Goal: Task Accomplishment & Management: Complete application form

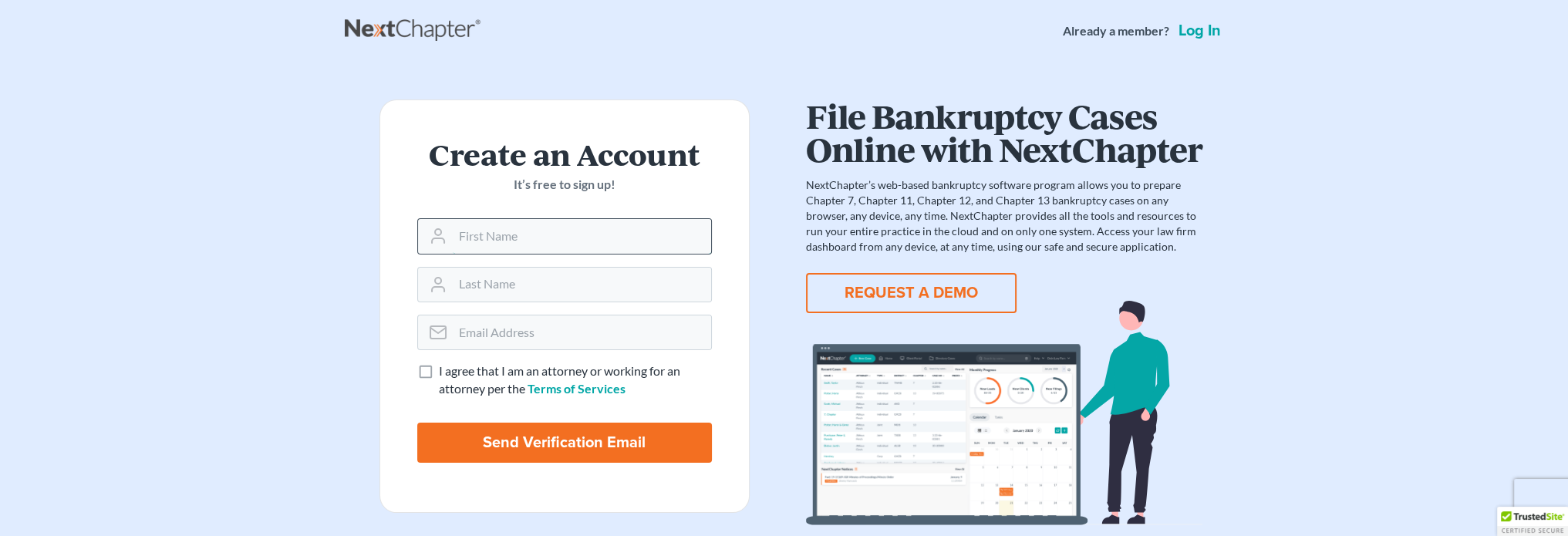
click at [537, 223] on input "text" at bounding box center [582, 236] width 258 height 34
type input "Whitney"
type input "Thomas"
click at [491, 329] on input "email" at bounding box center [582, 333] width 258 height 34
click at [496, 295] on input "[PERSON_NAME]" at bounding box center [582, 284] width 258 height 34
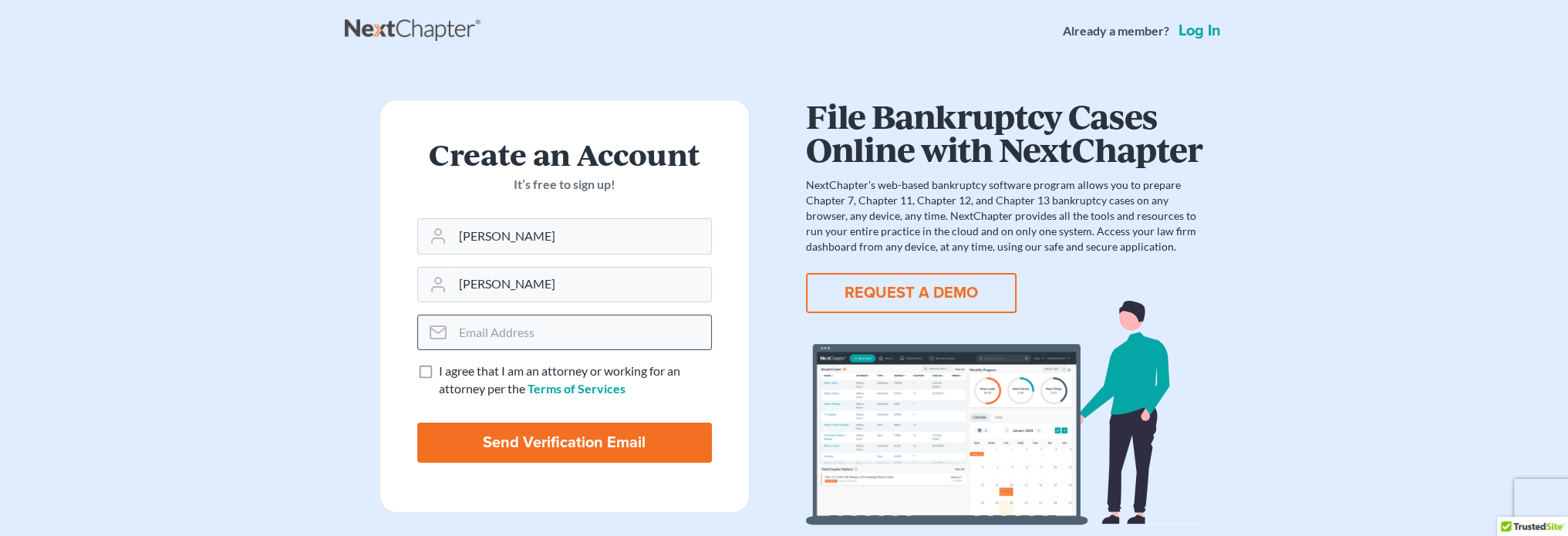
click at [437, 328] on icon at bounding box center [438, 333] width 18 height 18
click at [473, 329] on input "email" at bounding box center [582, 333] width 258 height 34
type input "[EMAIL_ADDRESS][DOMAIN_NAME]"
drag, startPoint x: 413, startPoint y: 358, endPoint x: 427, endPoint y: 369, distance: 17.8
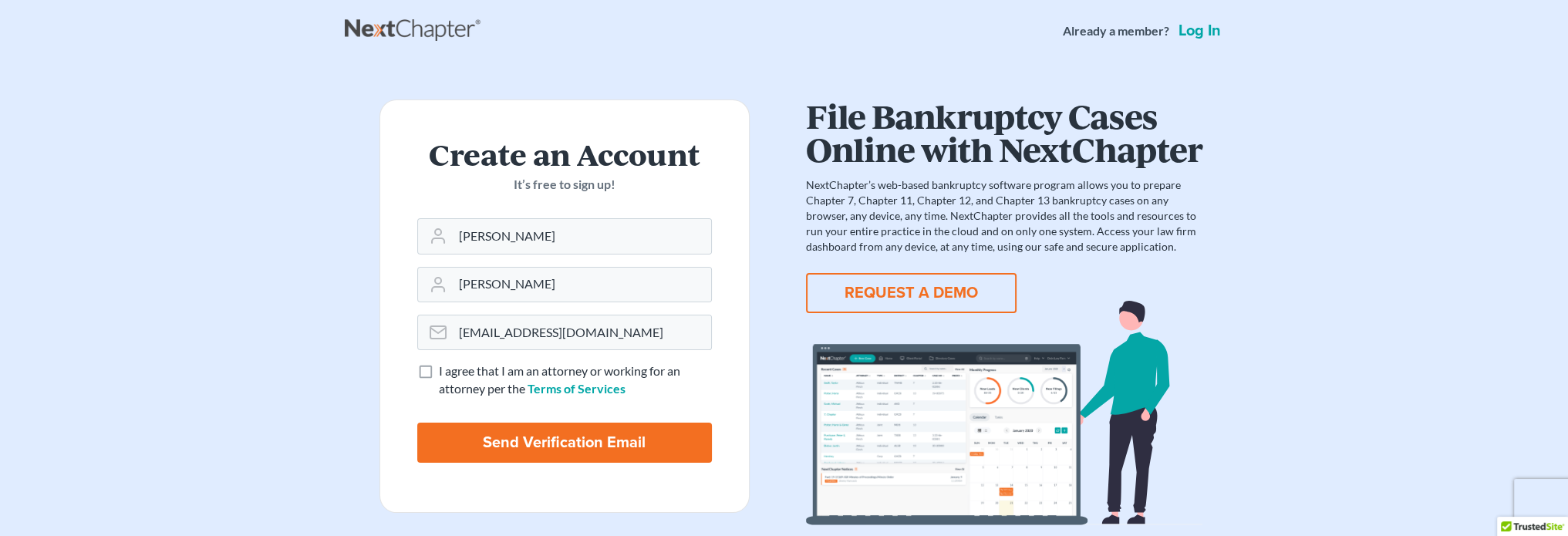
click at [413, 358] on form "Create an Account It’s free to sign up! Whitney Thomas whitney@whitneythomaslaw…" at bounding box center [565, 306] width 370 height 413
click at [439, 369] on label "I agree that I am an attorney or working for an attorney per the Terms of Servi…" at bounding box center [576, 380] width 273 height 36
click at [445, 369] on input "I agree that I am an attorney or working for an attorney per the Terms of Servi…" at bounding box center [450, 368] width 10 height 10
checkbox input "true"
click at [518, 437] on input "Send Verification Email" at bounding box center [565, 443] width 295 height 40
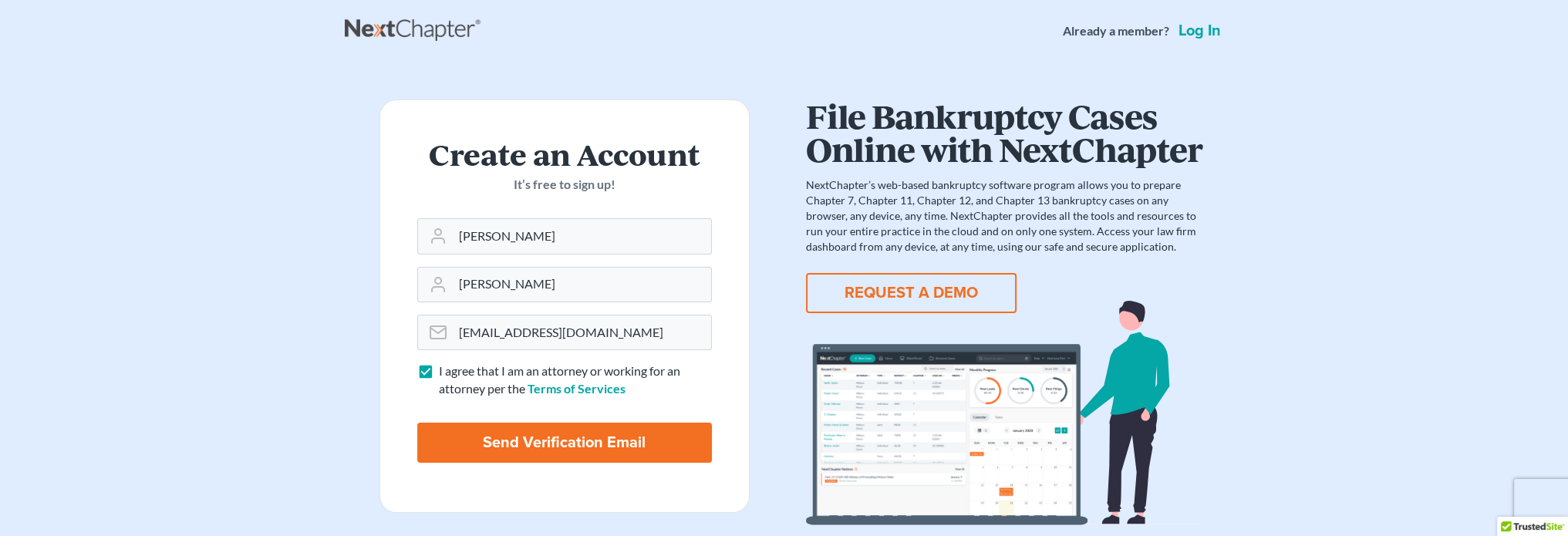
type input "Thinking..."
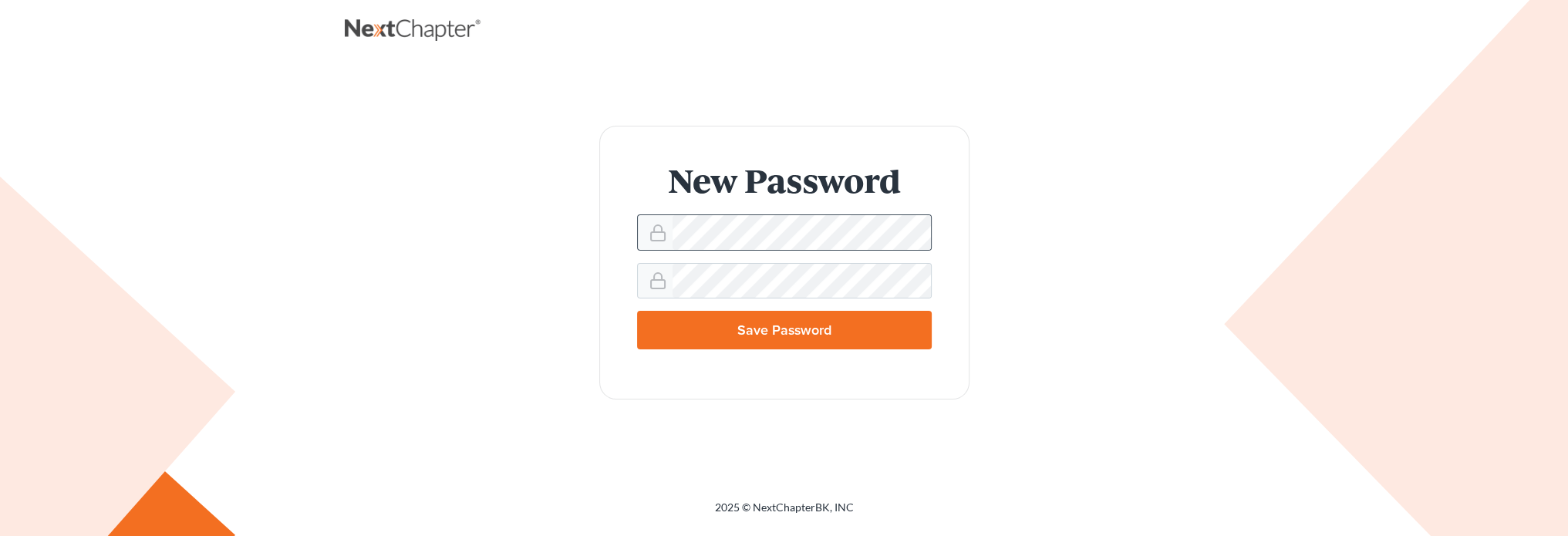
click at [672, 250] on nordpass-icon at bounding box center [672, 250] width 0 height 0
click at [0, 536] on nordpass-autofill-portal at bounding box center [0, 536] width 0 height 0
click at [808, 333] on input "Save Password" at bounding box center [785, 330] width 295 height 38
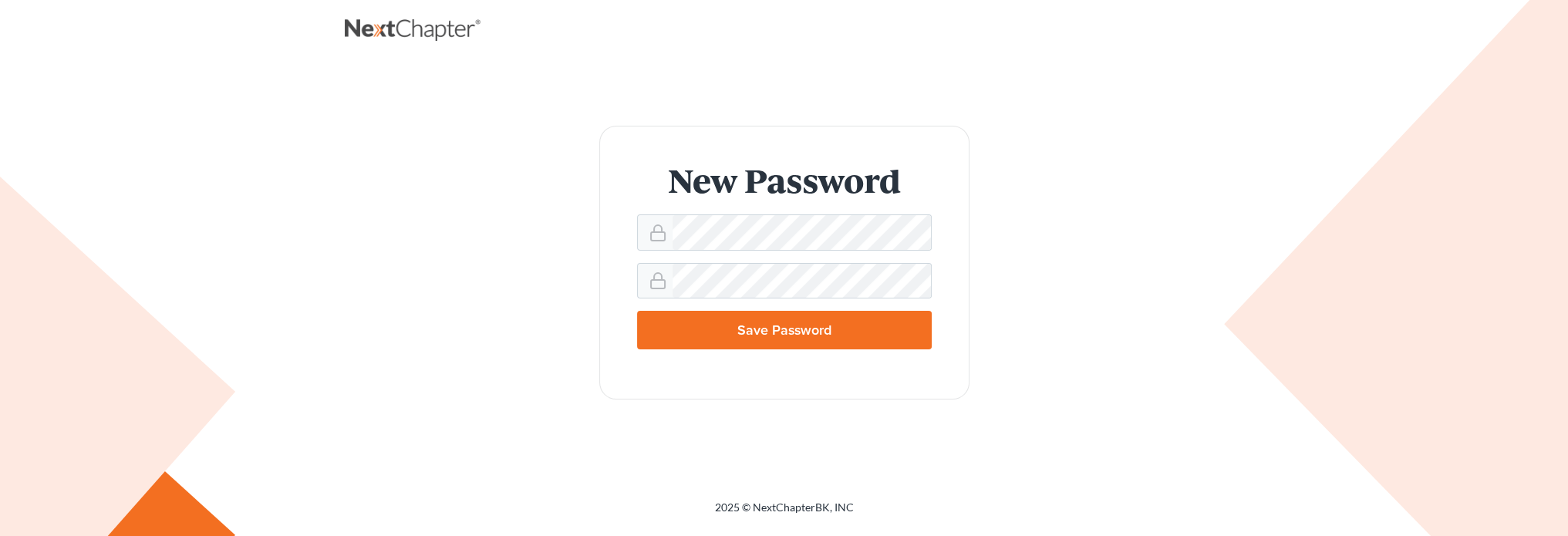
type input "Thinking..."
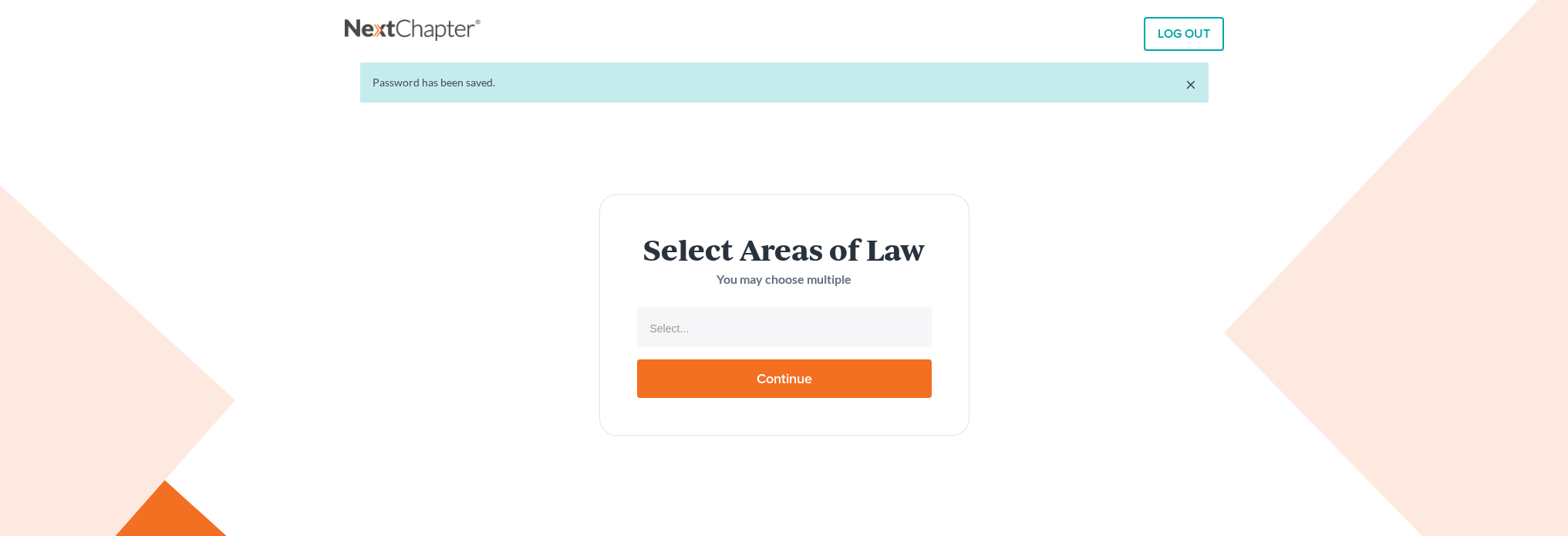
select select
click at [702, 315] on li "Select..." at bounding box center [782, 328] width 286 height 31
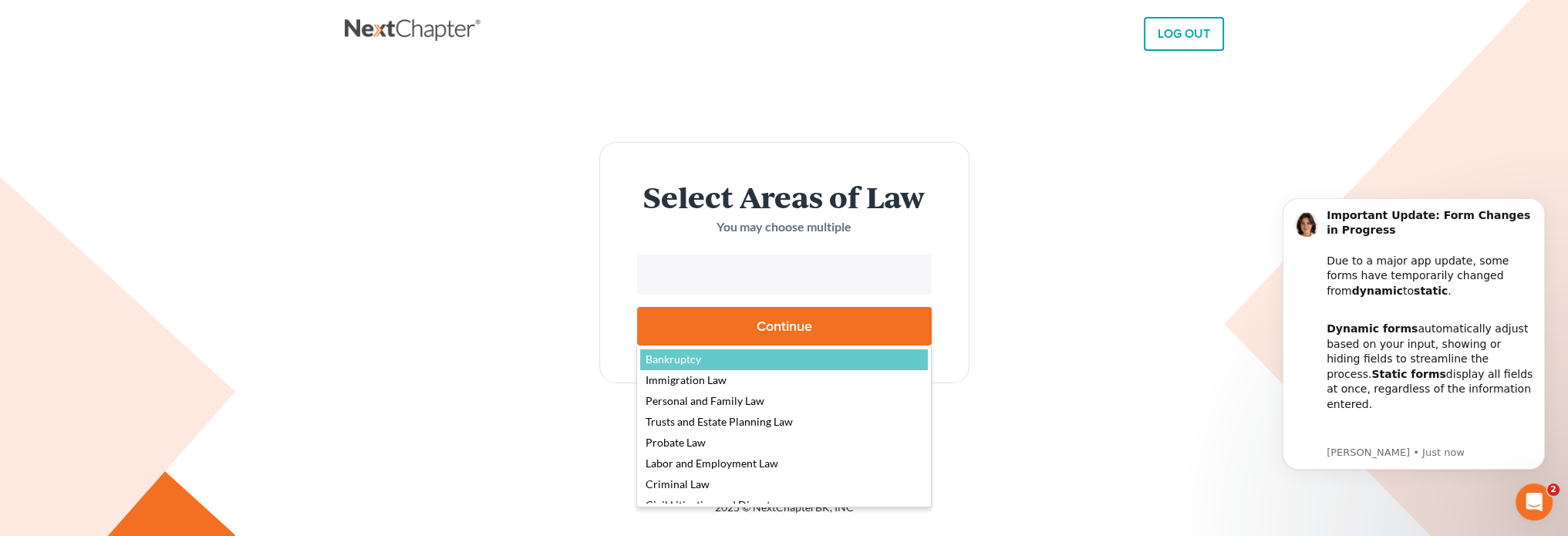
select select "4556"
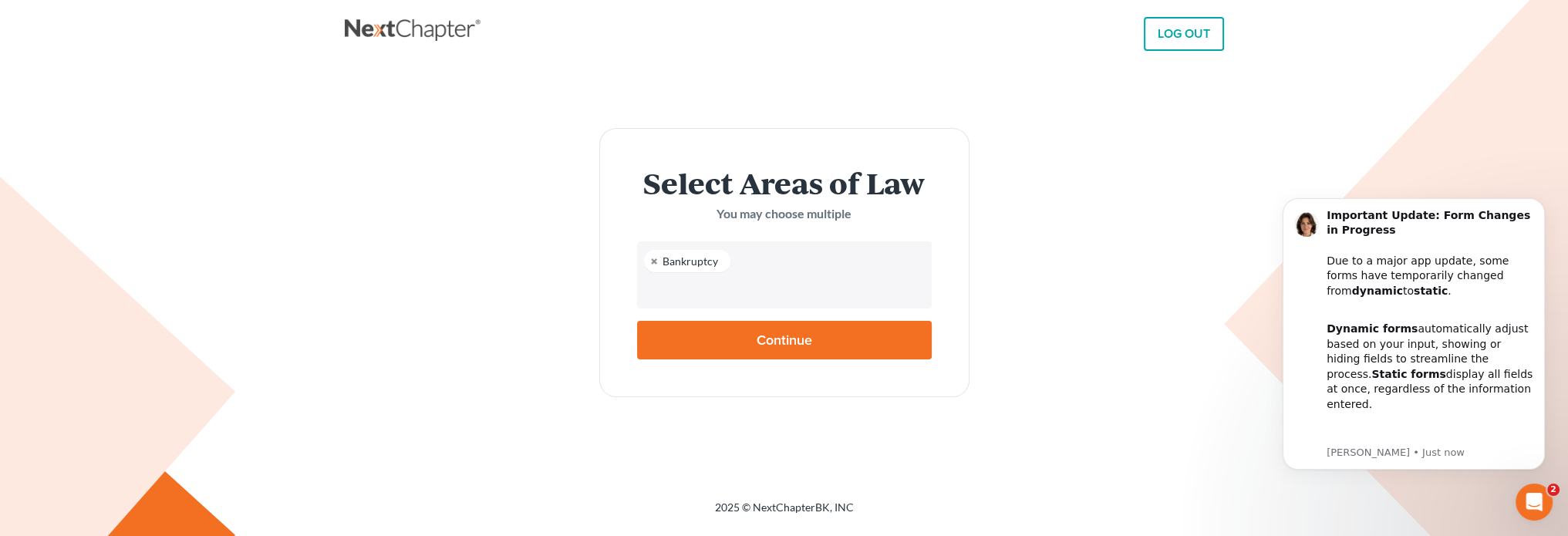
click at [684, 283] on input "text" at bounding box center [783, 290] width 273 height 23
click at [712, 290] on input "text" at bounding box center [783, 290] width 273 height 23
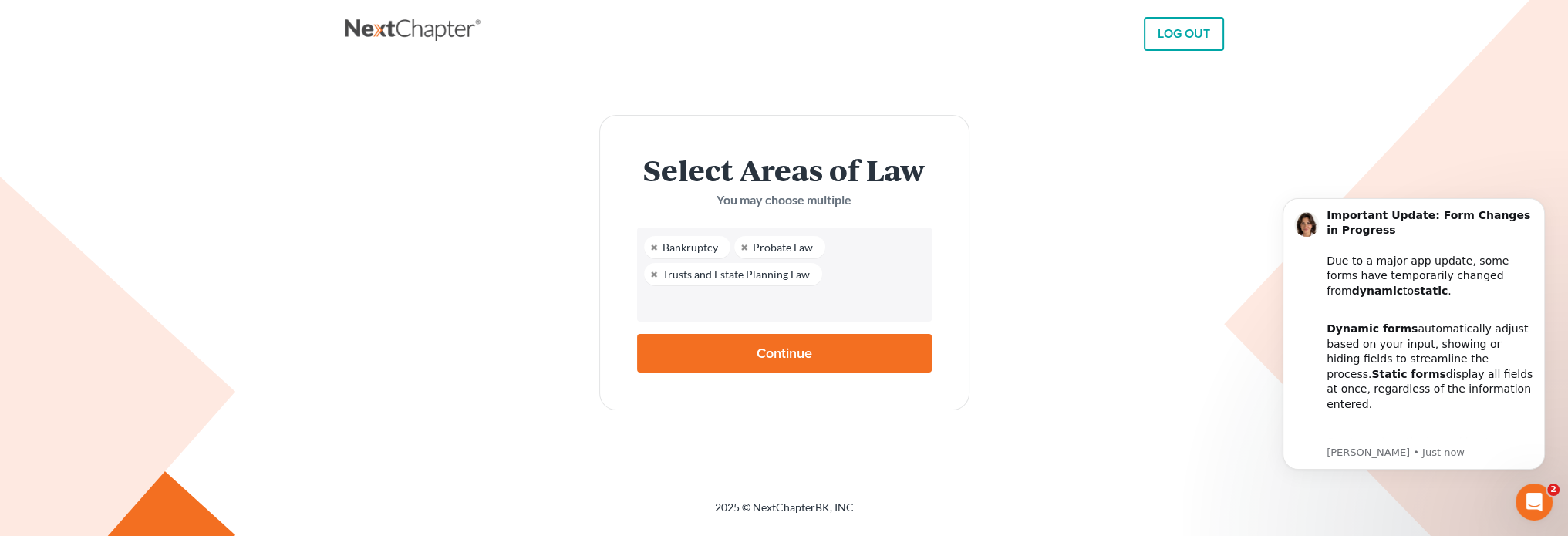
click at [707, 309] on input "text" at bounding box center [783, 303] width 273 height 23
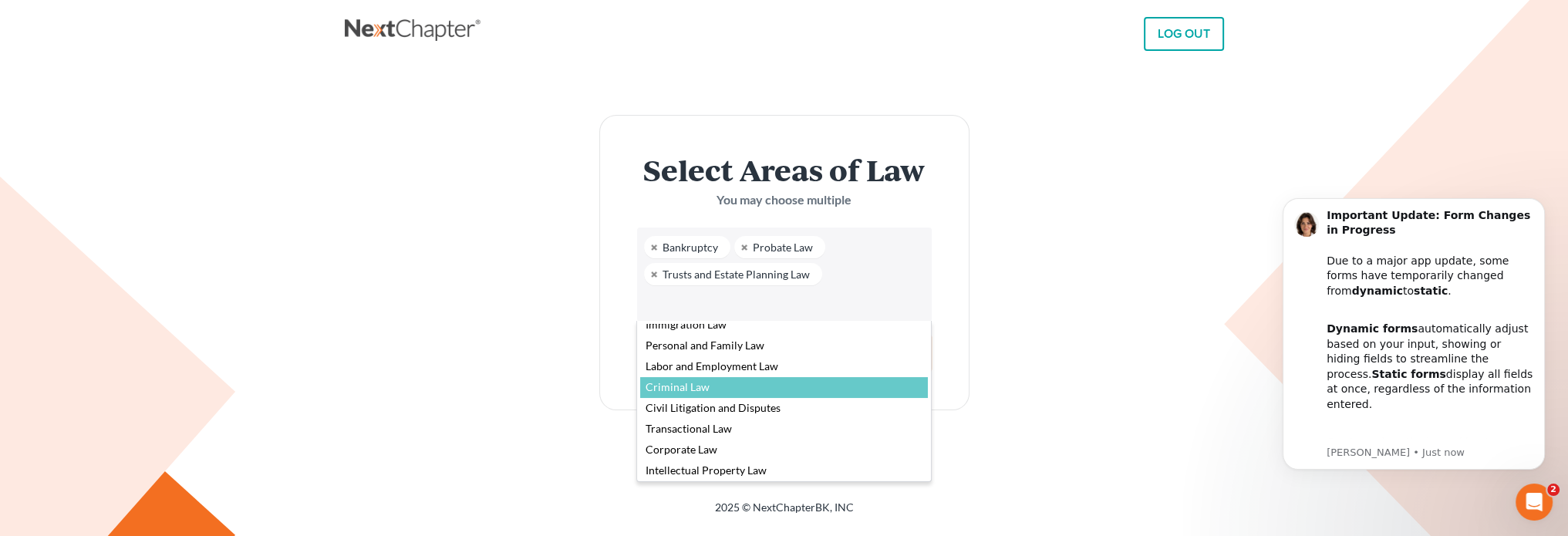
scroll to position [13, 0]
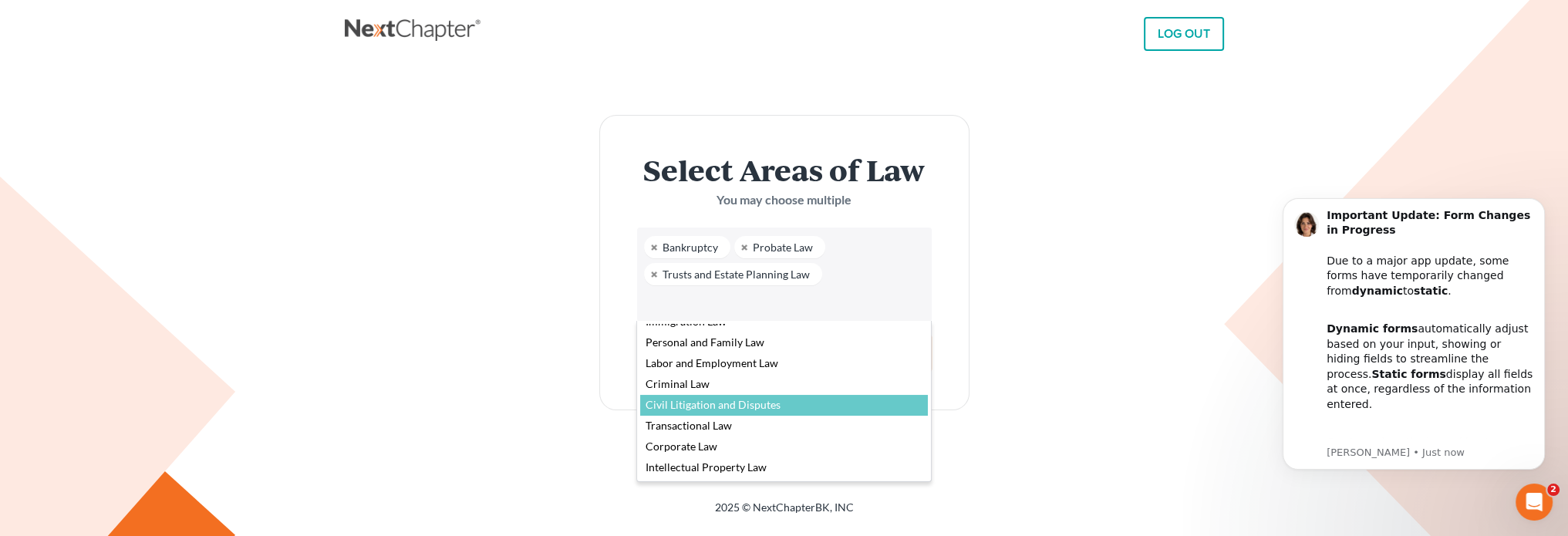
click at [1049, 401] on body "LOG OUT × Password has been saved. Select Areas of Law You may choose multiple …" at bounding box center [784, 268] width 1568 height 536
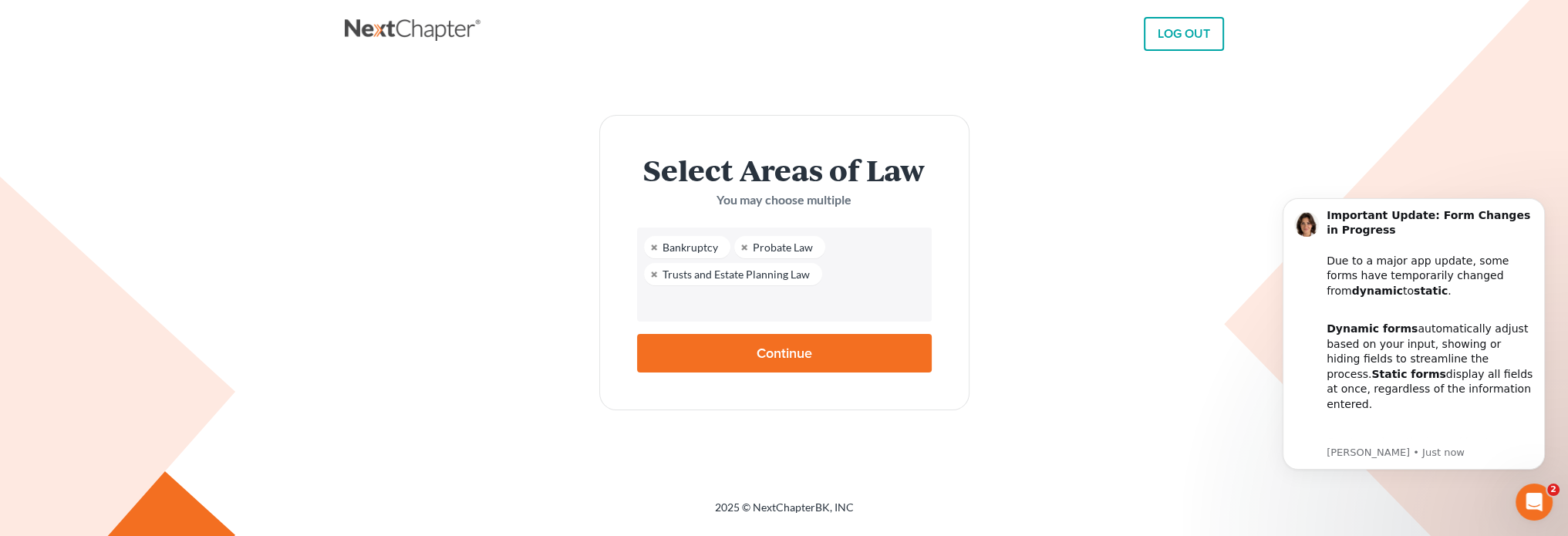
click at [879, 360] on input "Continue" at bounding box center [785, 353] width 295 height 38
type input "Thinking..."
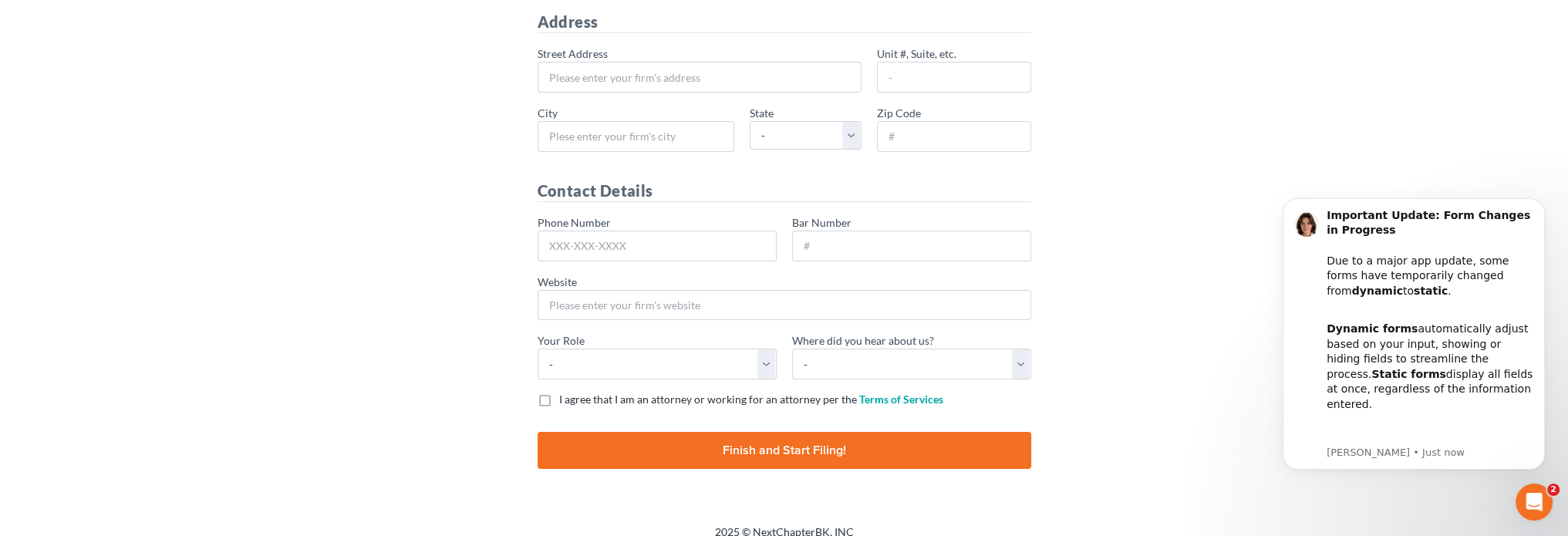
scroll to position [78, 0]
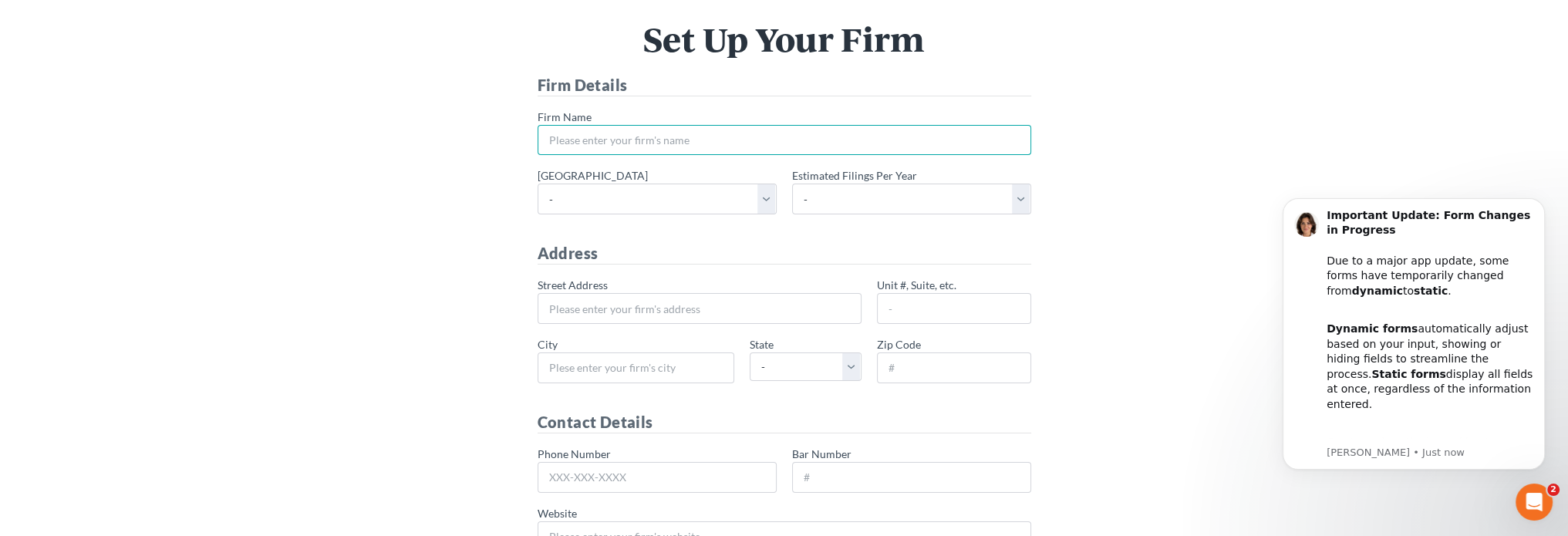
click at [759, 148] on input "* Firm Name" at bounding box center [784, 140] width 494 height 31
type input "Whitney Thomas Law Firm"
type input "1149 East Commerce"
type input "Suite 104"
type input "San Antonio"
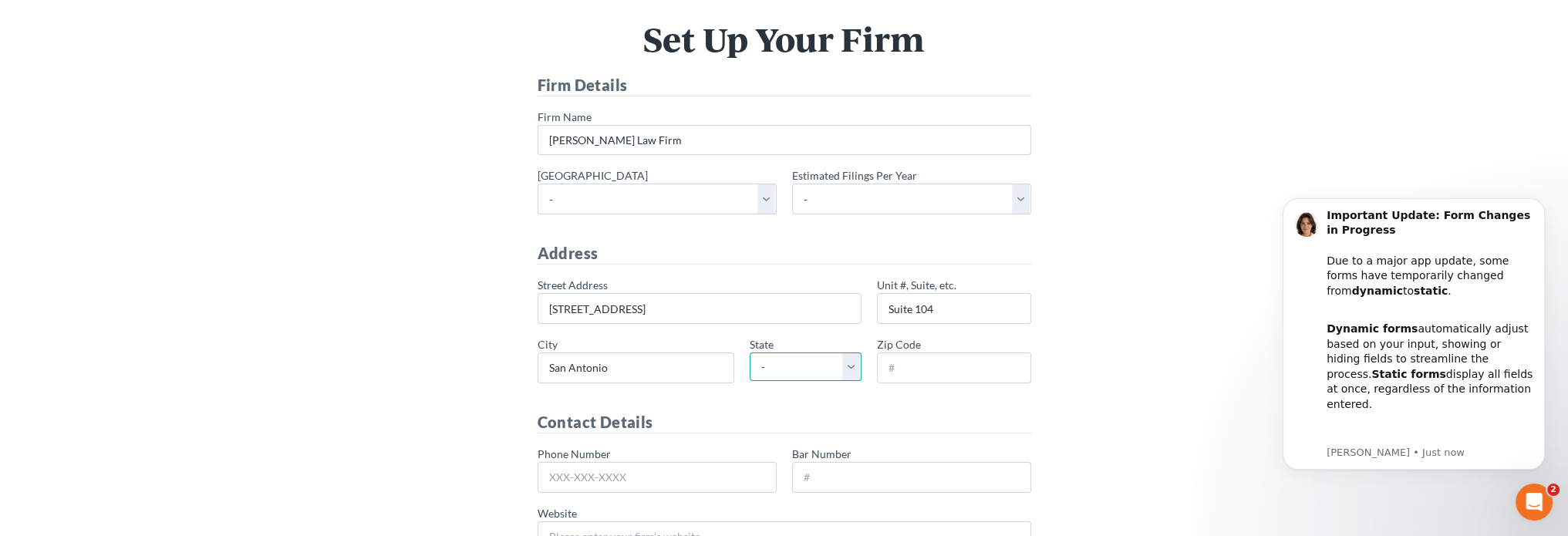
select select "[GEOGRAPHIC_DATA]"
type input "78205"
type input "[PHONE_NUMBER]"
drag, startPoint x: 570, startPoint y: 301, endPoint x: 450, endPoint y: 298, distance: 120.0
click at [451, 298] on div "Set Up Your Firm Firm Details * Firm Name Whitney Thomas Law Firm * Primary dis…" at bounding box center [784, 371] width 864 height 697
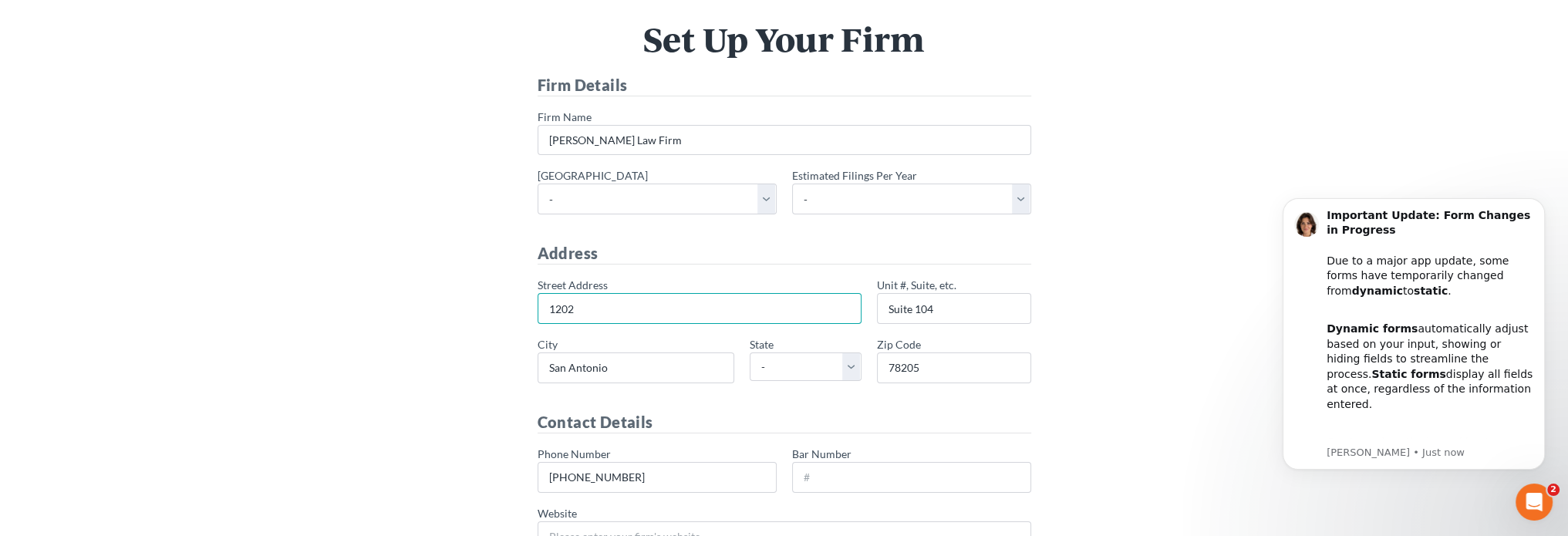
type input "1202 West Bitters"
drag, startPoint x: 957, startPoint y: 302, endPoint x: 859, endPoint y: 305, distance: 98.0
click at [861, 303] on div "* Street Address 1202 West Bitters Unit #, Suite, etc. Suite 104 * City San Ant…" at bounding box center [784, 336] width 509 height 119
type input "Bldg. 8"
click at [1221, 286] on div "Set Up Your Firm Firm Details * Firm Name Whitney Thomas Law Firm * Primary dis…" at bounding box center [784, 370] width 879 height 771
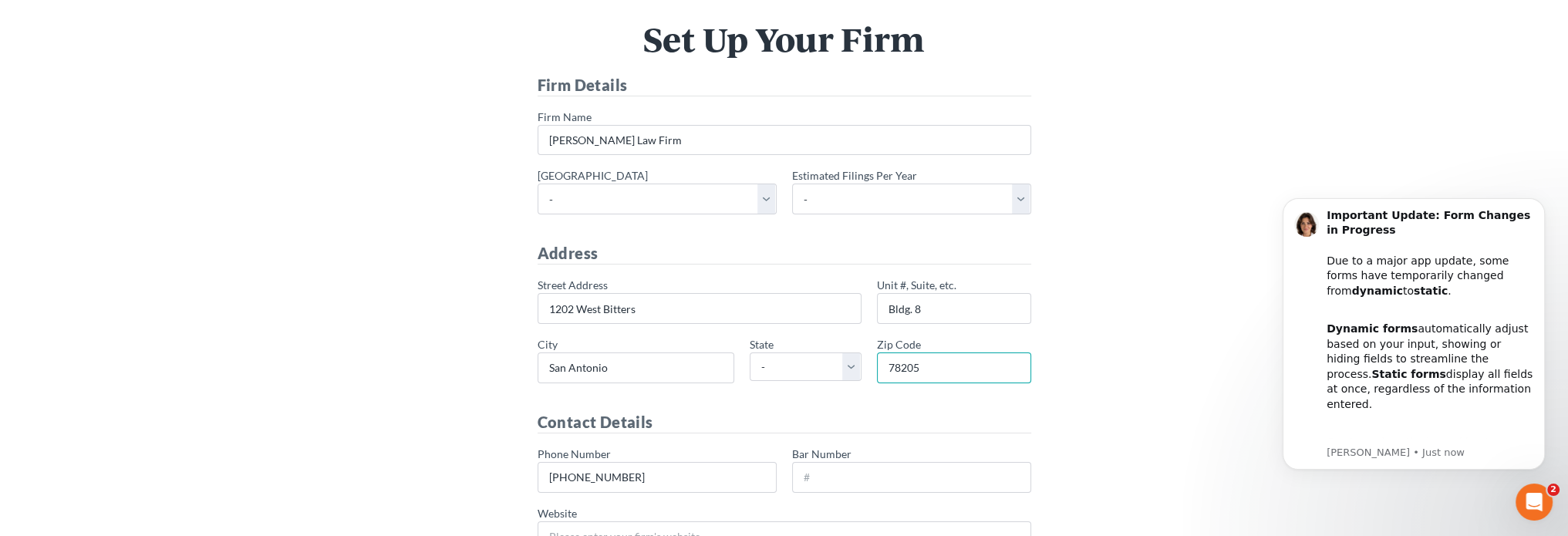
click at [937, 363] on input "78205" at bounding box center [954, 368] width 154 height 31
type input "78216"
click at [1050, 337] on div "Set Up Your Firm Firm Details * Firm Name Whitney Thomas Law Firm * Primary dis…" at bounding box center [784, 371] width 864 height 697
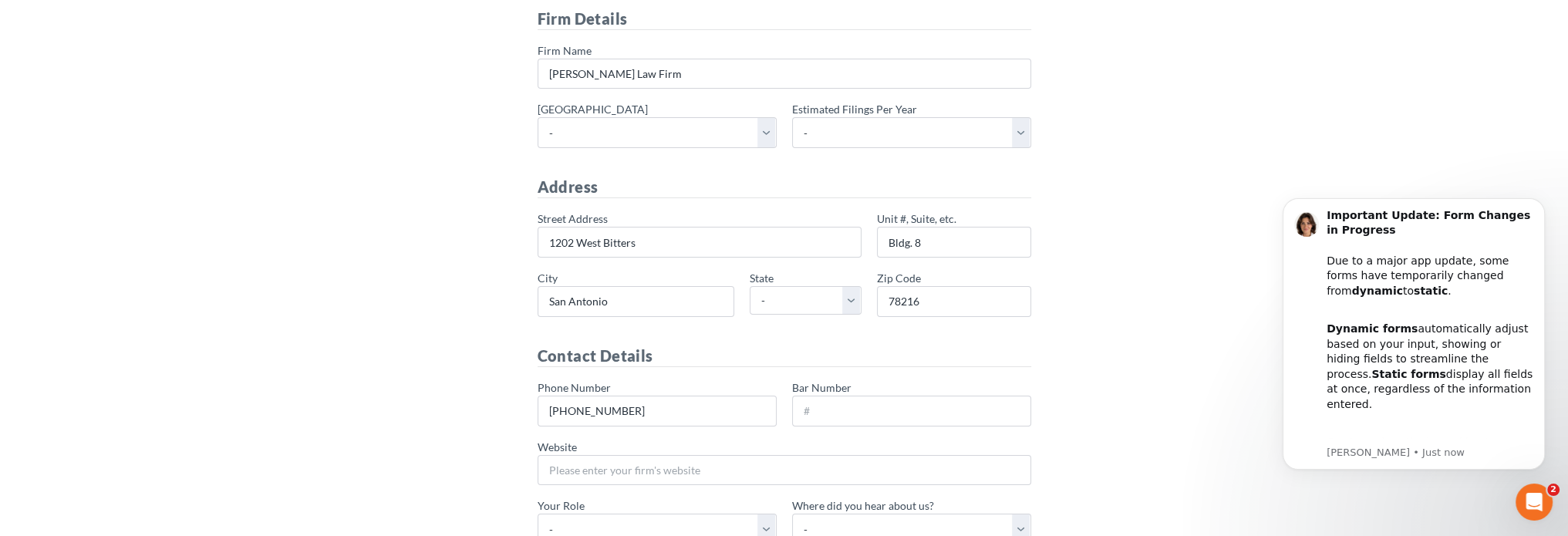
scroll to position [308, 0]
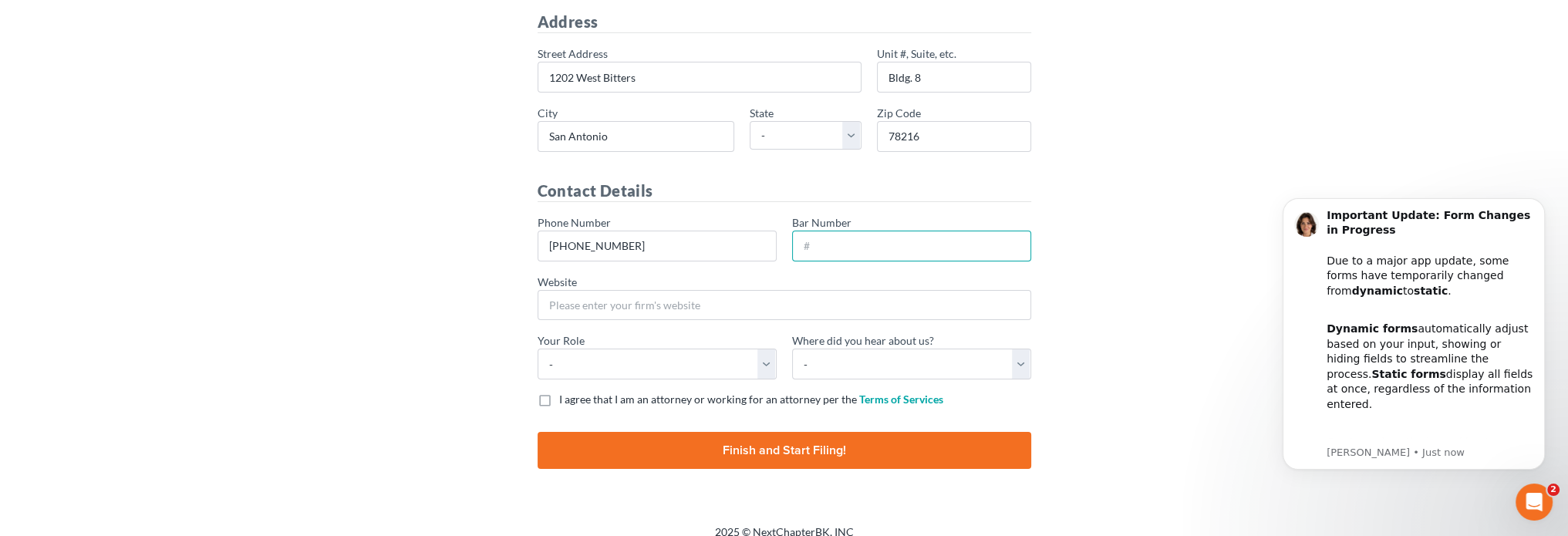
click at [838, 234] on input "Bar Number" at bounding box center [911, 246] width 239 height 31
type input "24102567"
click at [650, 283] on div "Website" at bounding box center [784, 298] width 494 height 47
click at [649, 298] on input "Website" at bounding box center [784, 305] width 494 height 31
type input "[DOMAIN_NAME]"
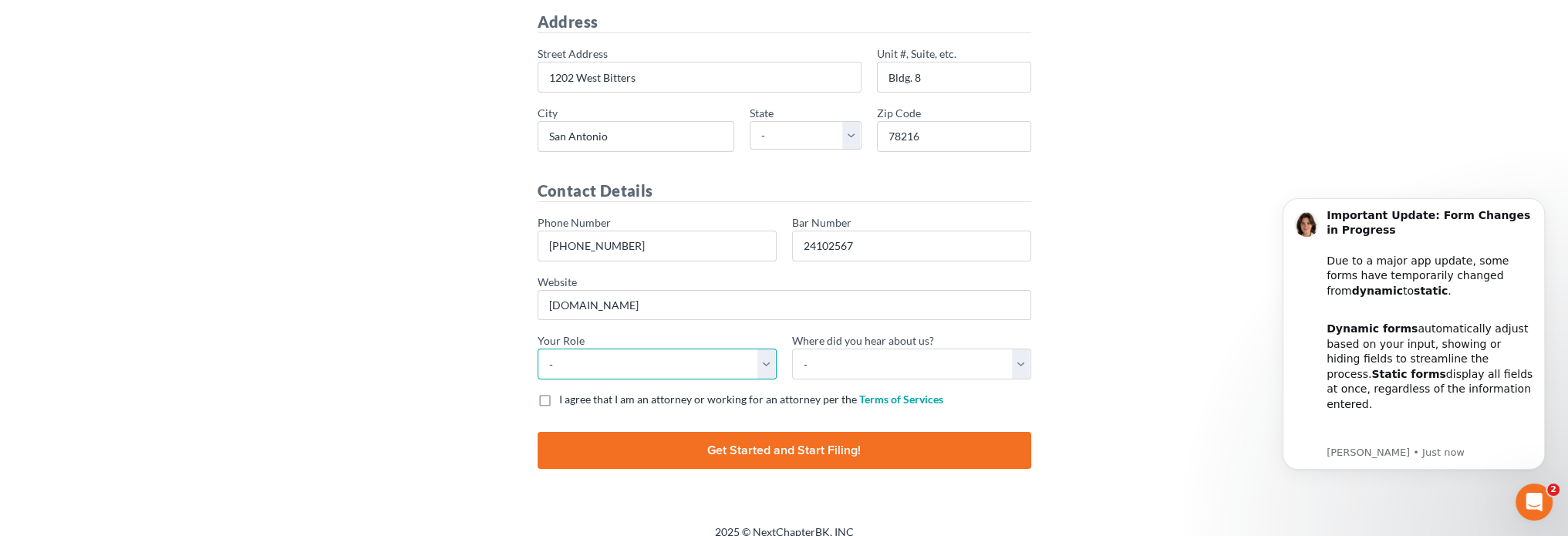
click at [652, 365] on select "- Attorney Paralegal Assistant" at bounding box center [657, 363] width 239 height 31
select select "attorney"
click at [537, 348] on select "- Attorney Paralegal Assistant" at bounding box center [657, 363] width 239 height 31
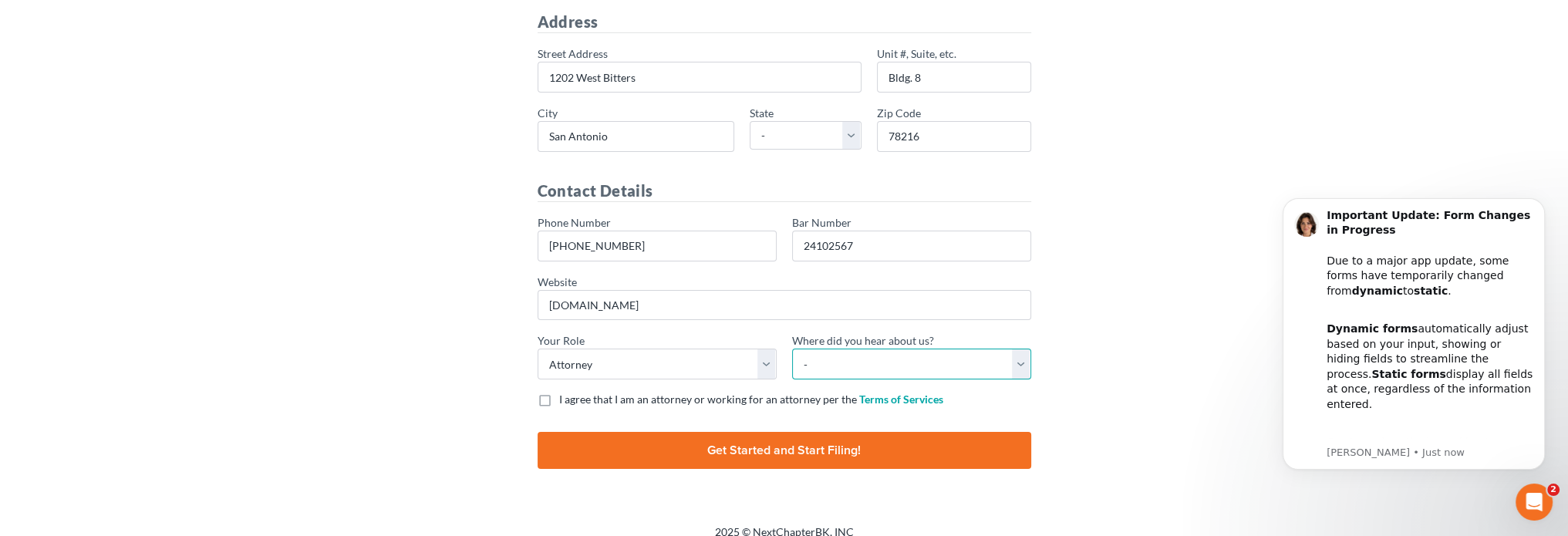
click at [878, 369] on select "- Bar association Capterra Clio Email Facebook Google Word of mouth Other" at bounding box center [911, 363] width 239 height 31
select select "Google"
click at [792, 348] on select "- Bar association Capterra Clio Email Facebook Google Word of mouth Other" at bounding box center [911, 363] width 239 height 31
click at [559, 394] on label "I agree that I am an attorney or working for an attorney per the Terms of Servi…" at bounding box center [751, 399] width 384 height 16
click at [566, 394] on input "I agree that I am an attorney or working for an attorney per the Terms of Servi…" at bounding box center [571, 397] width 10 height 10
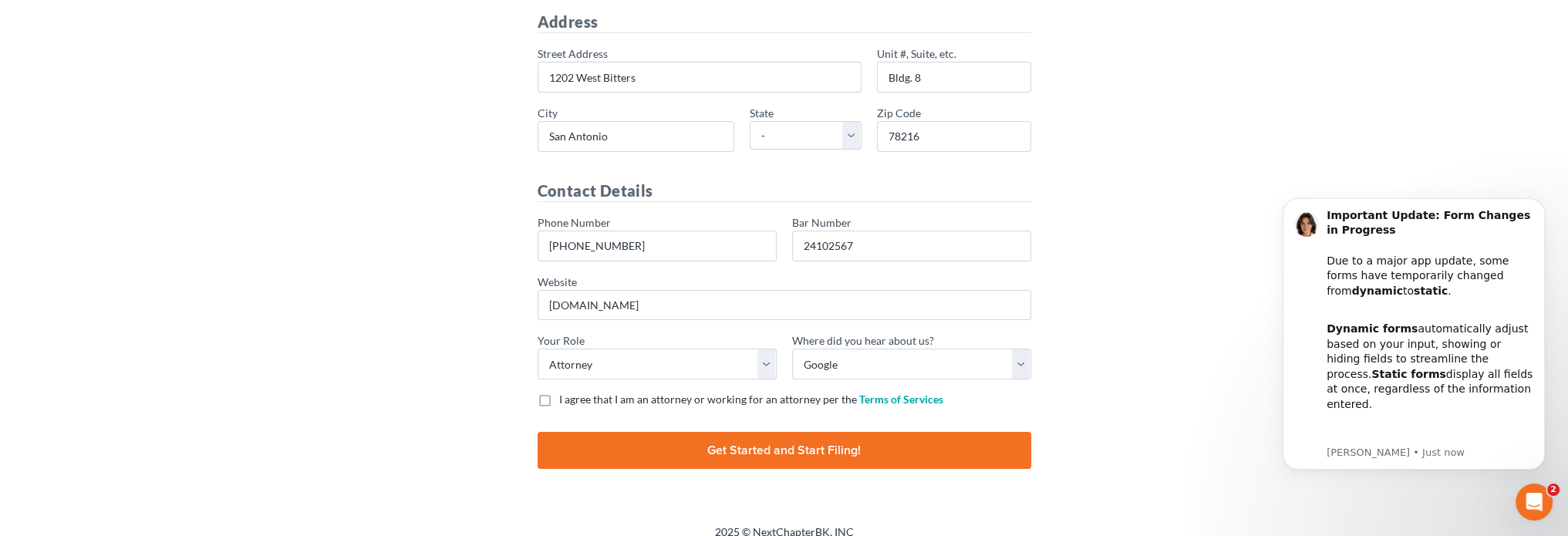
checkbox input "true"
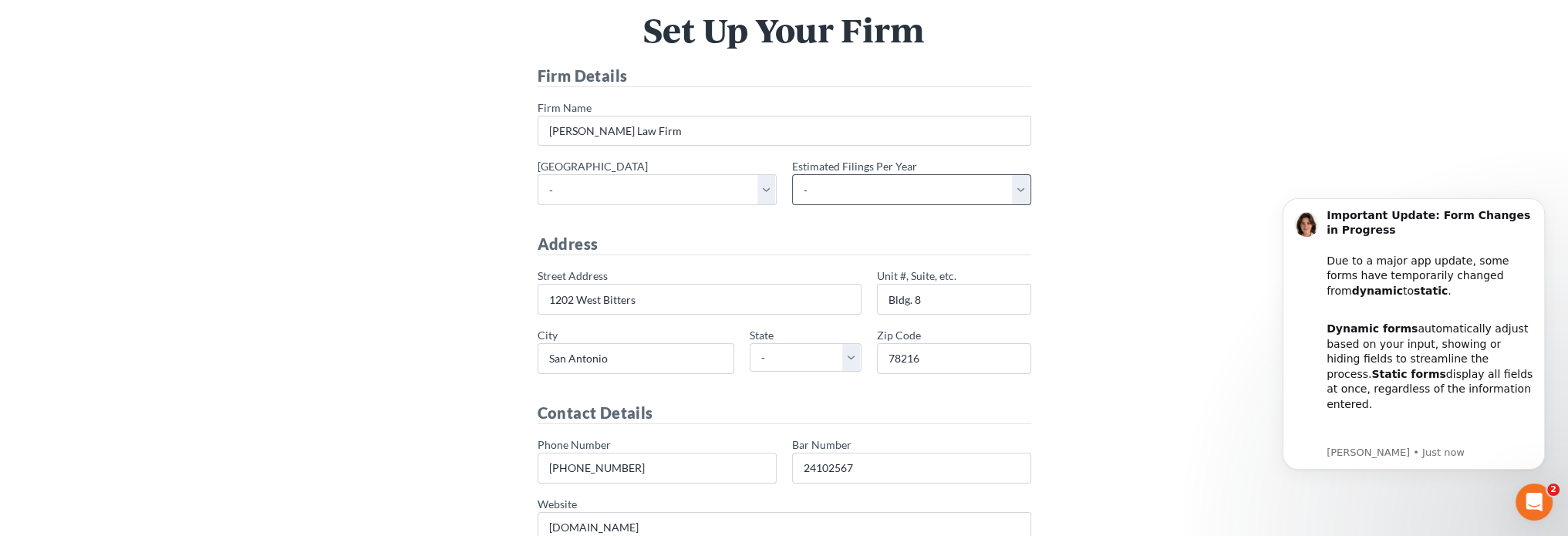
scroll to position [78, 0]
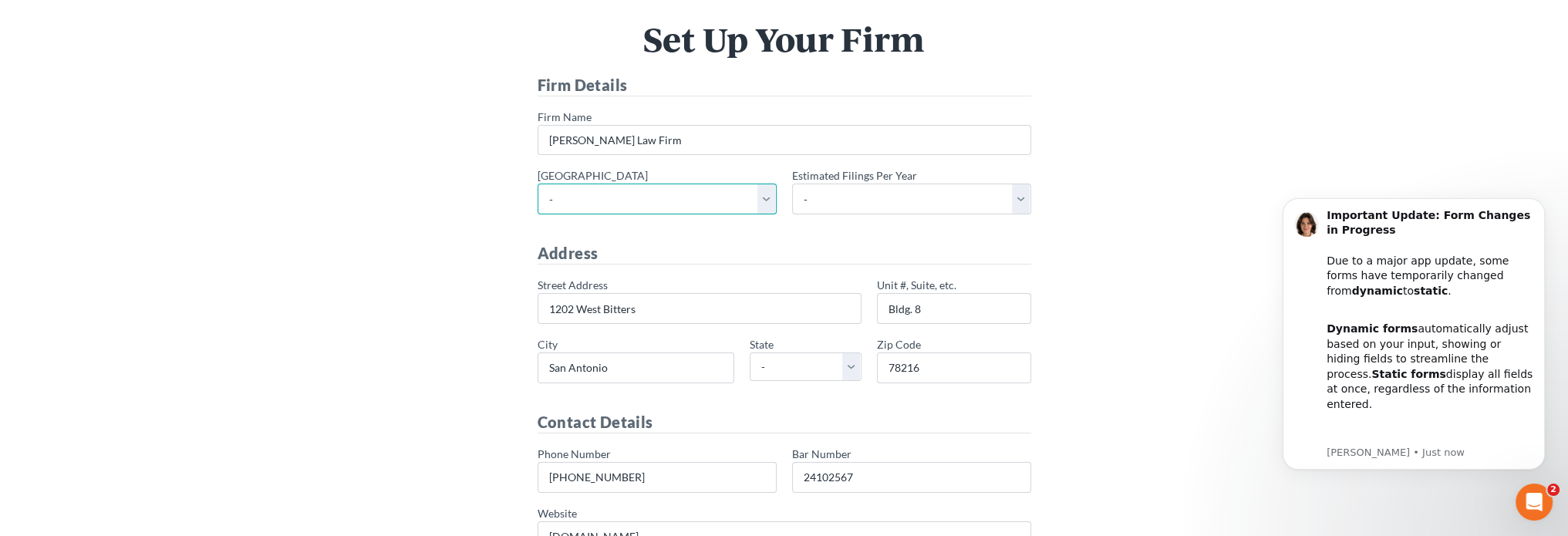
click at [753, 203] on select "- Alabama - Middle Alabama - Northern Alabama - Southern Alaska Arizona Arkansa…" at bounding box center [657, 198] width 239 height 31
select select "81"
click at [537, 183] on select "- Alabama - Middle Alabama - Northern Alabama - Southern Alaska Arizona Arkansa…" at bounding box center [657, 198] width 239 height 31
click at [847, 193] on select "- 1-10 11-50 50+" at bounding box center [911, 198] width 239 height 31
select select "1"
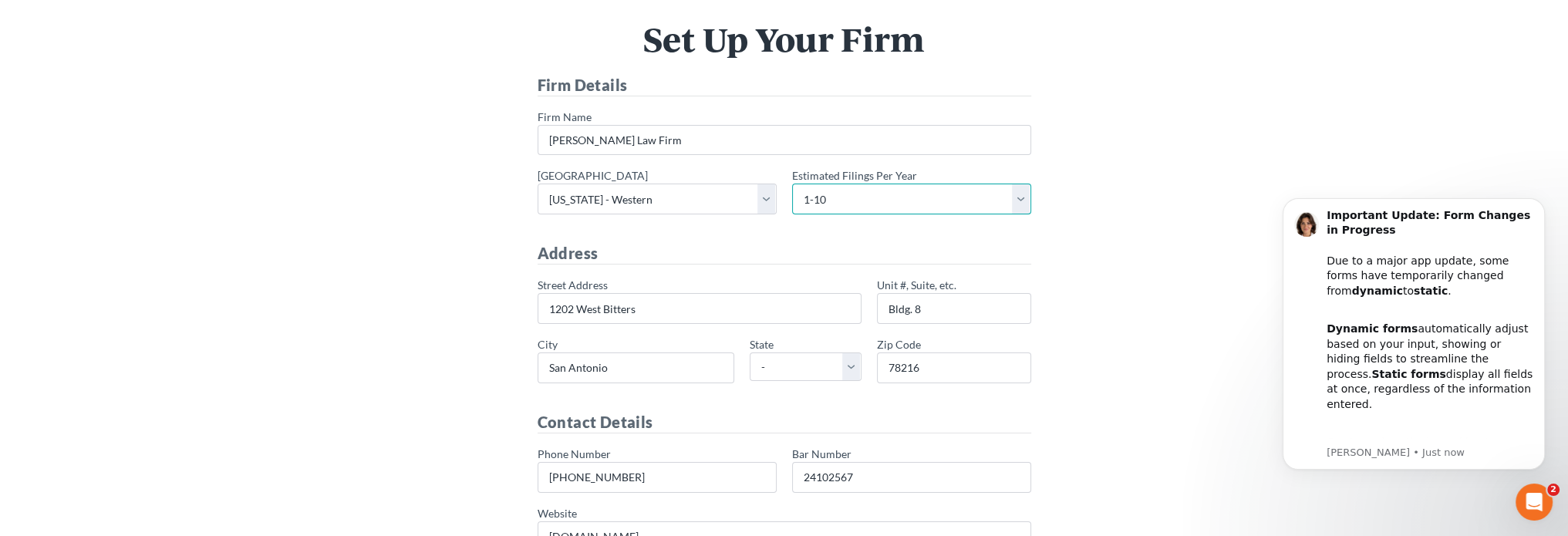
click at [792, 183] on select "- 1-10 11-50 50+" at bounding box center [911, 198] width 239 height 31
click at [1094, 264] on div "Set Up Your Firm Firm Details * Firm Name Whitney Thomas Law Firm * Primary dis…" at bounding box center [784, 371] width 864 height 697
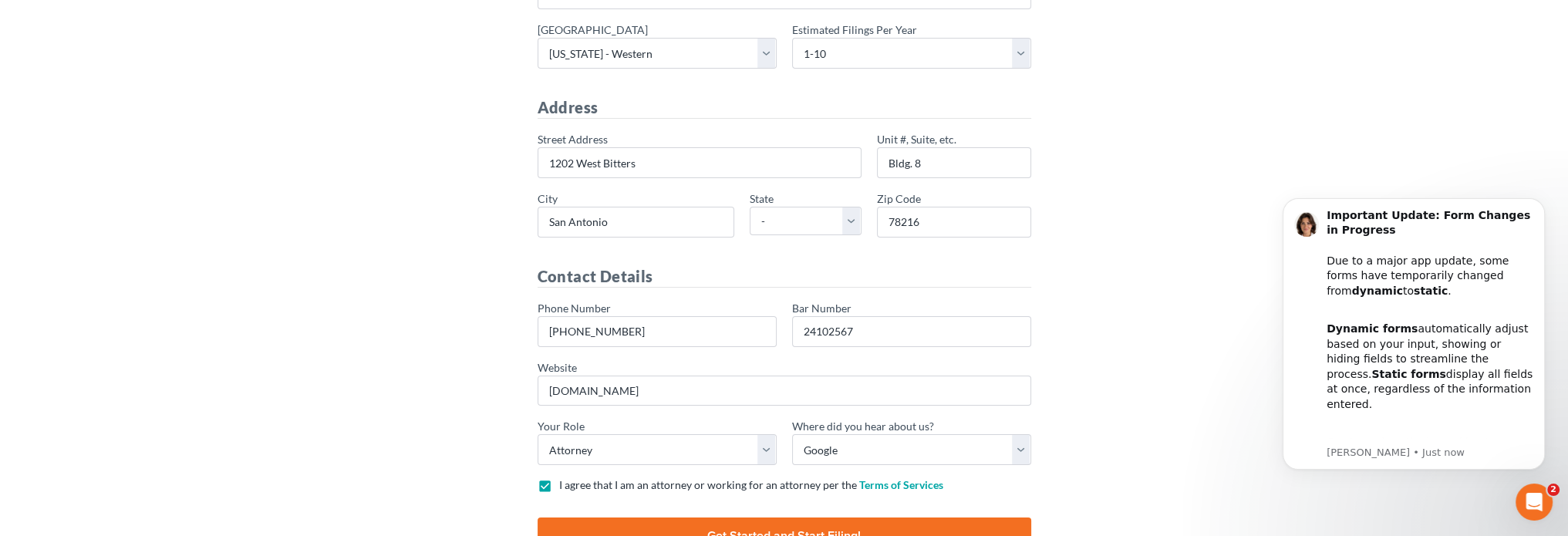
scroll to position [308, 0]
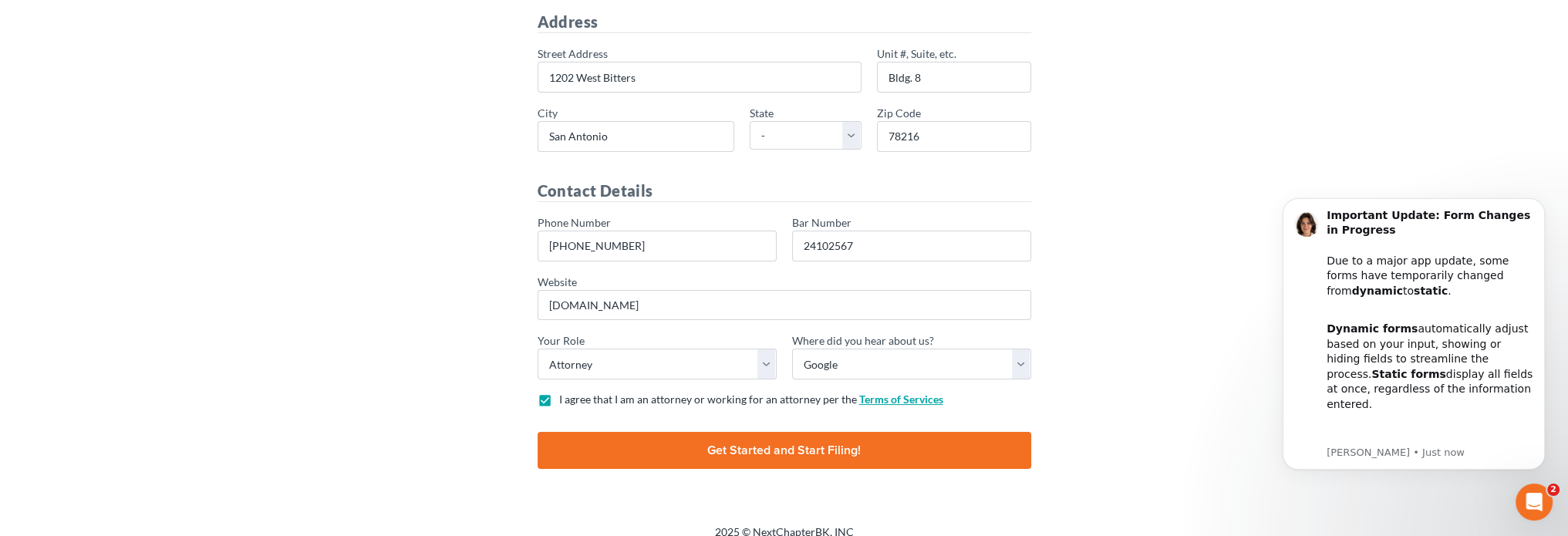
click at [873, 398] on link "Terms of Services" at bounding box center [901, 399] width 84 height 13
click at [764, 458] on input "Finish and Start Filing!" at bounding box center [784, 450] width 494 height 37
type input "Thinking..."
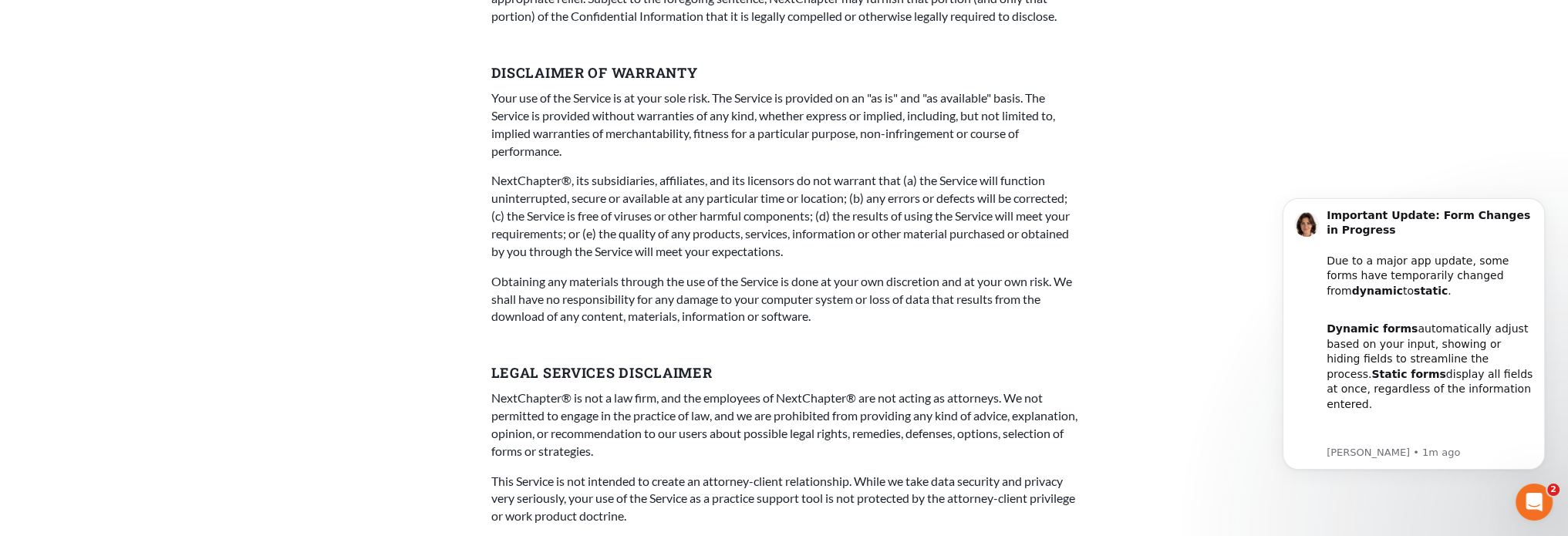
scroll to position [5325, 0]
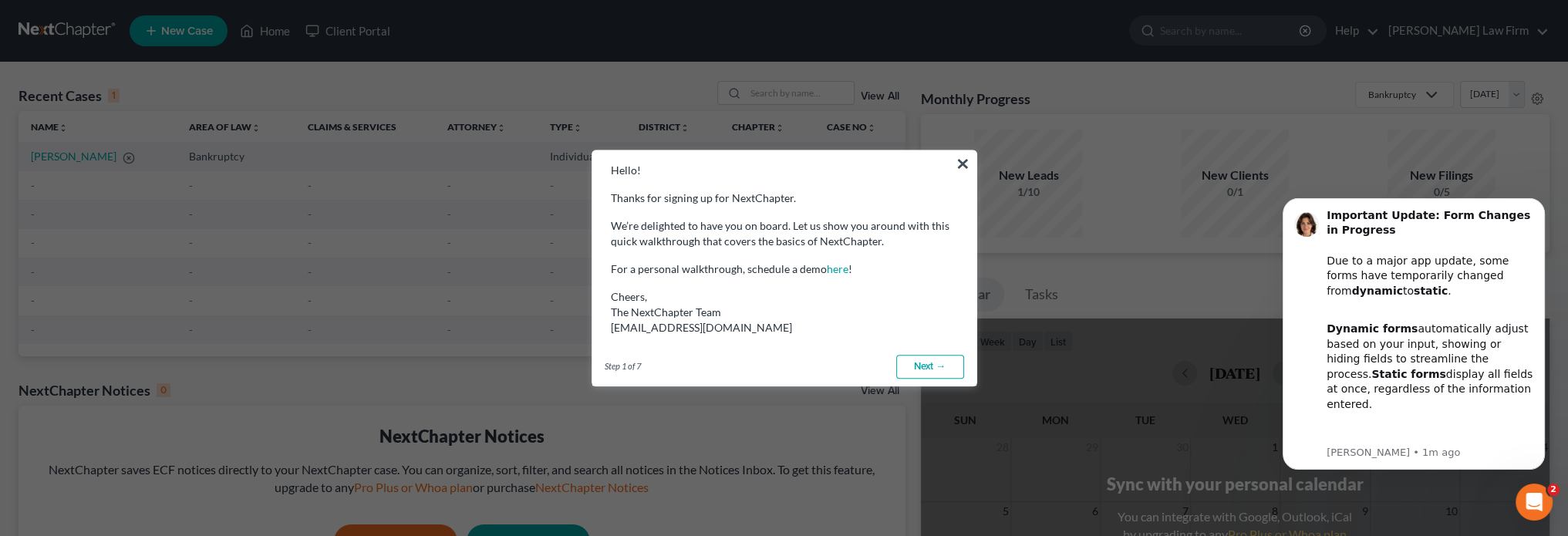
click at [920, 369] on link "Next →" at bounding box center [930, 368] width 67 height 25
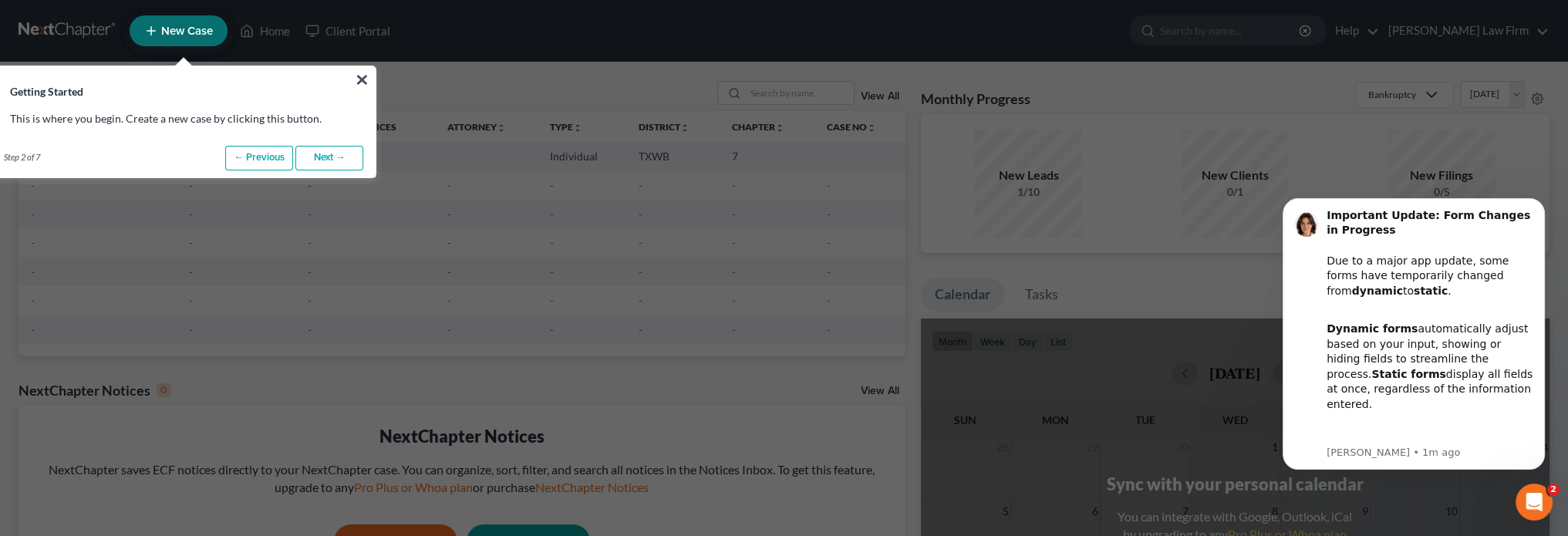
click at [341, 158] on link "Next →" at bounding box center [329, 158] width 67 height 25
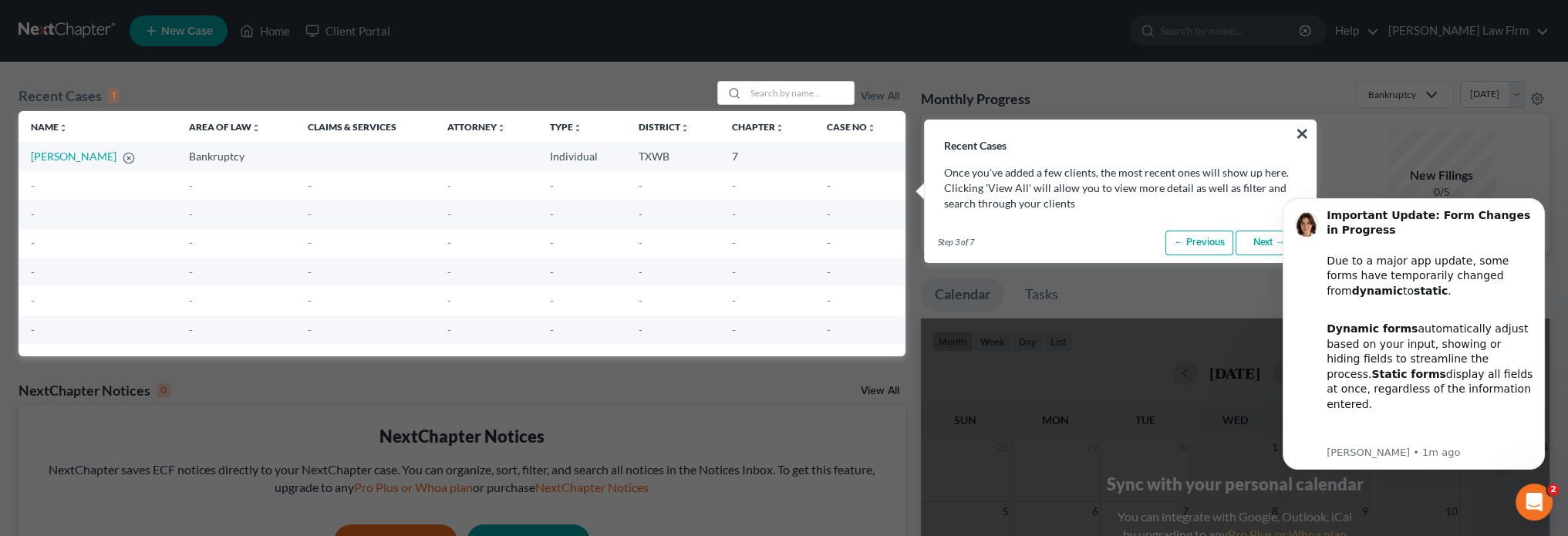
click at [1246, 238] on link "Next →" at bounding box center [1269, 243] width 67 height 25
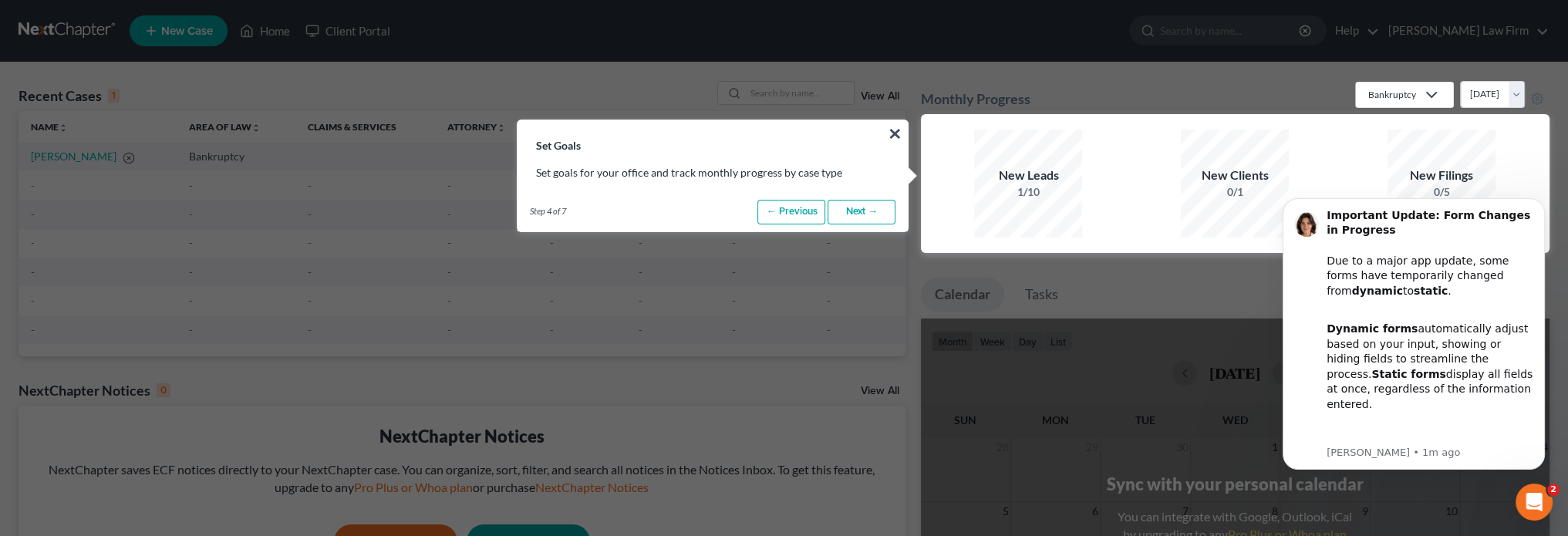
click at [854, 215] on link "Next →" at bounding box center [861, 213] width 67 height 25
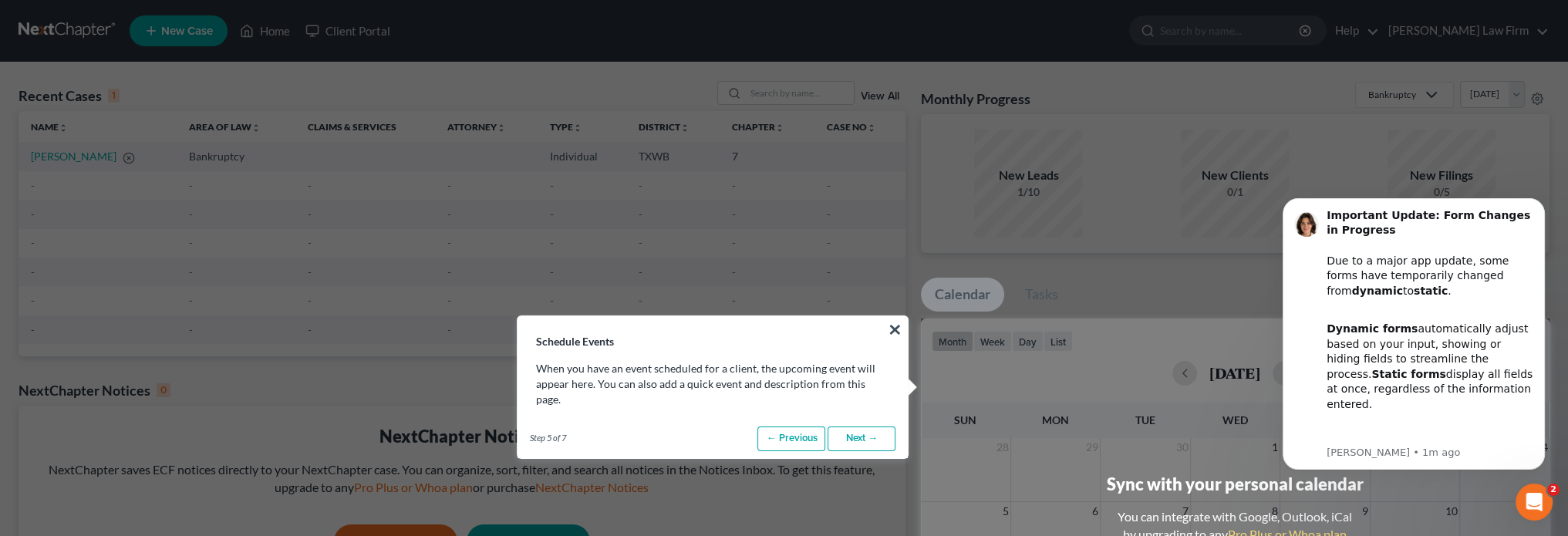
click at [849, 427] on link "Next →" at bounding box center [861, 439] width 67 height 25
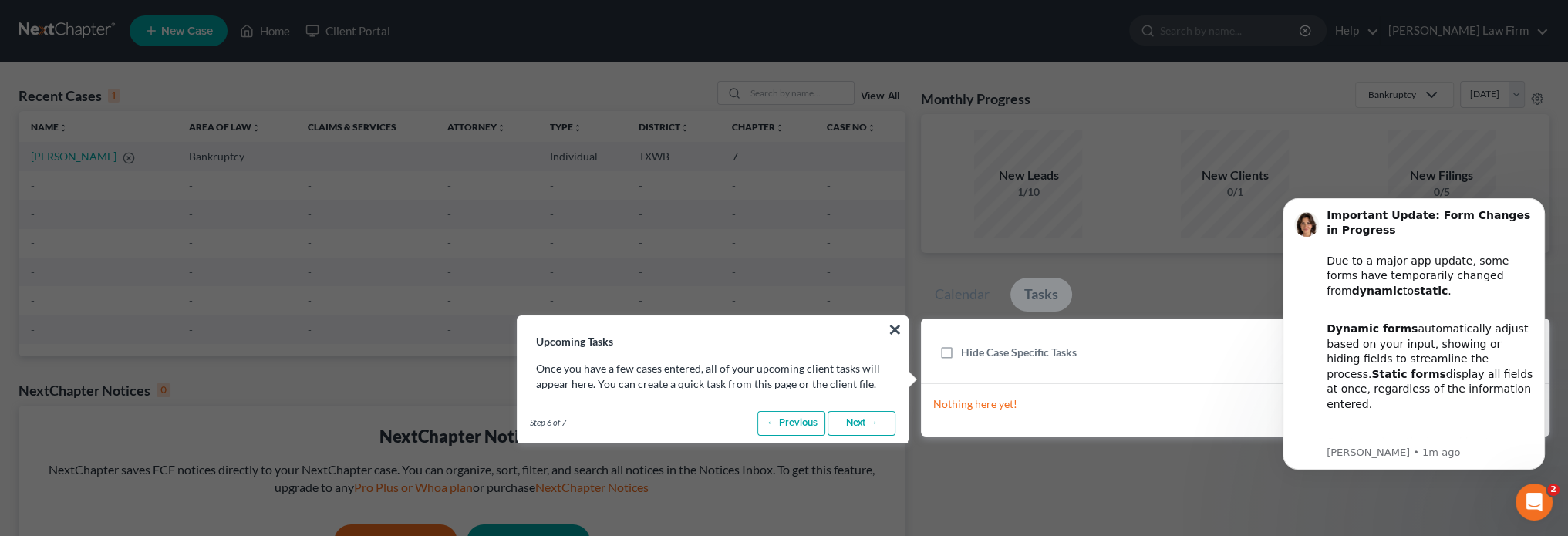
click at [852, 423] on link "Next →" at bounding box center [861, 423] width 67 height 25
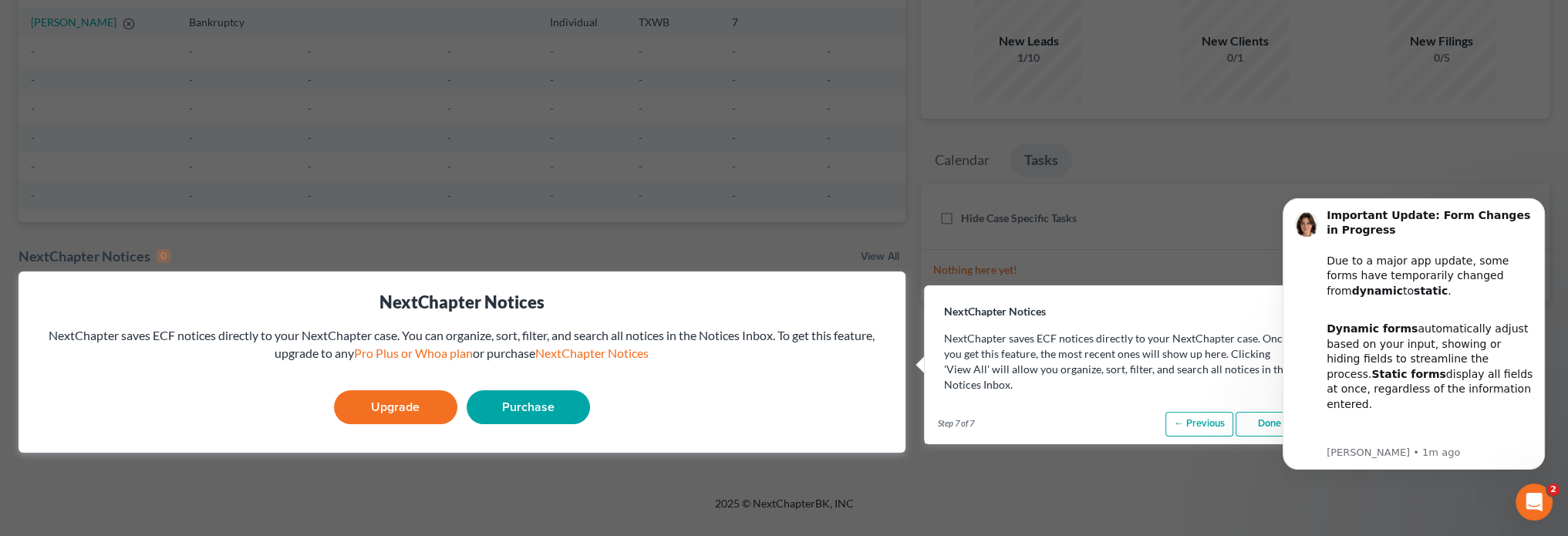
scroll to position [386, 0]
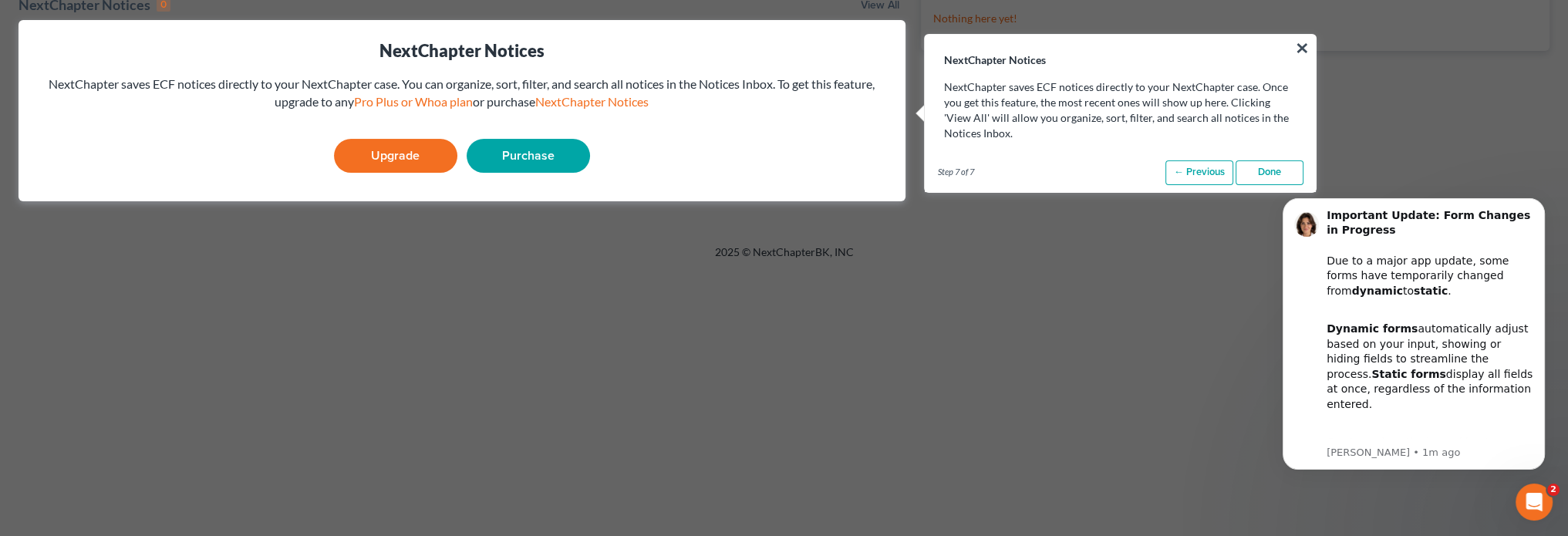
click at [1262, 167] on link "Done" at bounding box center [1269, 173] width 67 height 25
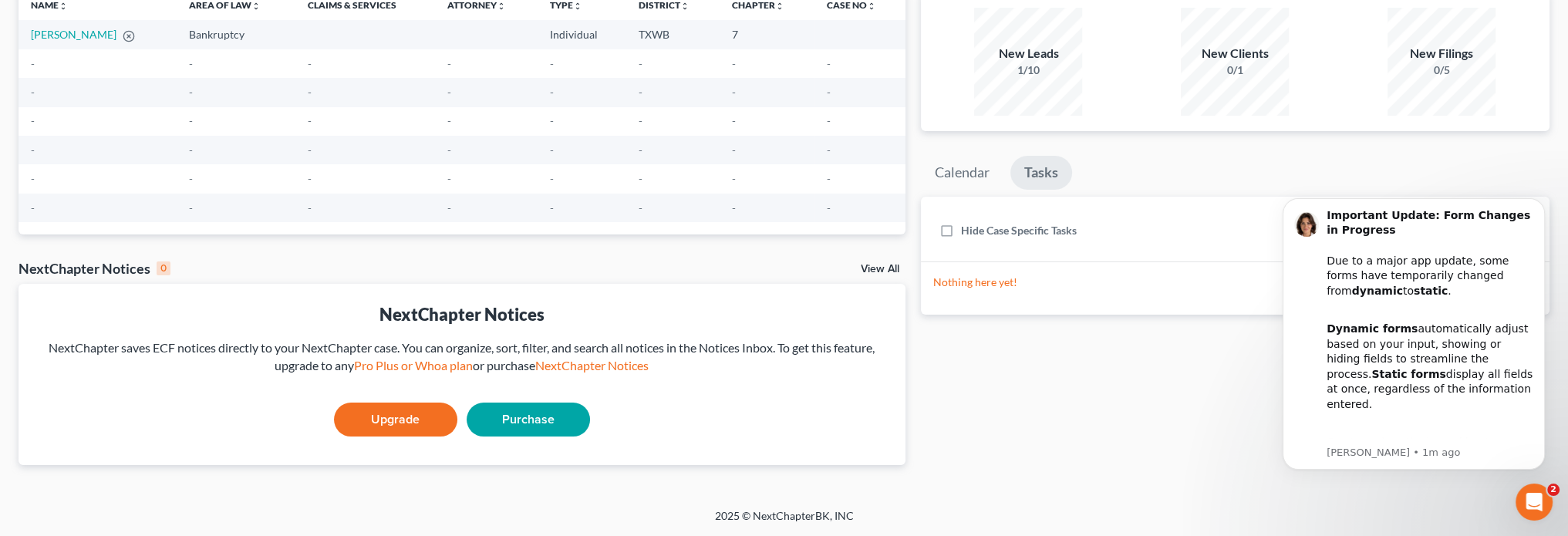
scroll to position [121, 0]
click at [1542, 201] on icon "Dismiss notification" at bounding box center [1540, 203] width 5 height 5
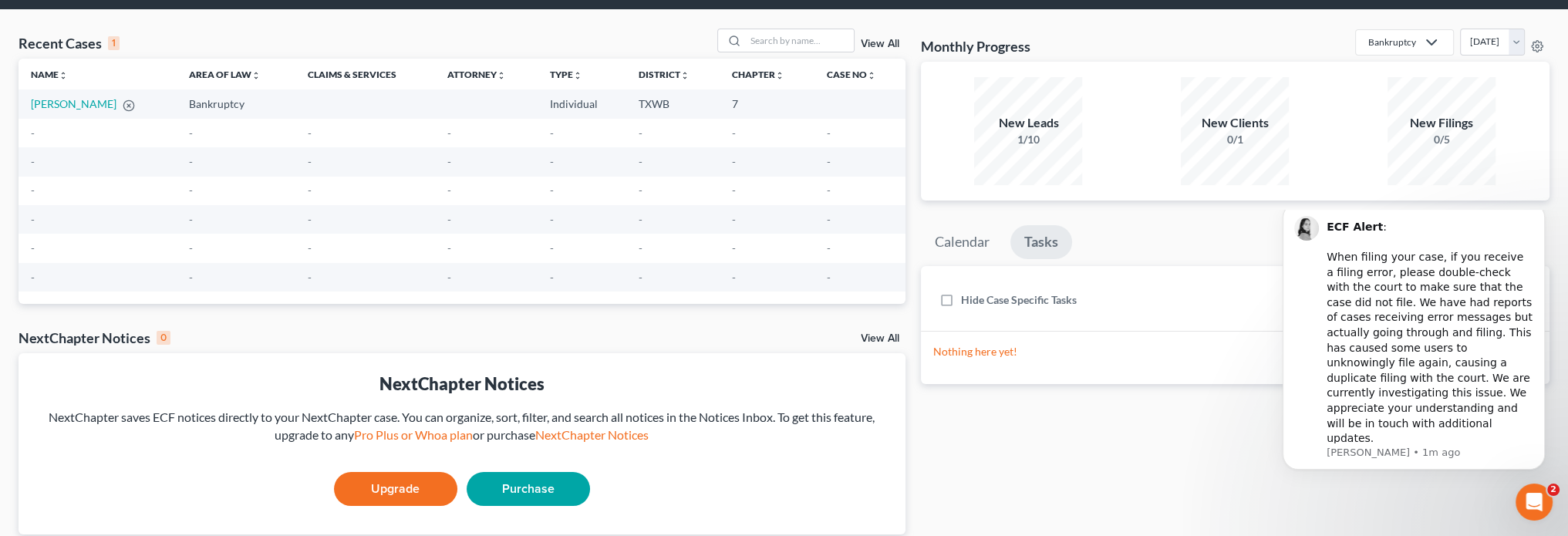
scroll to position [0, 0]
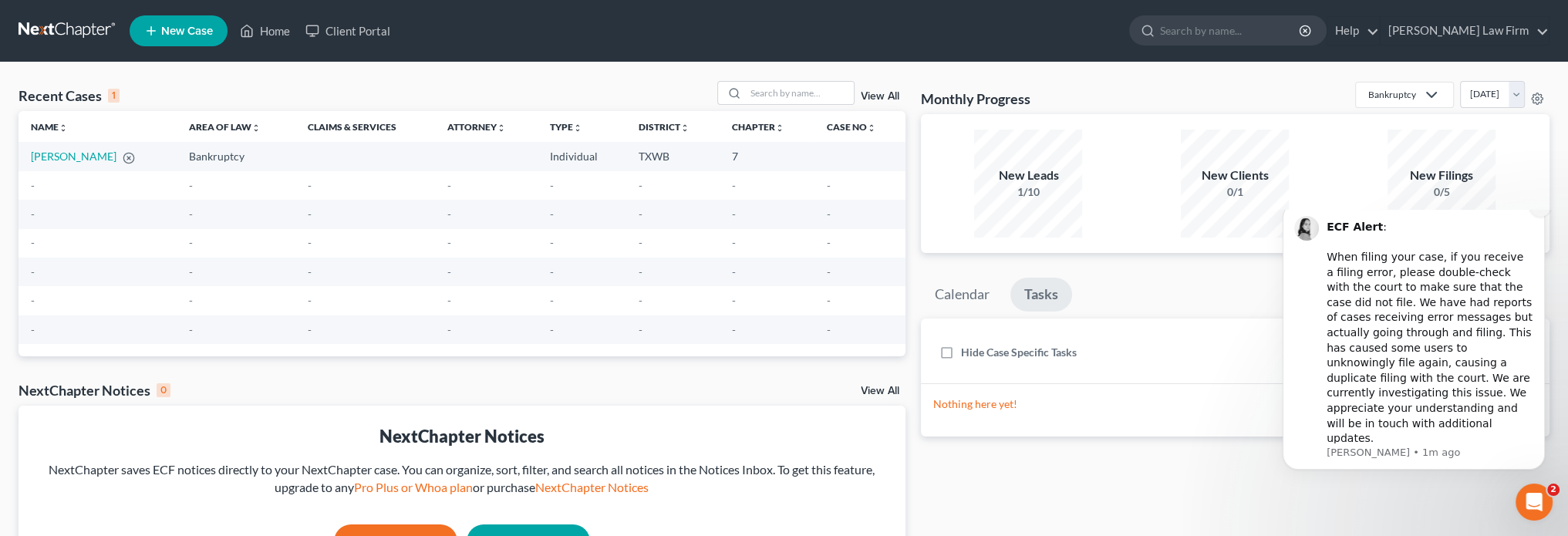
click at [1536, 211] on icon "Dismiss notification" at bounding box center [1541, 207] width 8 height 8
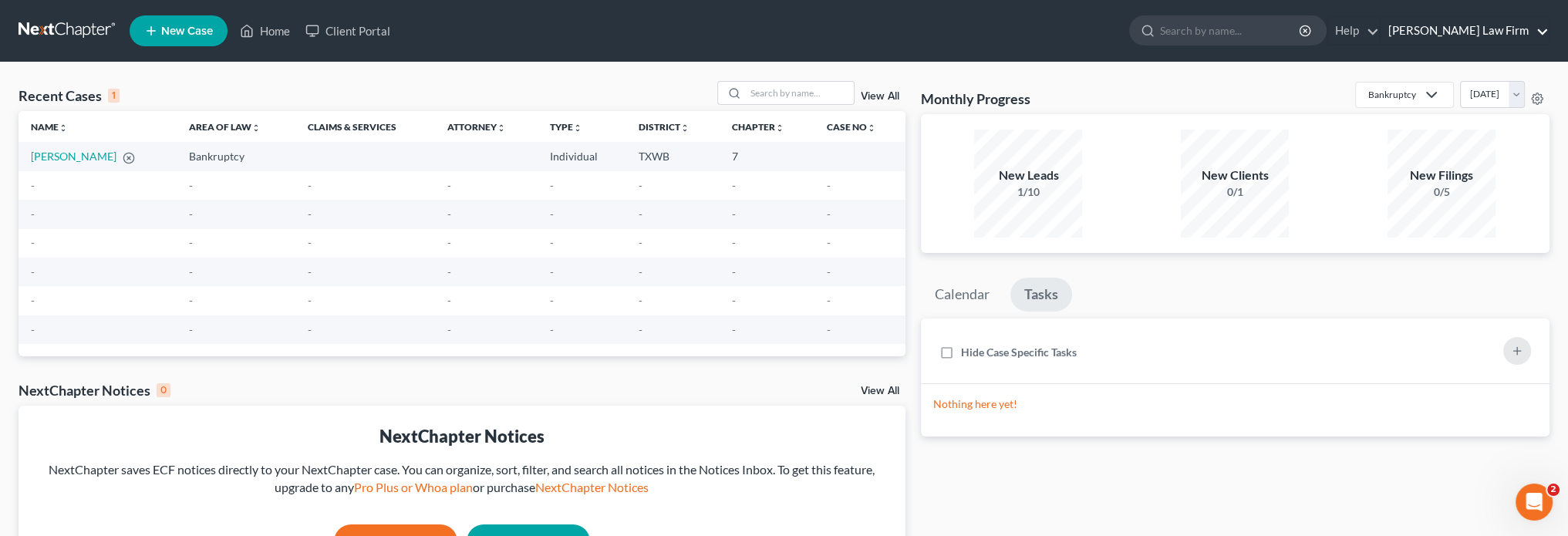
click at [1441, 31] on link "[PERSON_NAME] Law Firm" at bounding box center [1465, 30] width 168 height 28
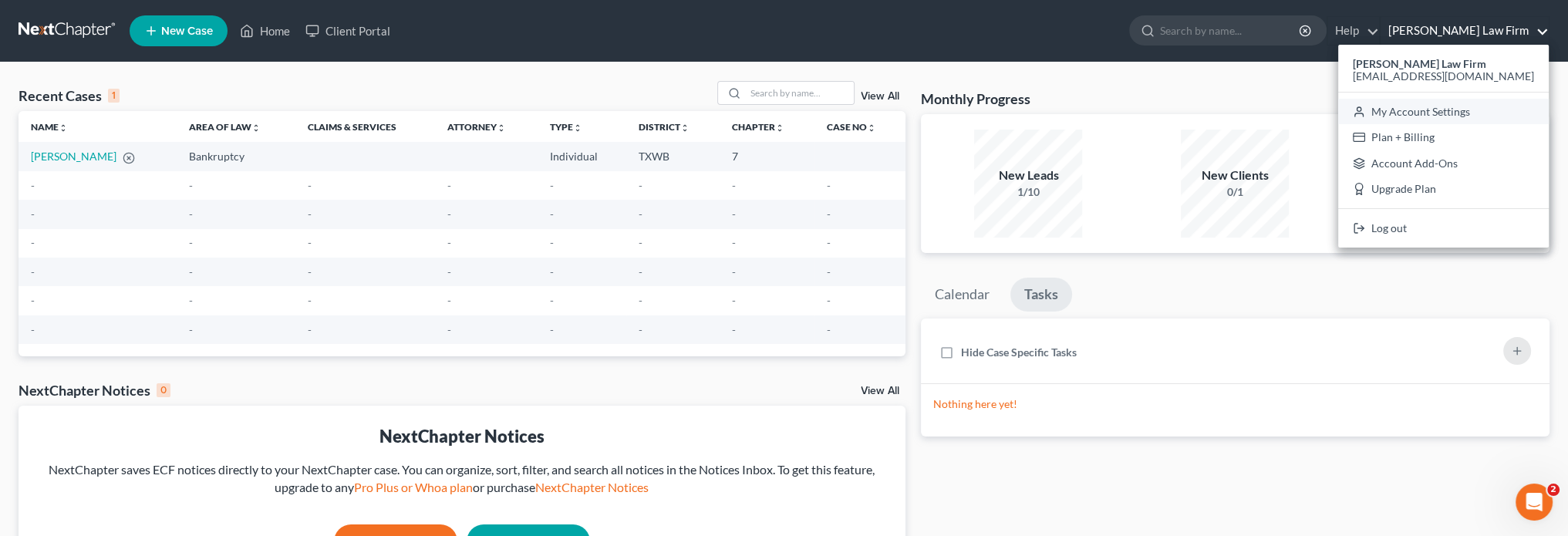
click at [1434, 108] on link "My Account Settings" at bounding box center [1443, 112] width 211 height 26
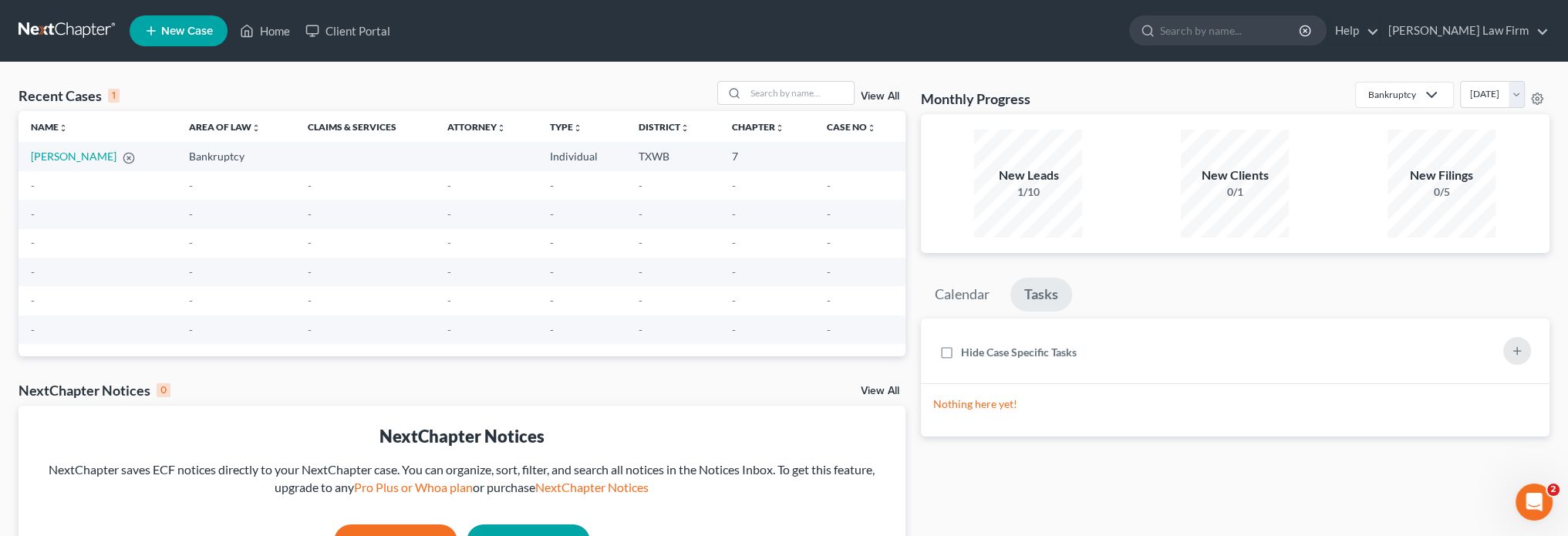
select select "80"
select select "24"
select select "45"
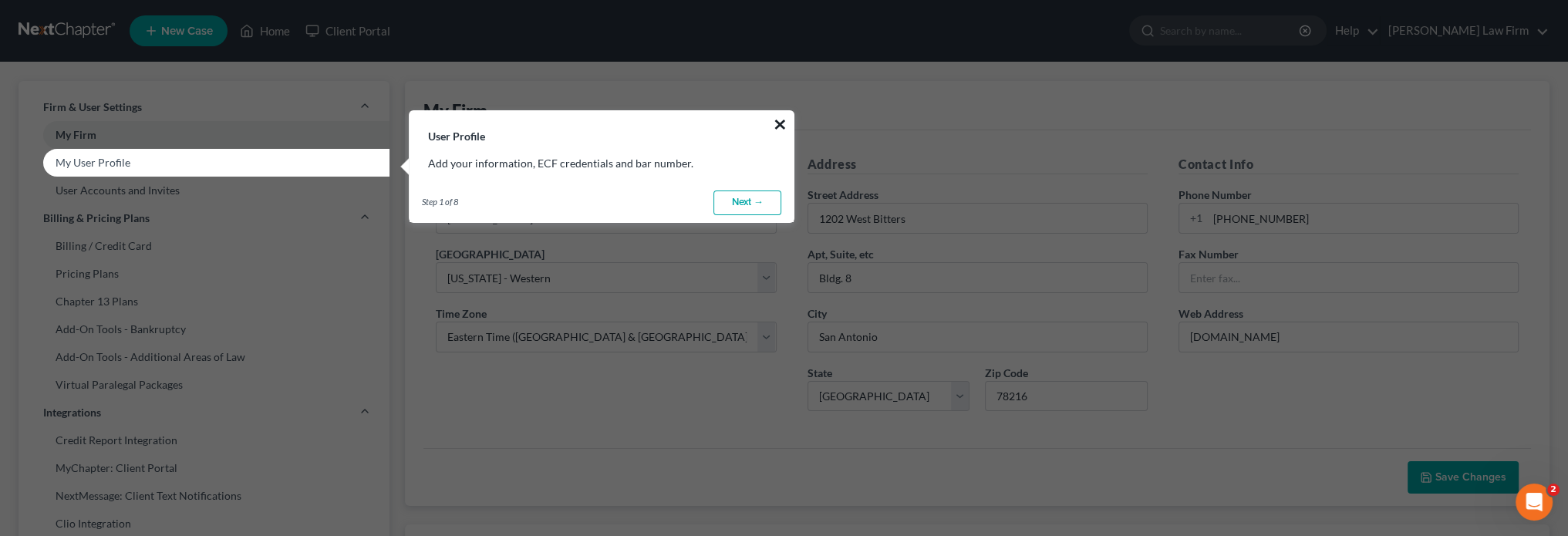
click at [785, 123] on button "×" at bounding box center [781, 124] width 15 height 25
click at [751, 205] on link "Next →" at bounding box center [747, 203] width 67 height 25
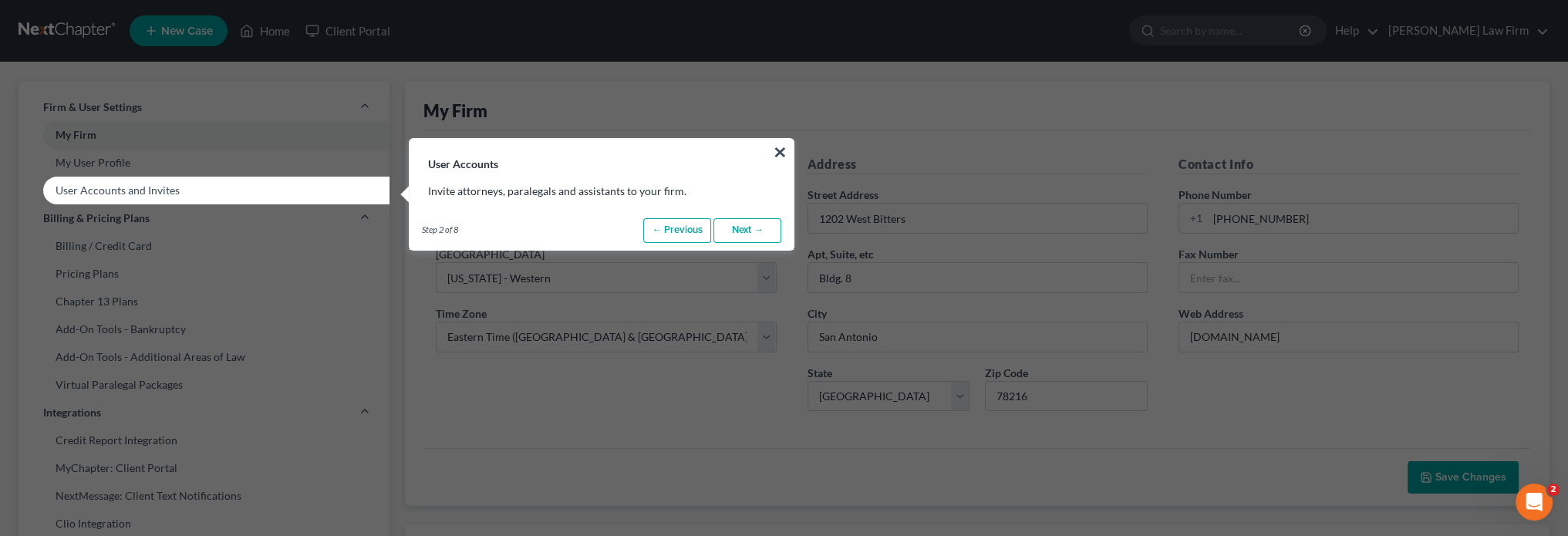
click at [747, 223] on link "Next →" at bounding box center [747, 231] width 67 height 25
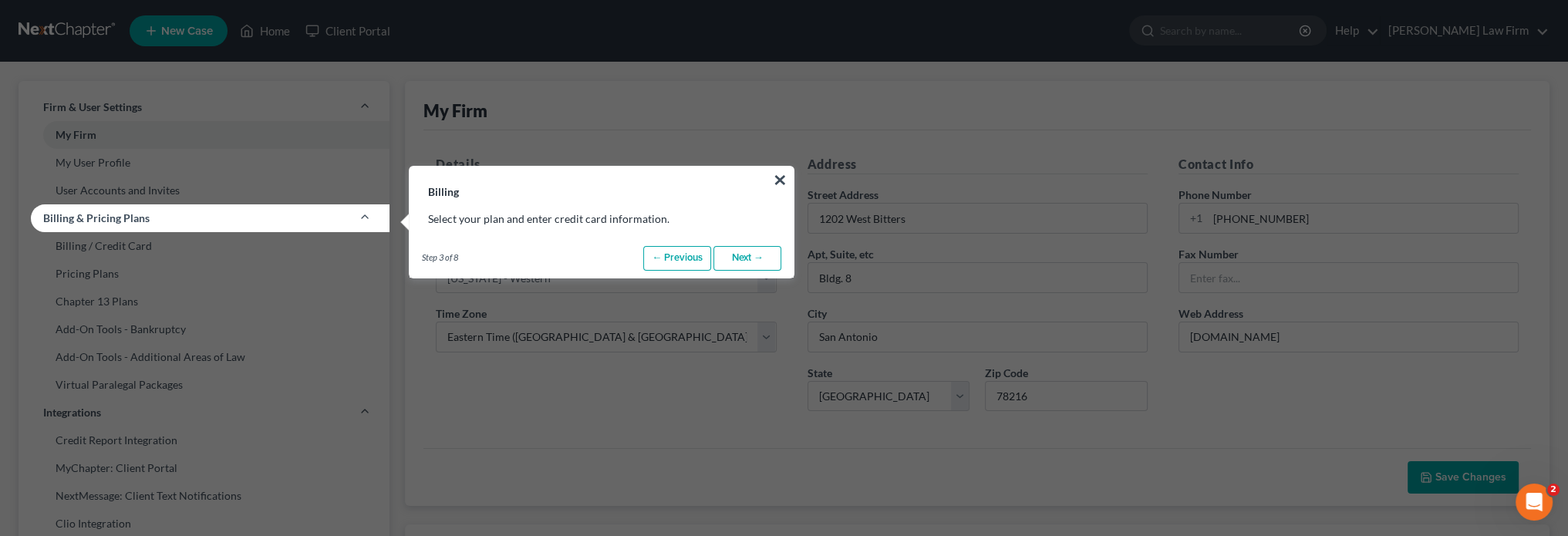
click at [747, 255] on link "Next →" at bounding box center [747, 258] width 67 height 25
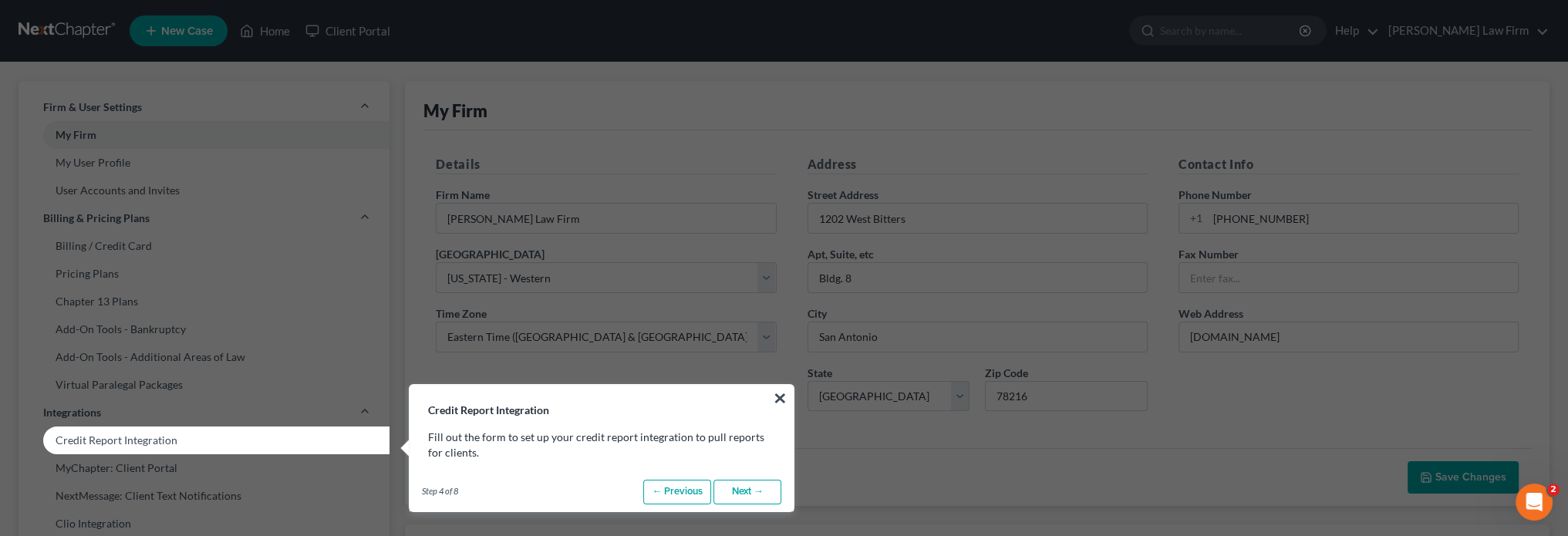
click at [727, 492] on link "Next →" at bounding box center [747, 493] width 67 height 25
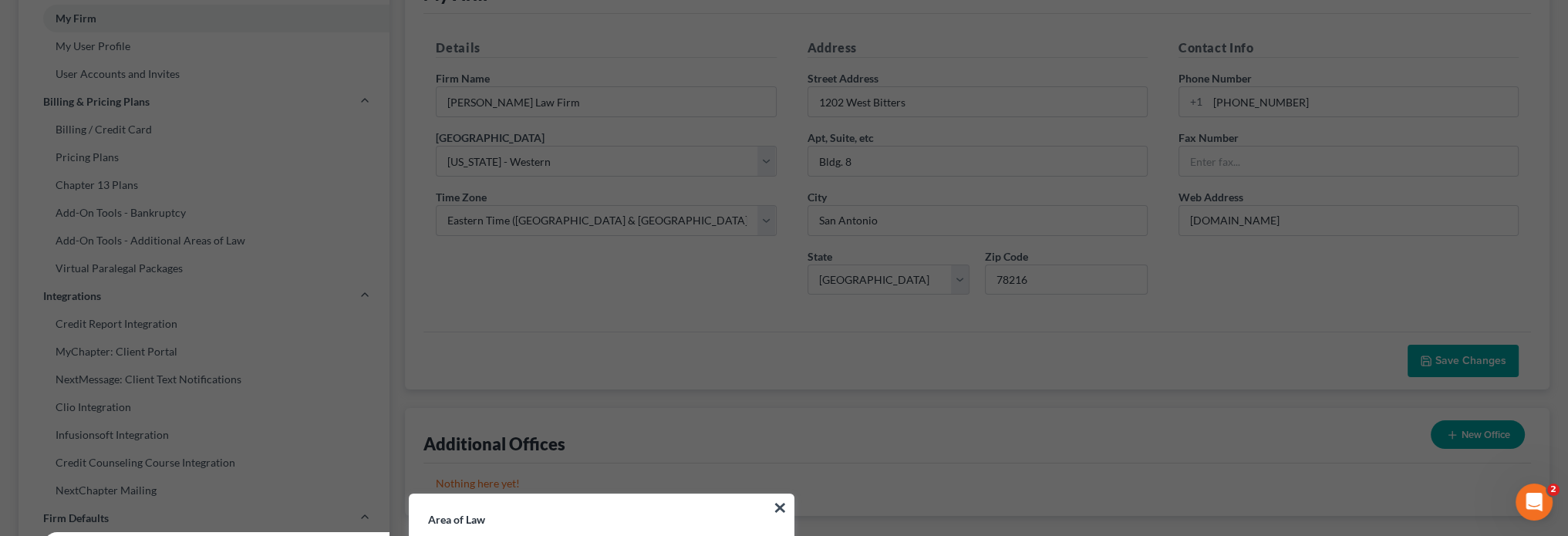
scroll to position [232, 0]
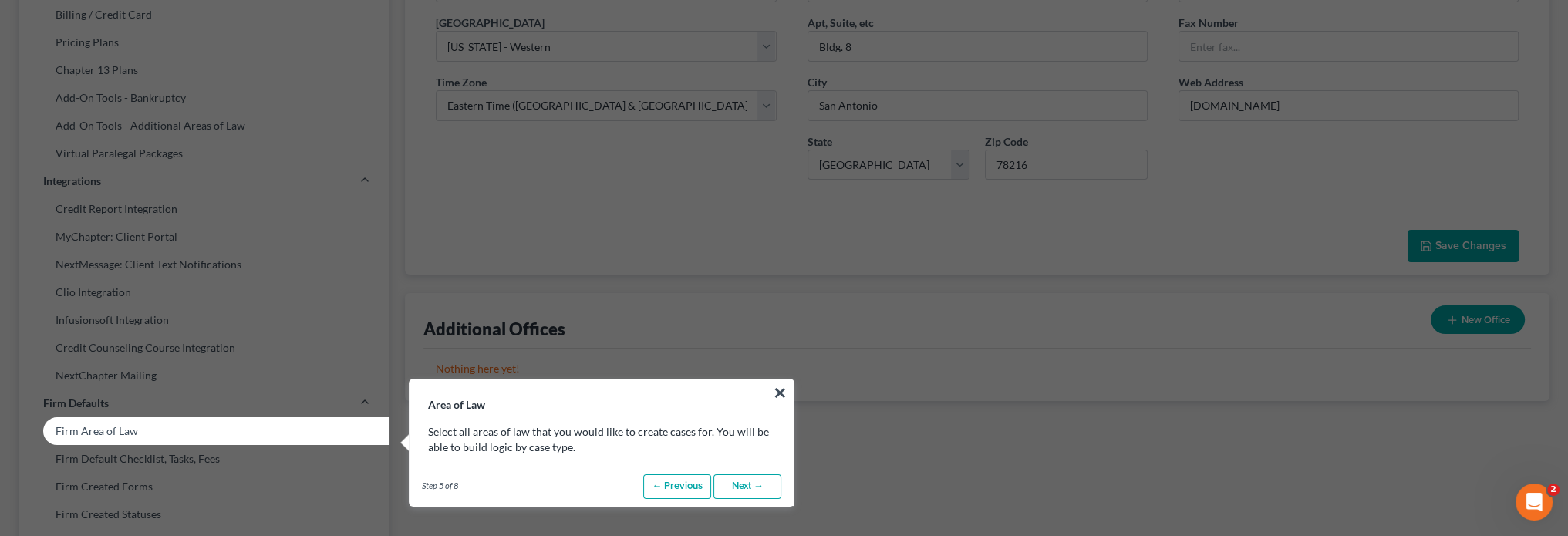
click at [757, 483] on link "Next →" at bounding box center [747, 487] width 67 height 25
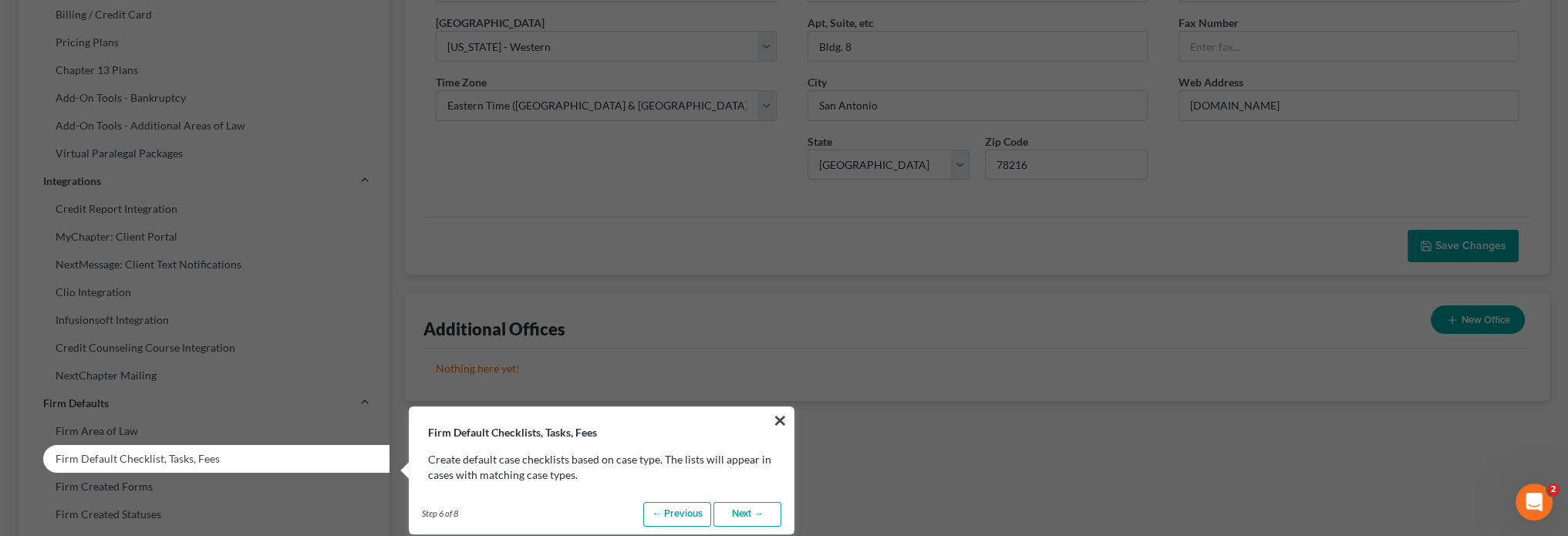
click at [752, 509] on link "Next →" at bounding box center [747, 515] width 67 height 25
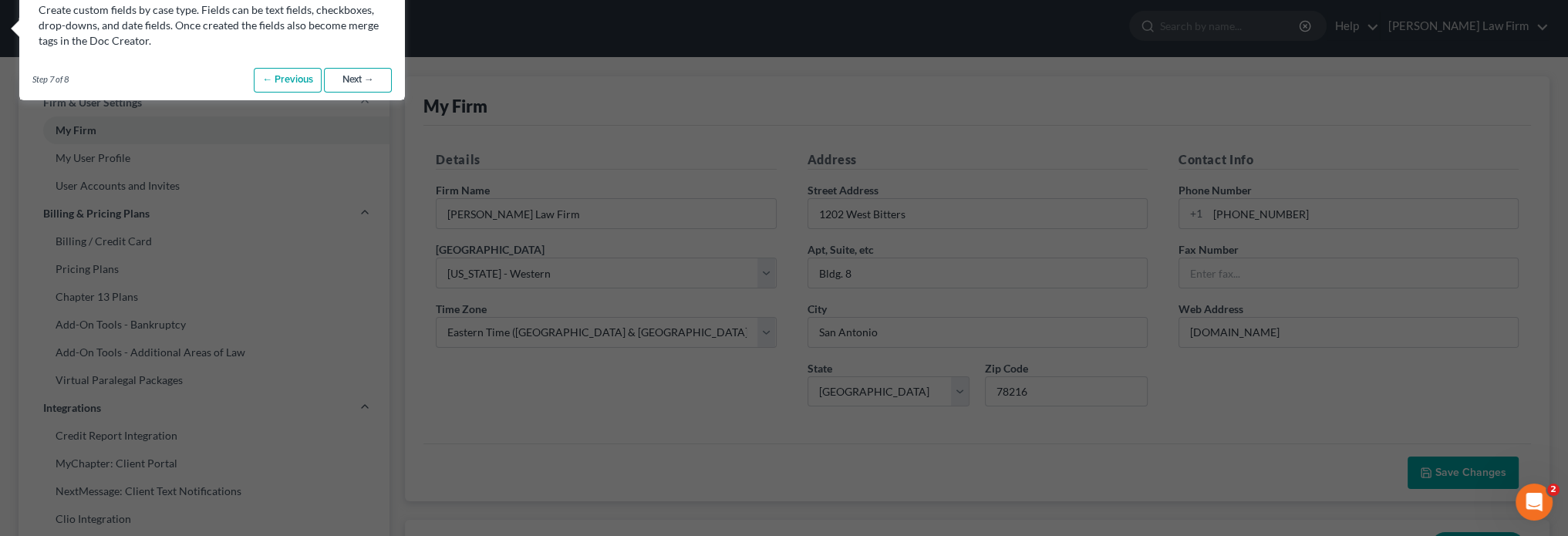
scroll to position [0, 0]
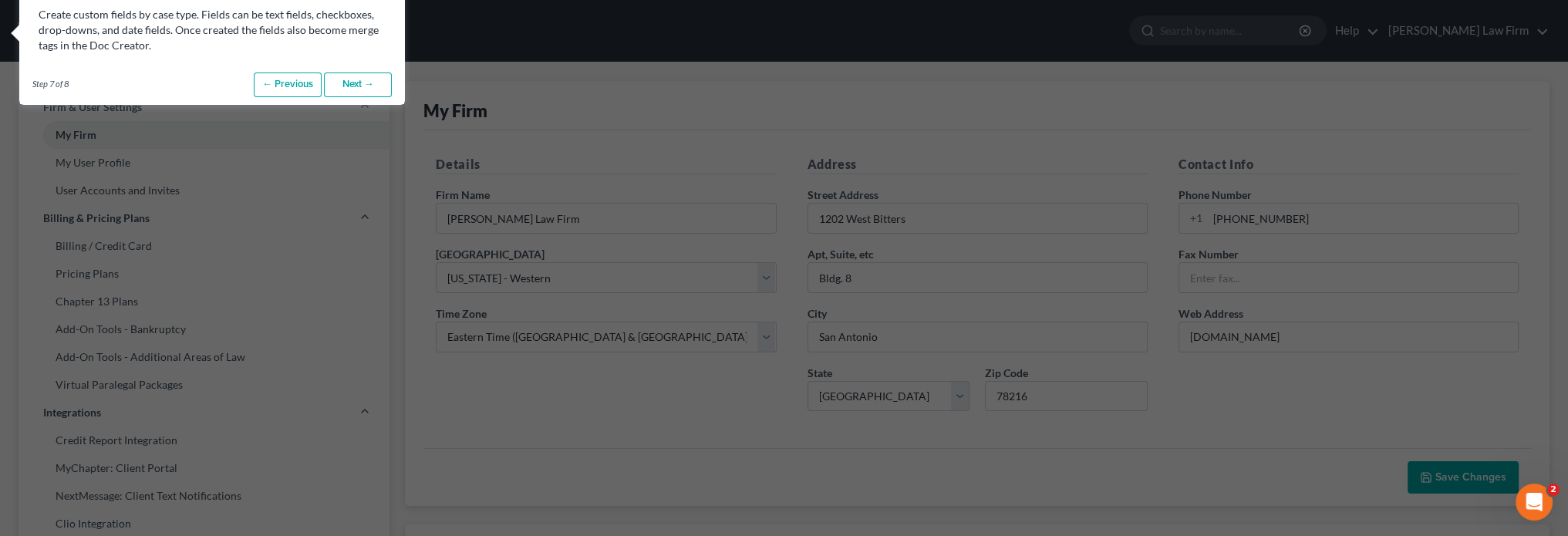
click at [346, 77] on link "Next →" at bounding box center [357, 85] width 67 height 25
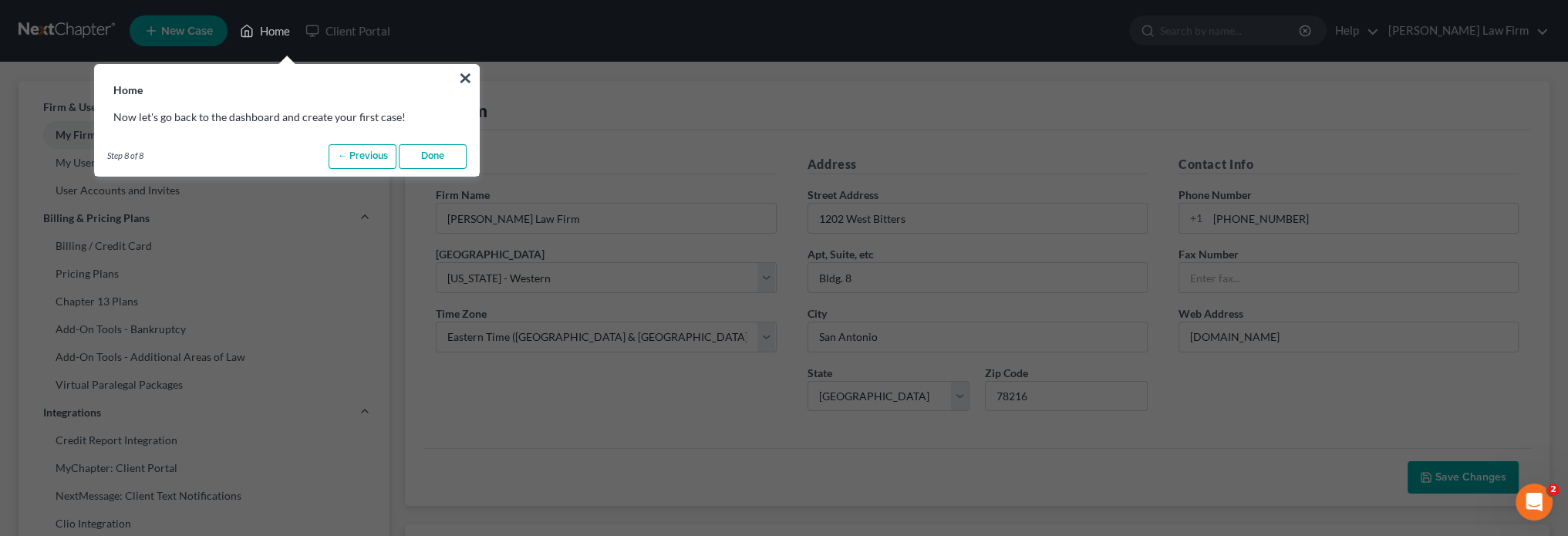
click at [440, 153] on link "Done" at bounding box center [432, 157] width 67 height 25
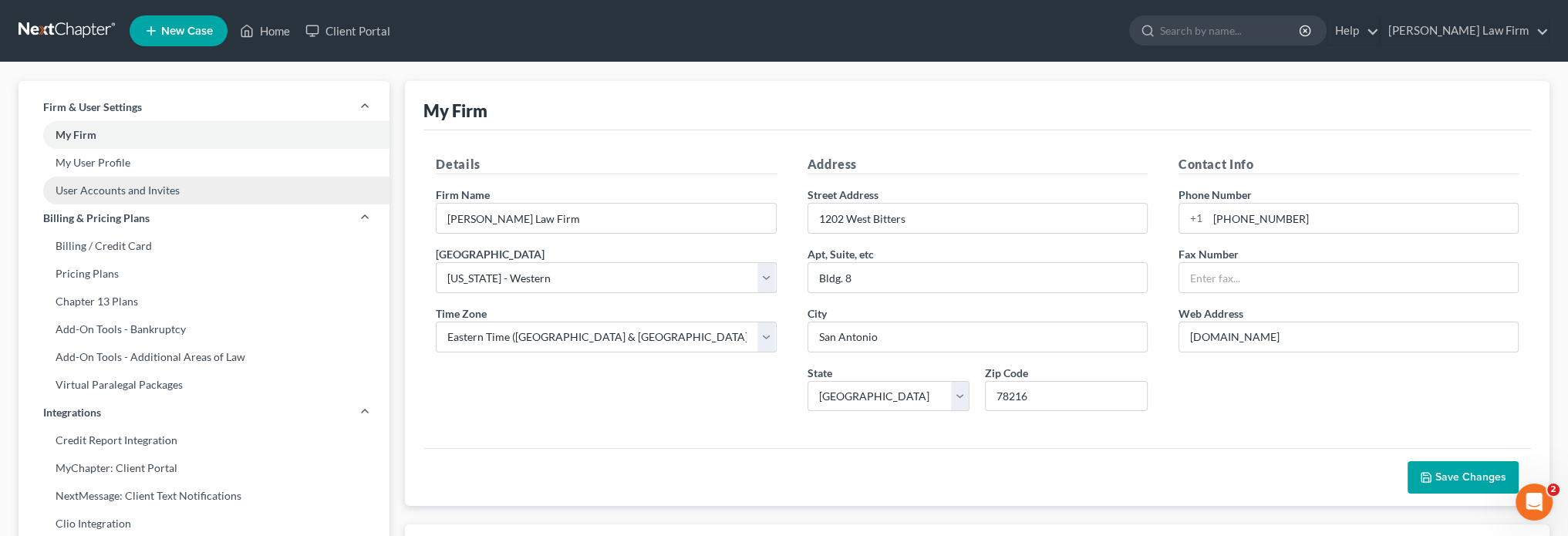
click at [110, 189] on link "User Accounts and Invites" at bounding box center [203, 190] width 371 height 28
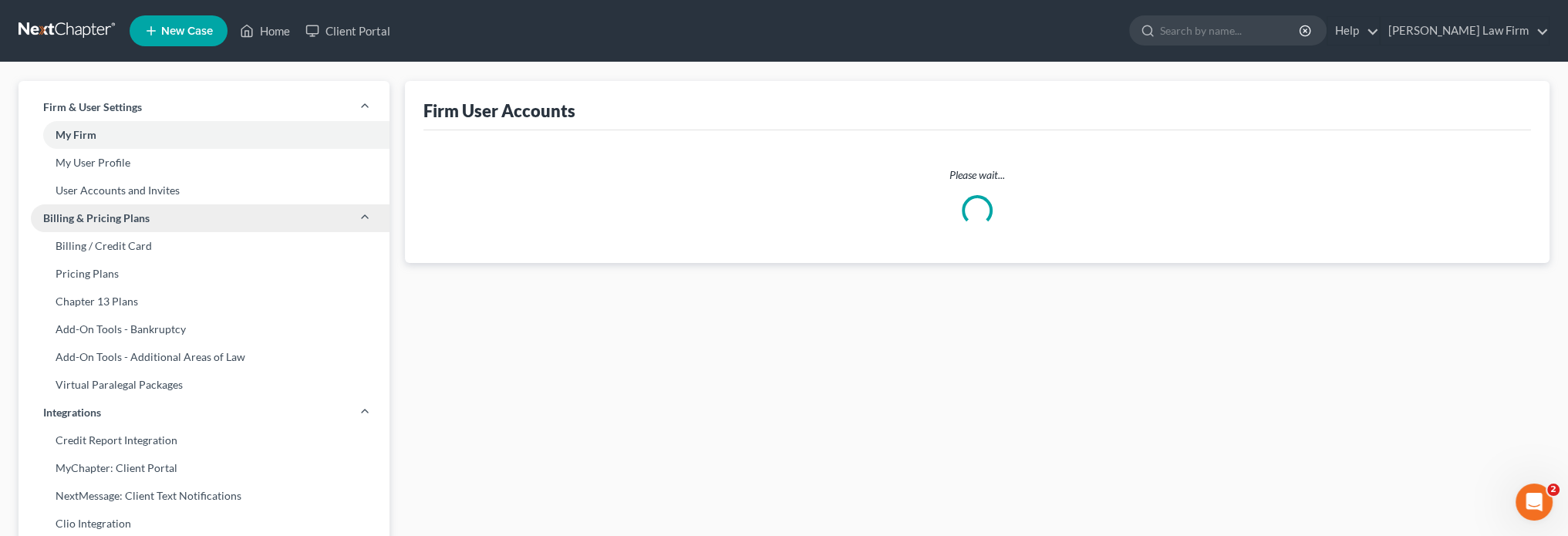
select select "0"
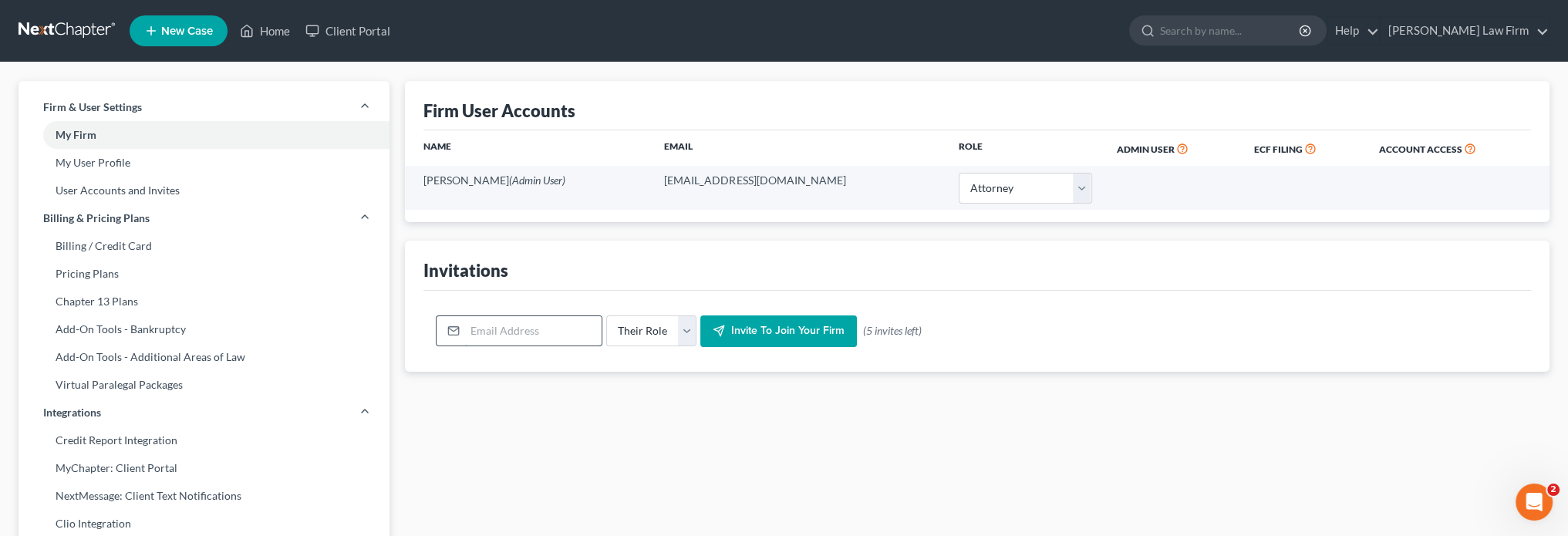
click at [509, 320] on input "email" at bounding box center [533, 331] width 137 height 29
drag, startPoint x: 527, startPoint y: 333, endPoint x: 402, endPoint y: 336, distance: 125.0
click at [427, 337] on div "jtlo1153 Their Role Attorney Paralegal Assistant Invite to join your firm (5 in…" at bounding box center [976, 332] width 1107 height 82
type input "[EMAIL_ADDRESS][DOMAIN_NAME]"
click at [660, 316] on select "Their Role Attorney Paralegal Assistant" at bounding box center [652, 331] width 90 height 31
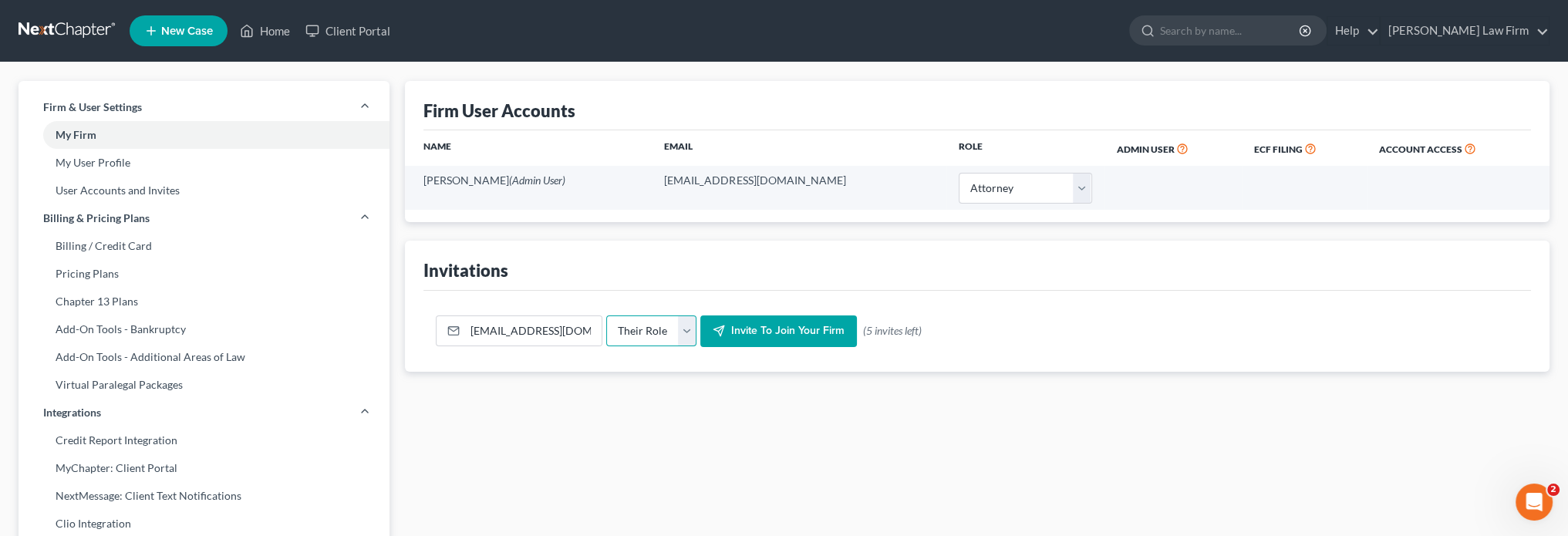
select select "attorney"
click at [607, 316] on select "Their Role Attorney Paralegal Assistant" at bounding box center [652, 331] width 90 height 31
click at [500, 324] on input "[EMAIL_ADDRESS][DOMAIN_NAME]" at bounding box center [533, 331] width 137 height 29
click at [487, 327] on input "[EMAIL_ADDRESS][DOMAIN_NAME]" at bounding box center [533, 331] width 137 height 29
type input "[EMAIL_ADDRESS][DOMAIN_NAME]"
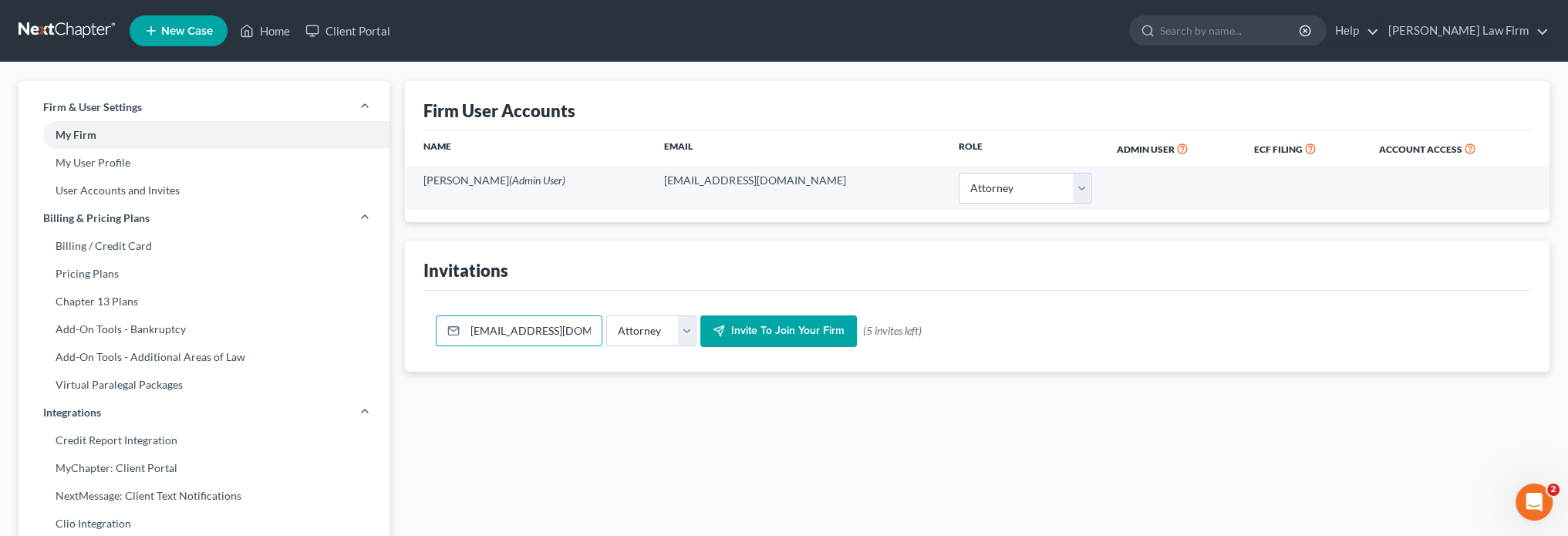
click at [773, 341] on button "Invite to join your firm" at bounding box center [779, 332] width 157 height 33
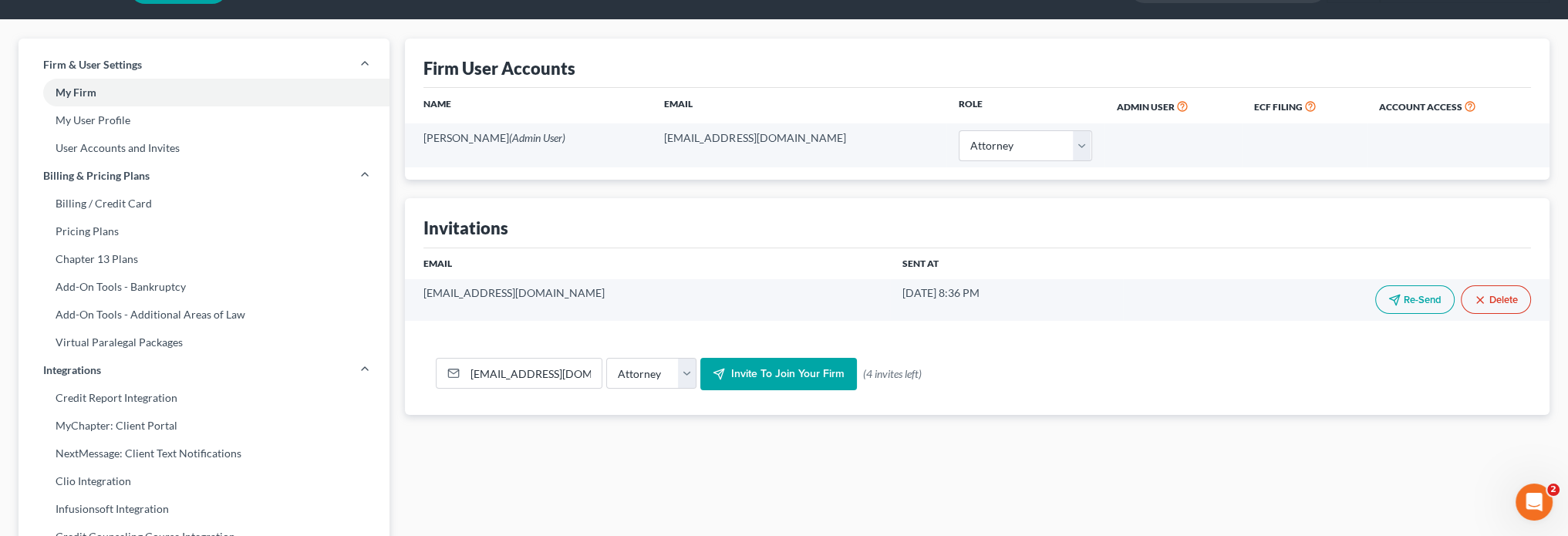
scroll to position [78, 0]
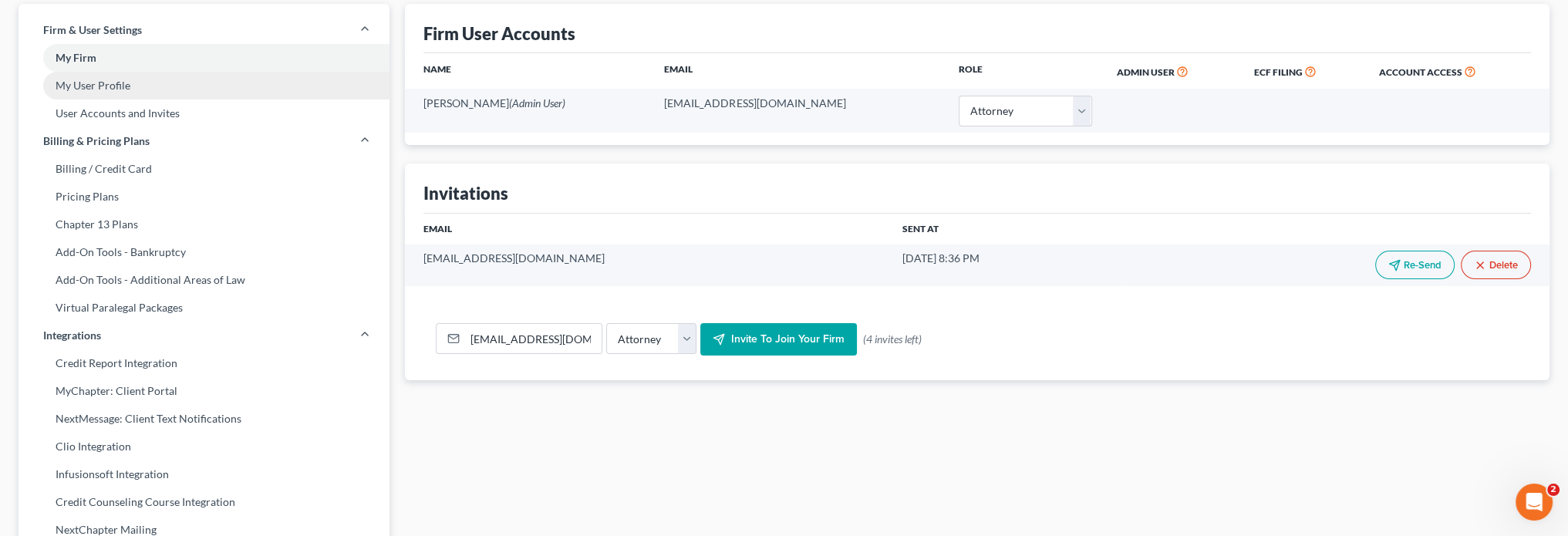
click at [152, 91] on link "My User Profile" at bounding box center [203, 85] width 371 height 28
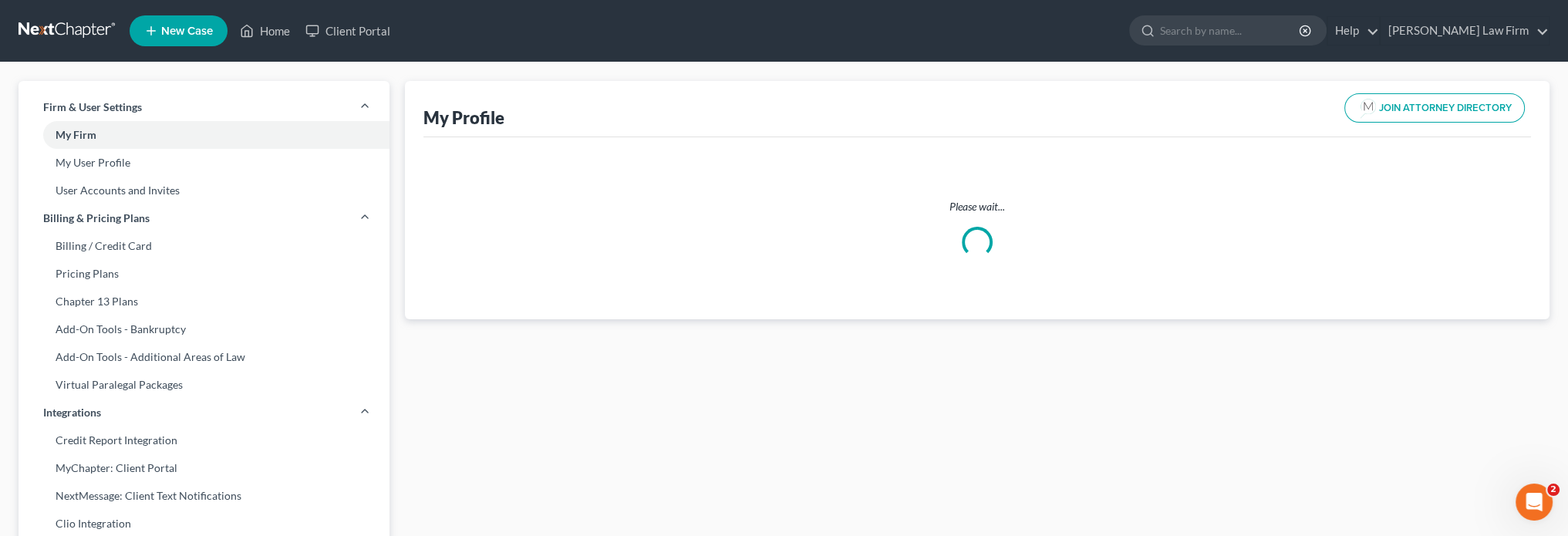
select select "45"
select select "attorney"
select select "0"
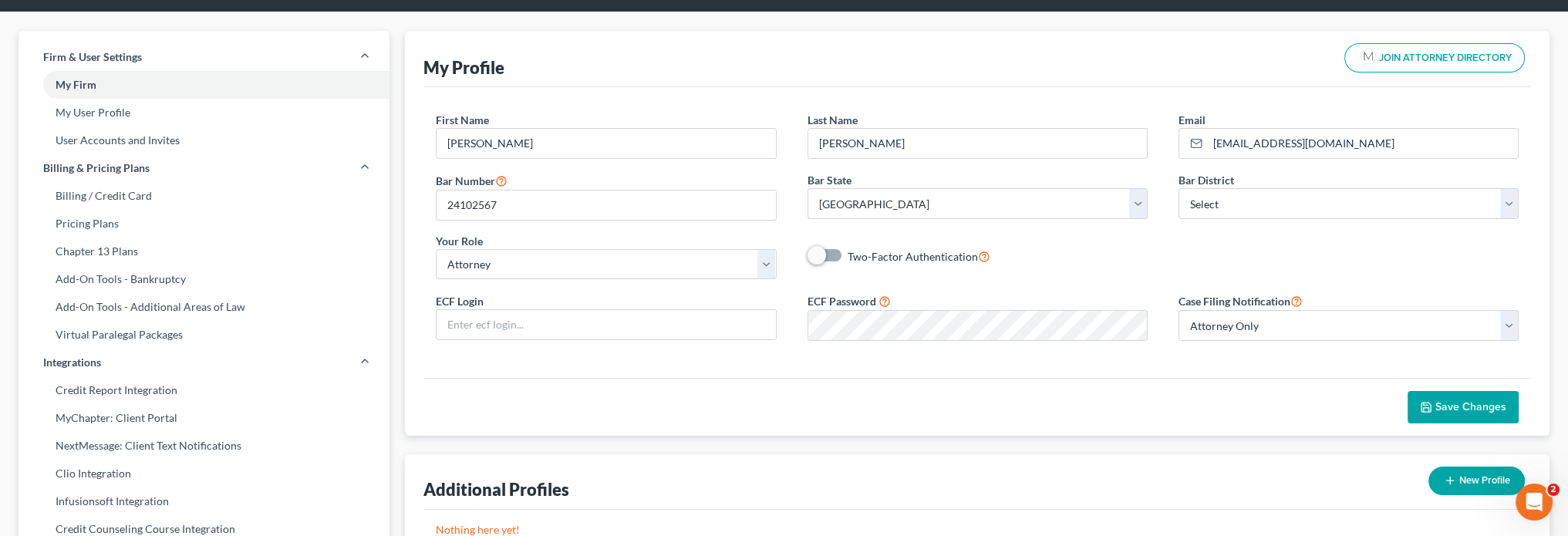
scroll to position [78, 0]
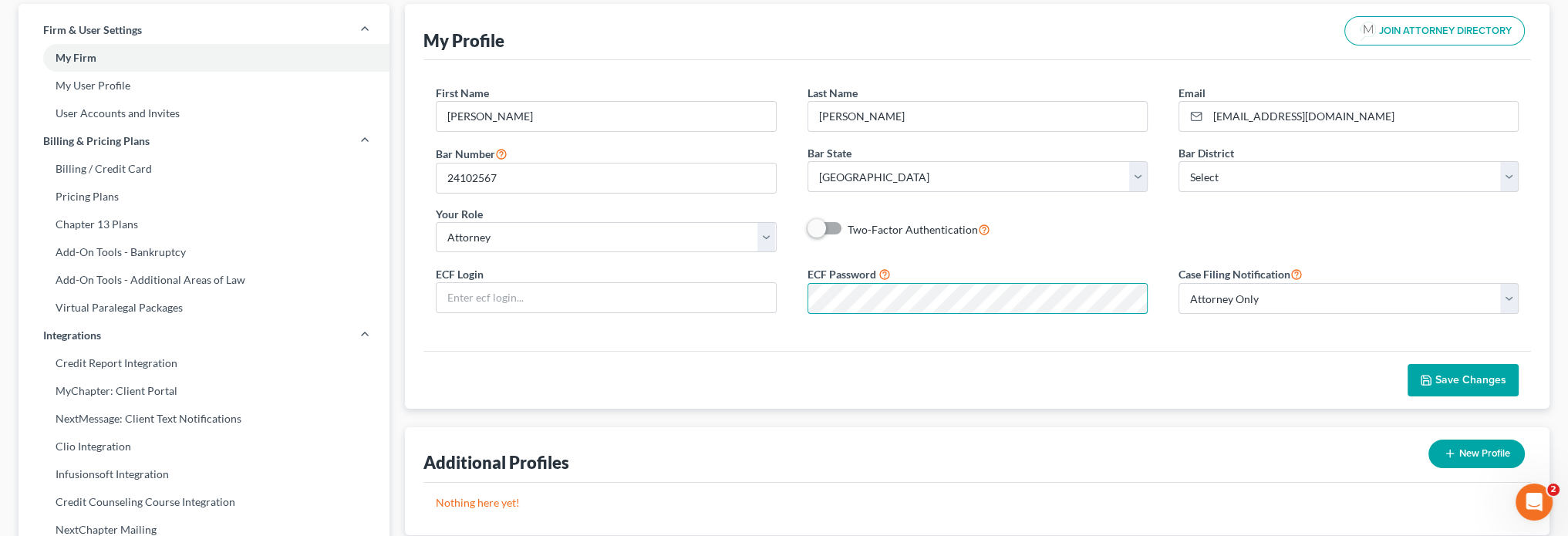
click at [741, 255] on form "First Name * [PERSON_NAME] Last Name * [PERSON_NAME] Email * [EMAIL_ADDRESS][DO…" at bounding box center [977, 206] width 1083 height 242
click at [1117, 218] on div "First Name * [PERSON_NAME] Last Name * [PERSON_NAME] Email * [EMAIL_ADDRESS][DO…" at bounding box center [977, 175] width 1114 height 180
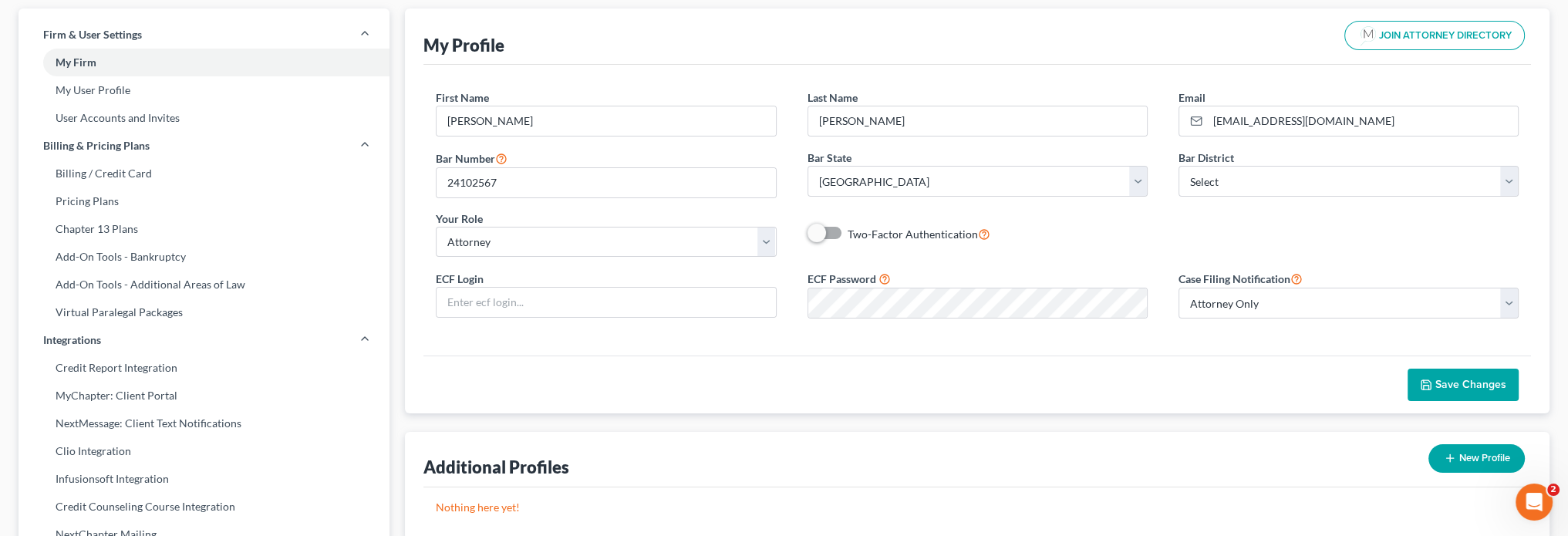
scroll to position [0, 0]
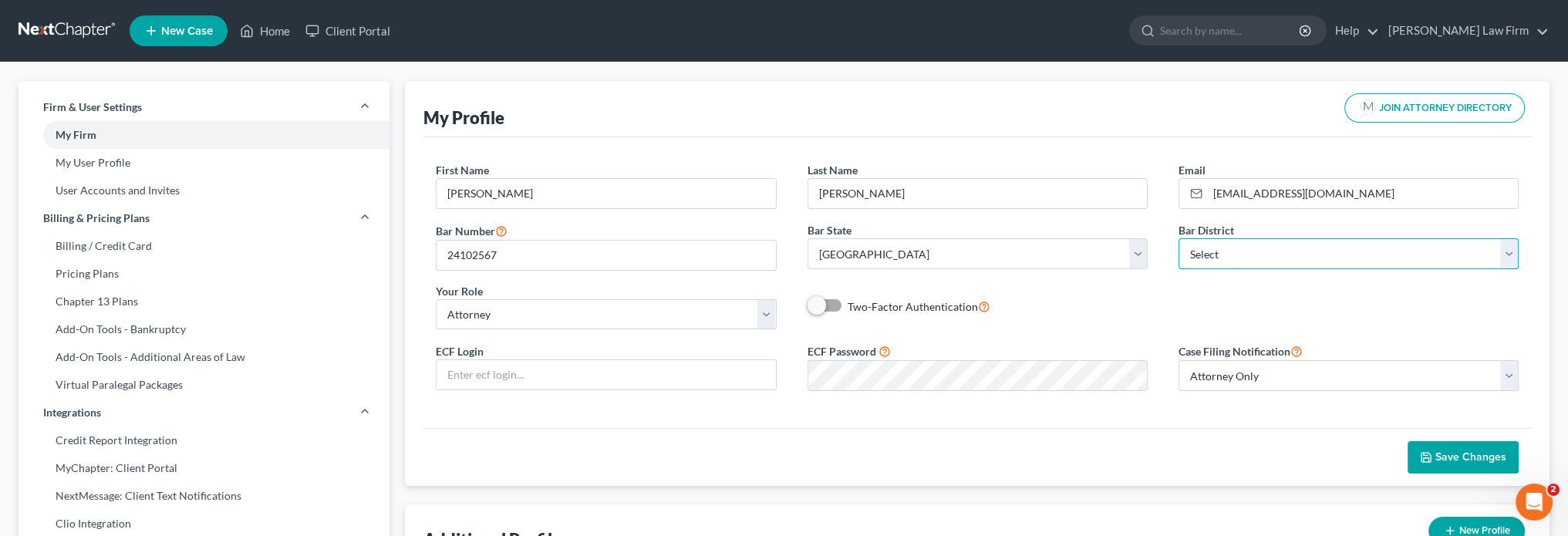
click at [1195, 259] on select "Select [US_STATE] - [GEOGRAPHIC_DATA] [US_STATE] - [GEOGRAPHIC_DATA][US_STATE] …" at bounding box center [1349, 253] width 340 height 31
click at [1107, 309] on div "Two-Factor Authentication" at bounding box center [977, 306] width 340 height 18
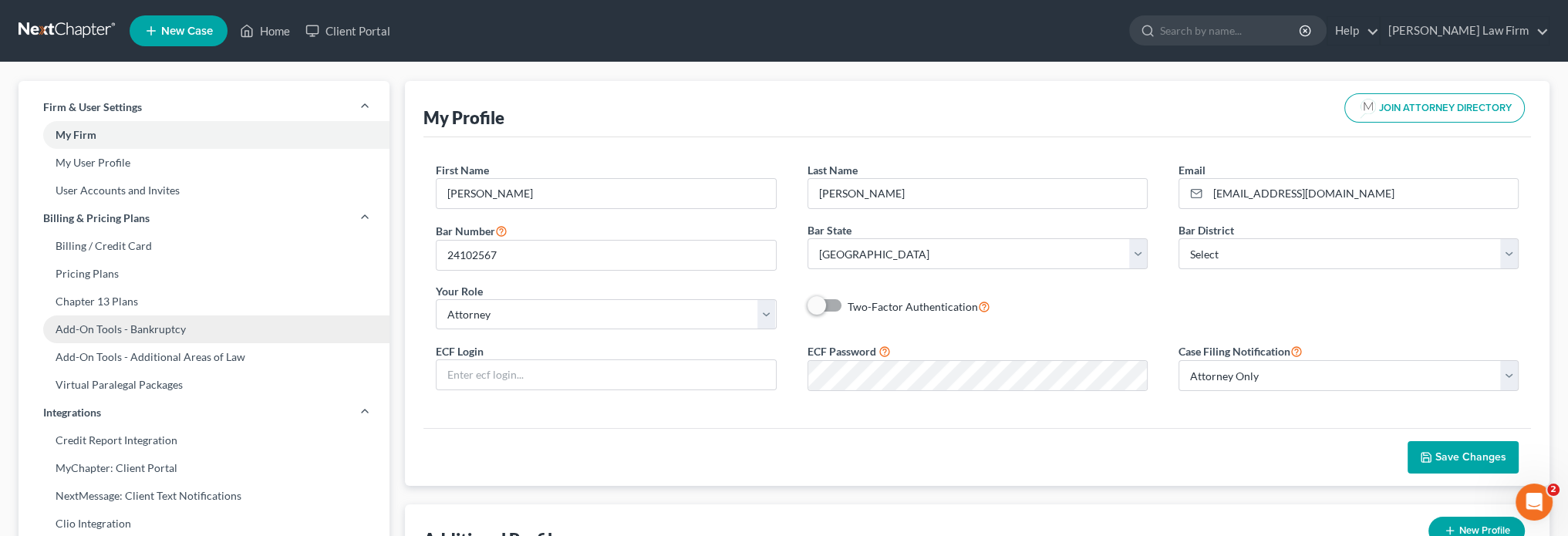
click at [139, 329] on link "Add-On Tools - Bankruptcy" at bounding box center [203, 329] width 371 height 28
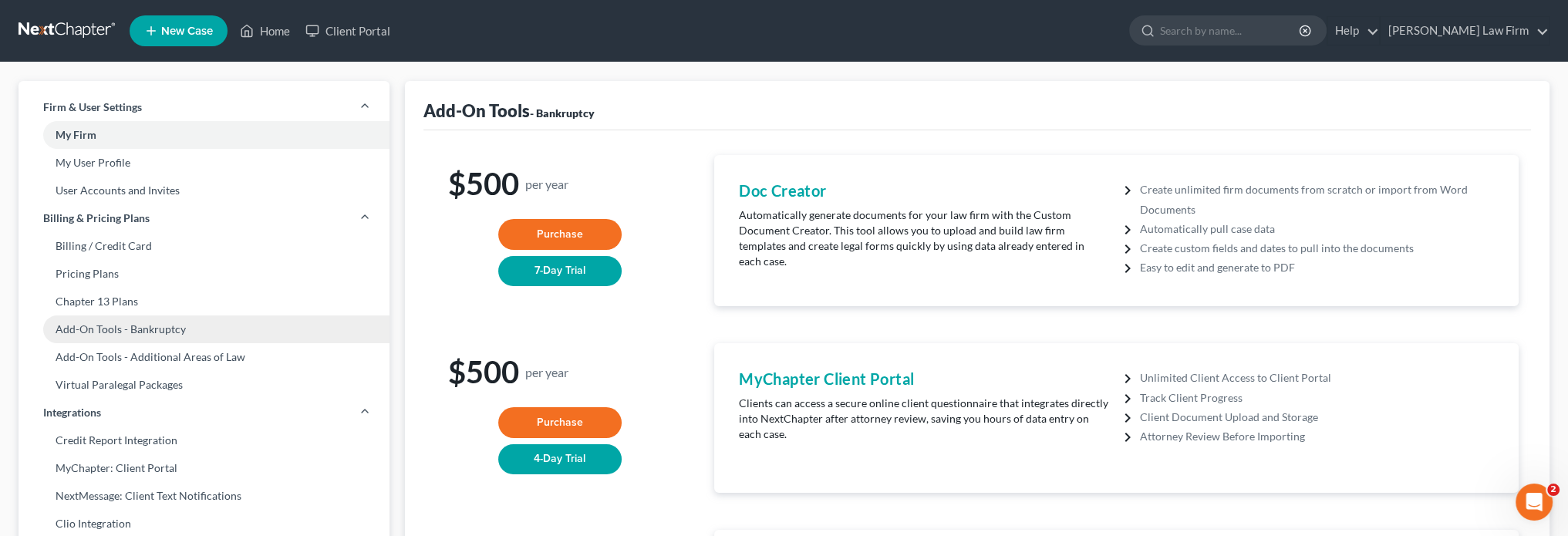
scroll to position [78, 0]
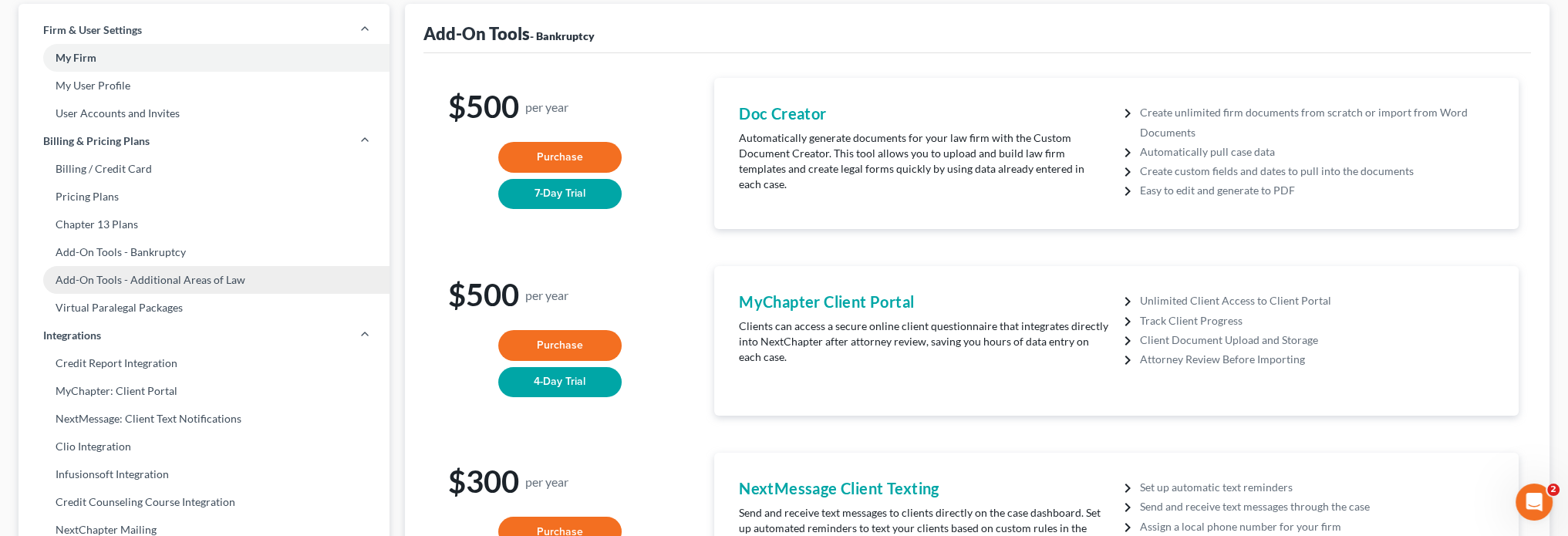
click at [82, 285] on link "Add-On Tools - Additional Areas of Law" at bounding box center [203, 279] width 371 height 28
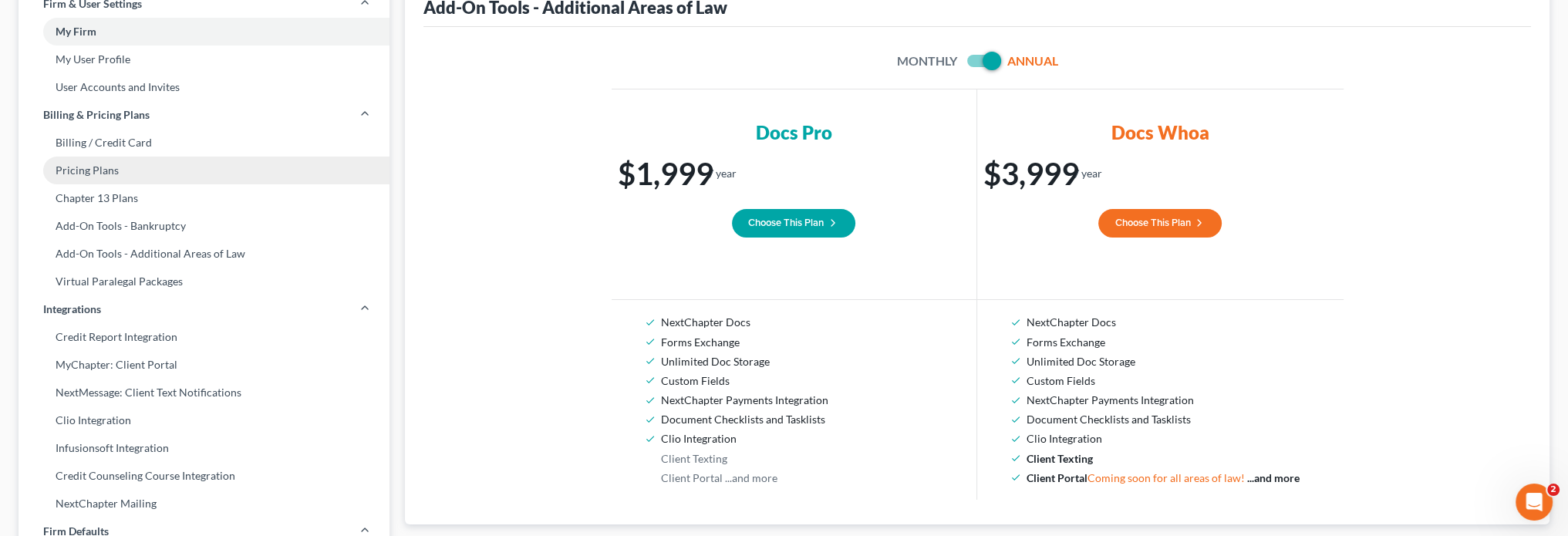
scroll to position [78, 0]
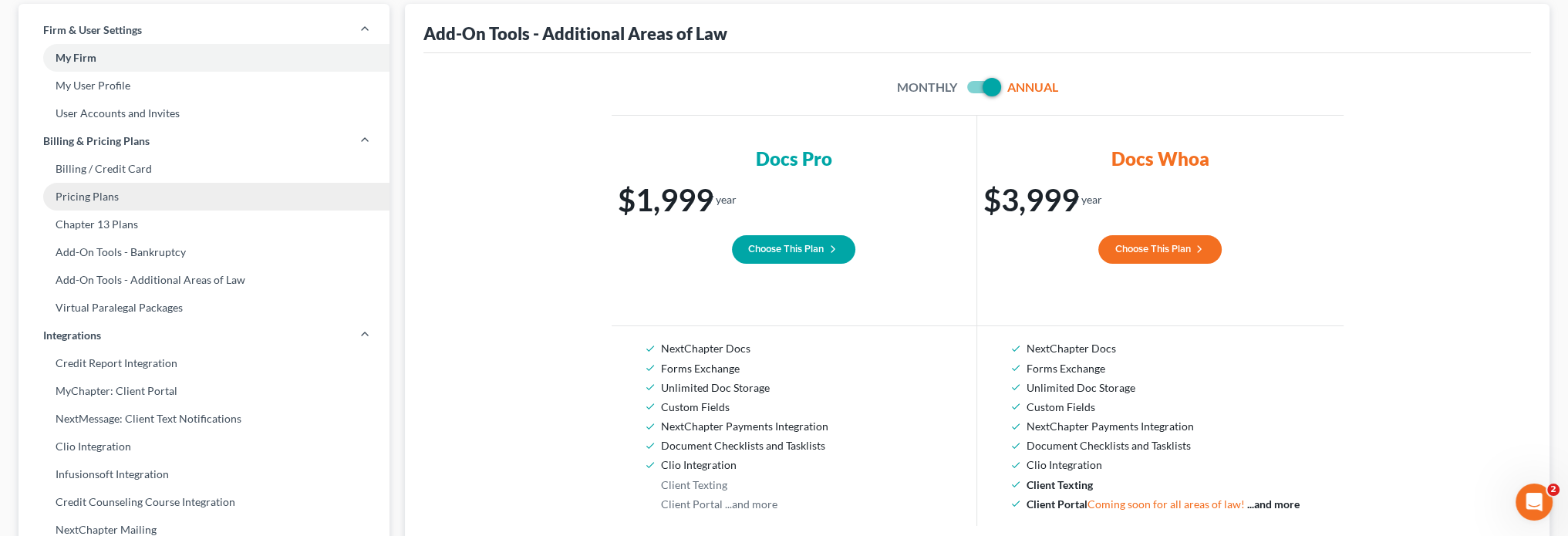
click at [86, 198] on link "Pricing Plans" at bounding box center [203, 196] width 371 height 28
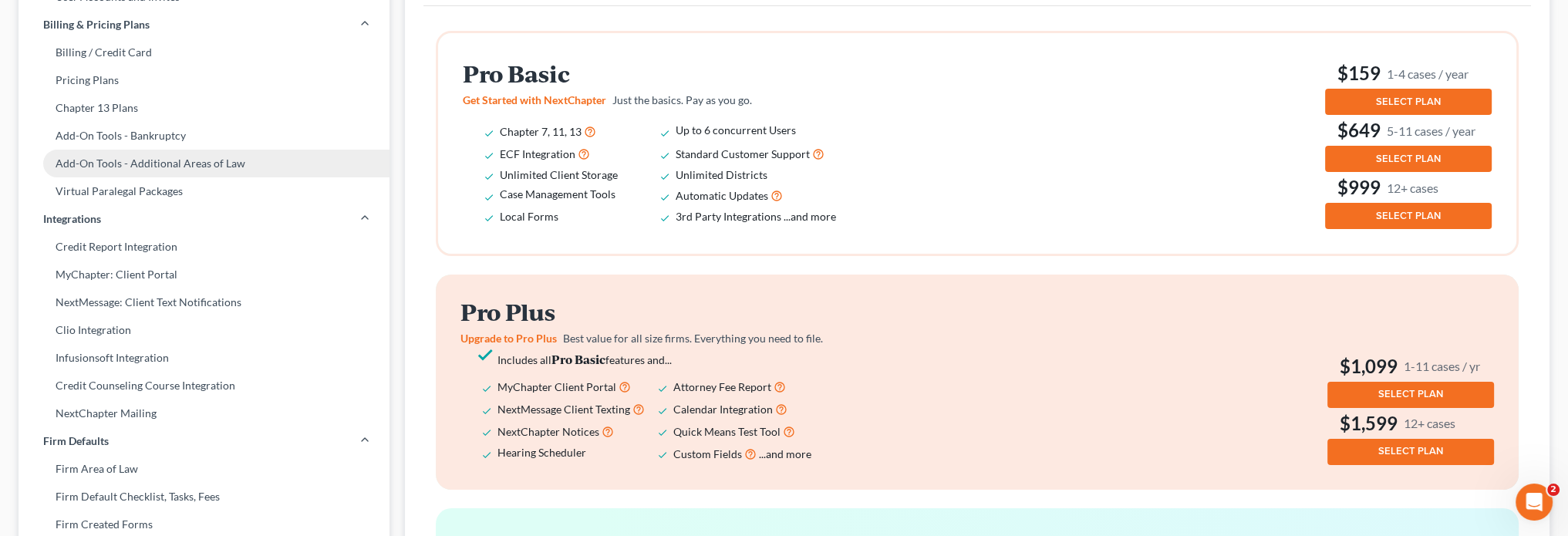
scroll to position [154, 0]
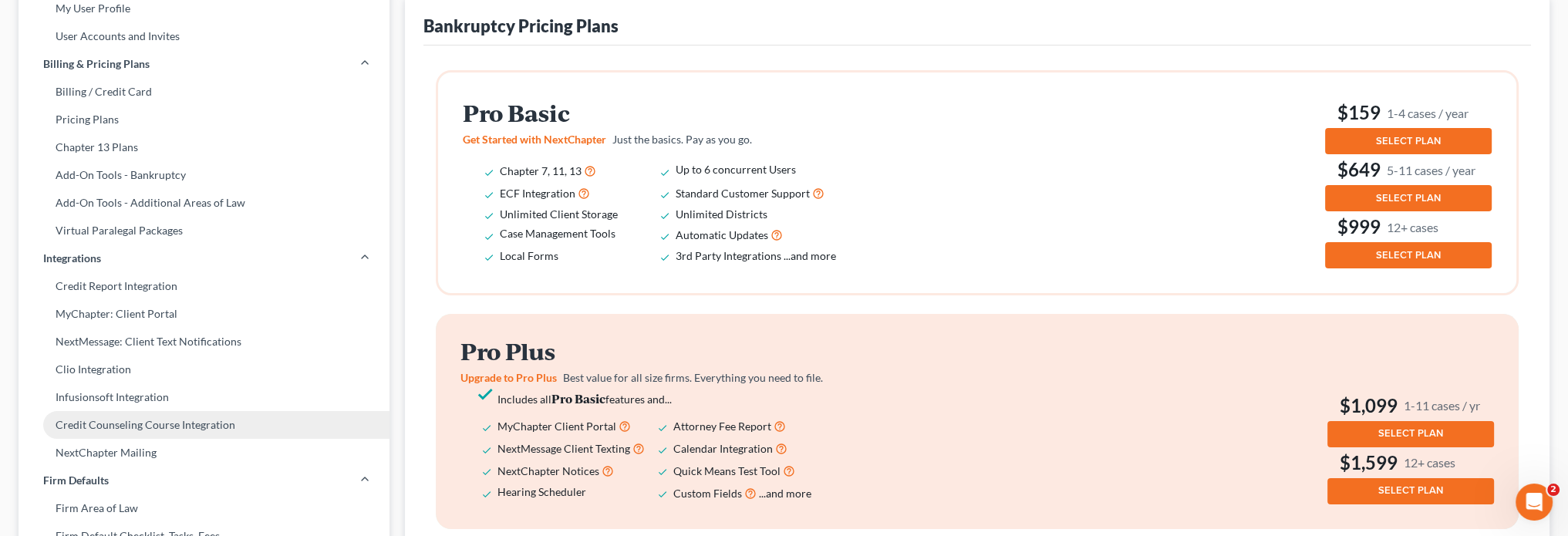
click at [71, 423] on link "Credit Counseling Course Integration" at bounding box center [203, 424] width 371 height 28
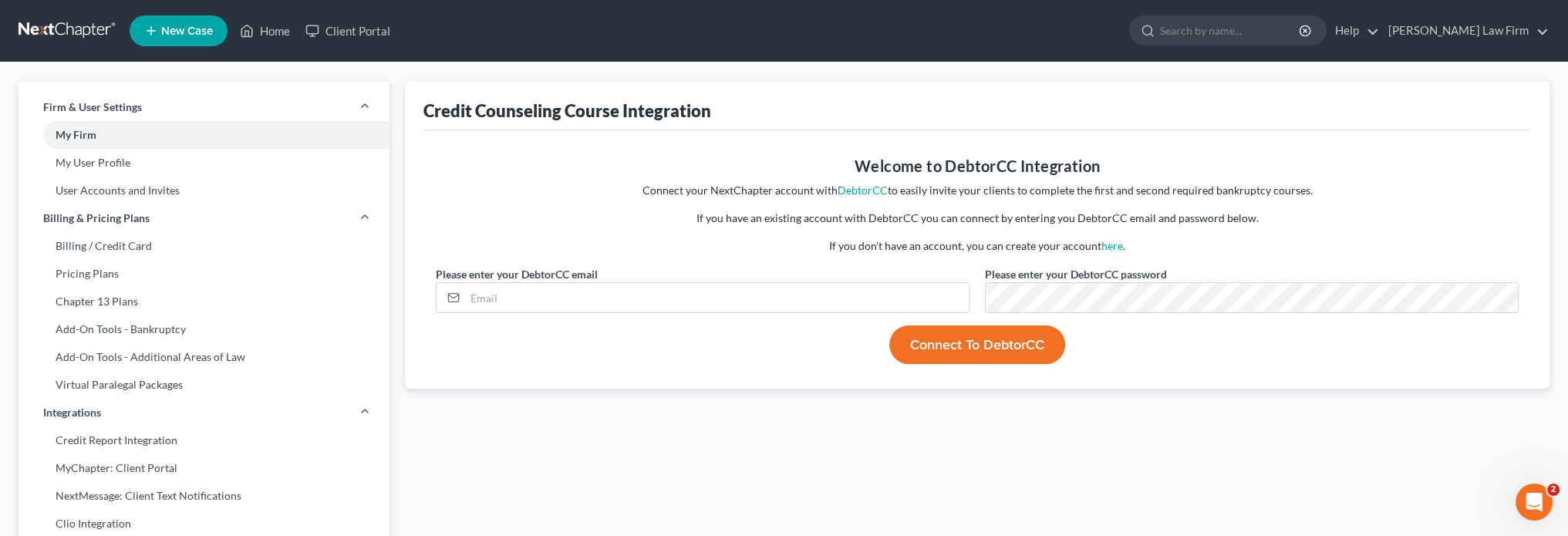
click at [279, 21] on link "Home" at bounding box center [265, 30] width 66 height 28
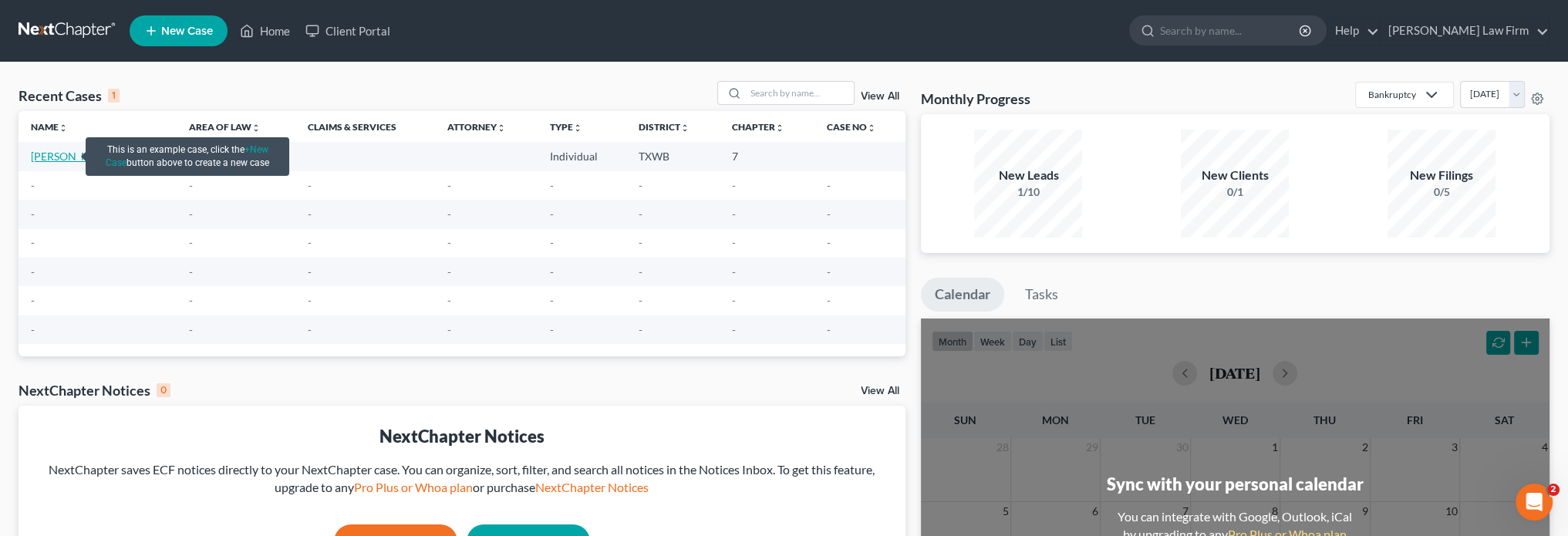
click at [55, 156] on link "[PERSON_NAME]" at bounding box center [73, 157] width 86 height 13
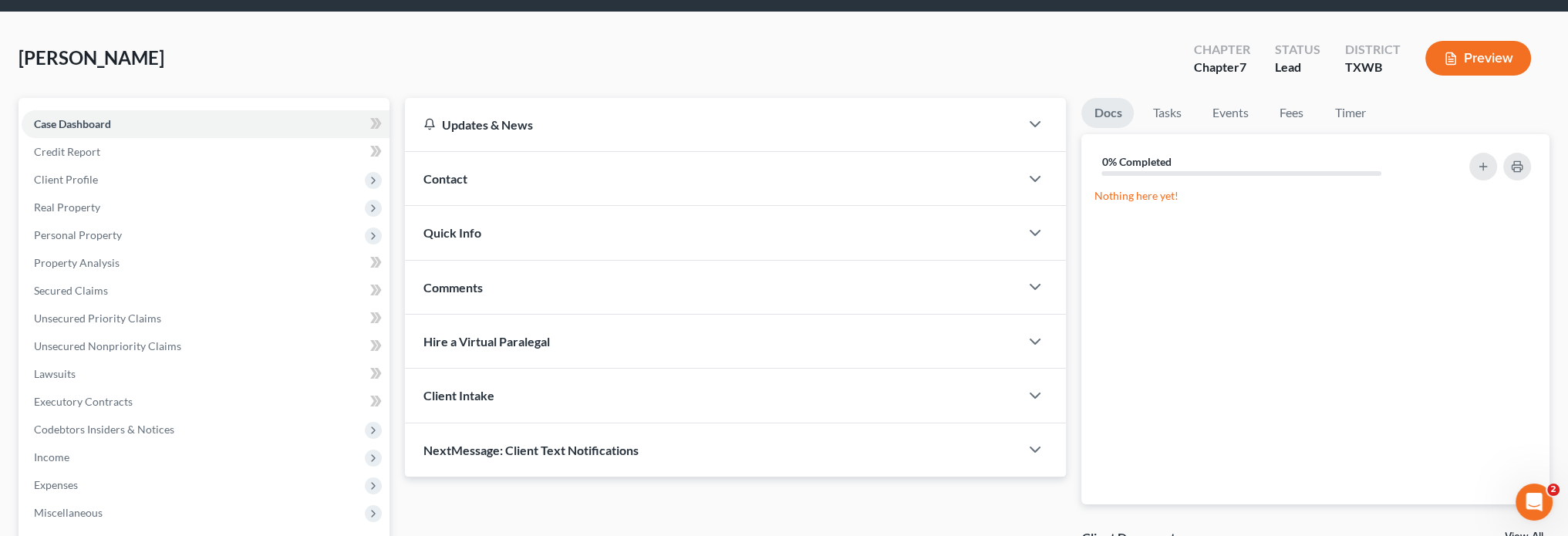
scroll to position [78, 0]
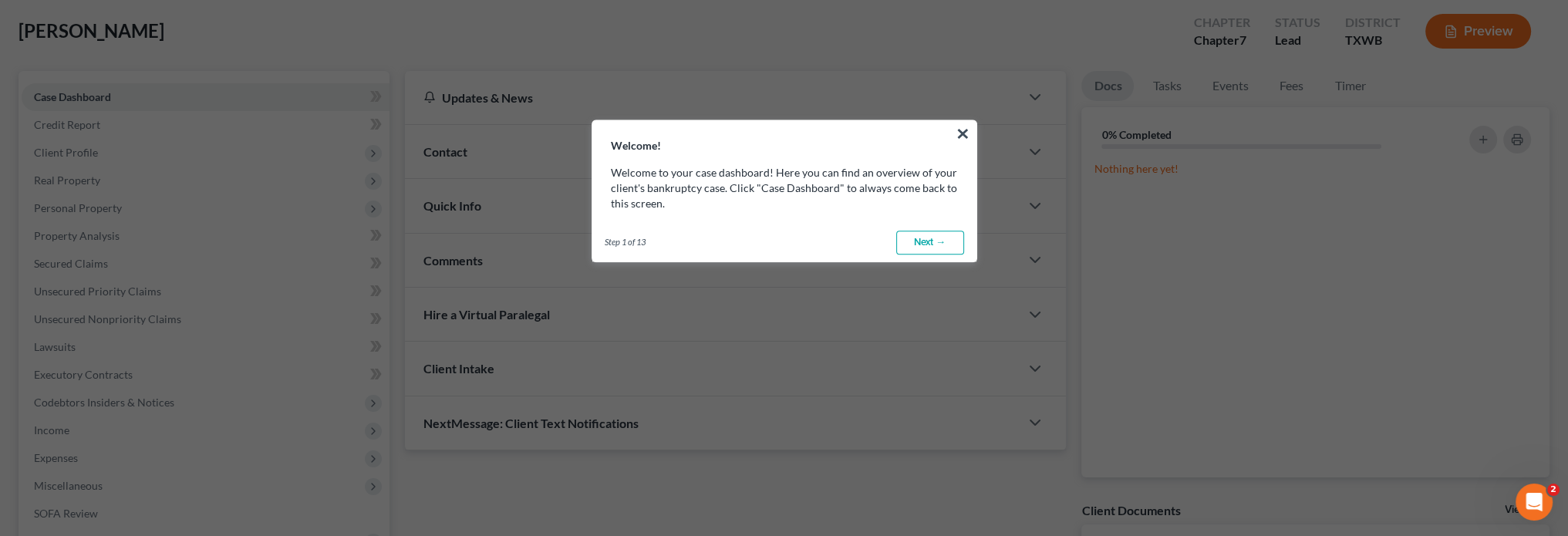
click at [934, 234] on link "Next →" at bounding box center [930, 243] width 67 height 25
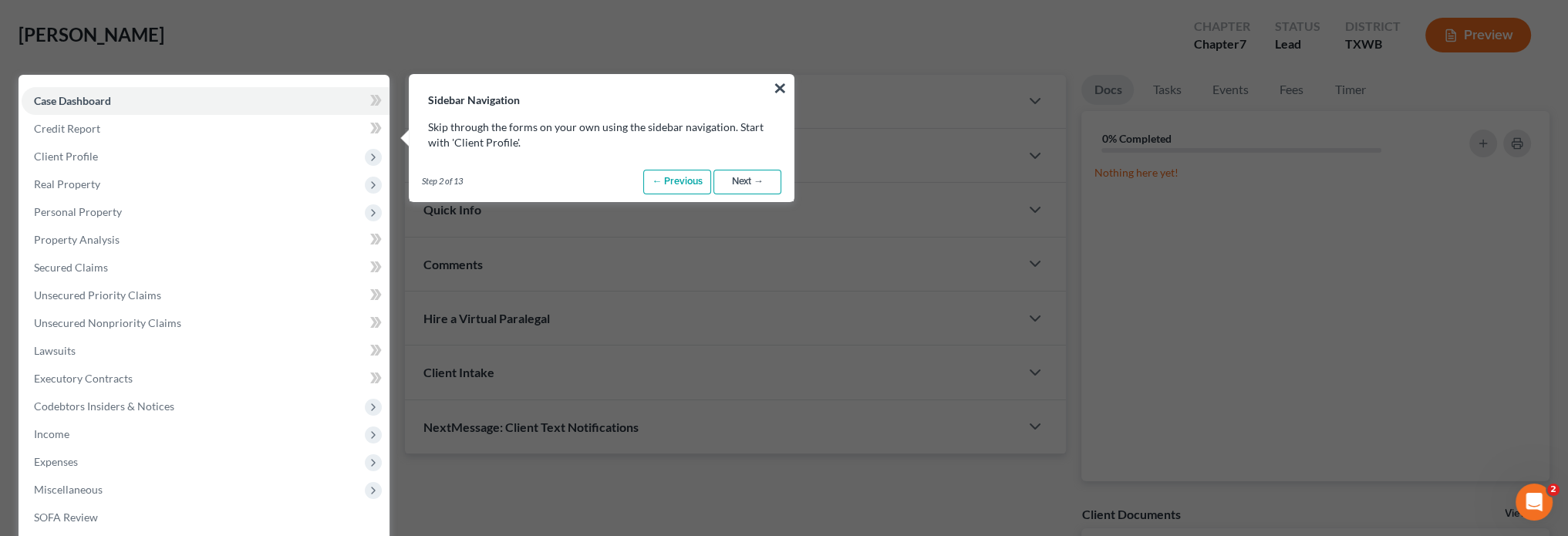
scroll to position [70, 0]
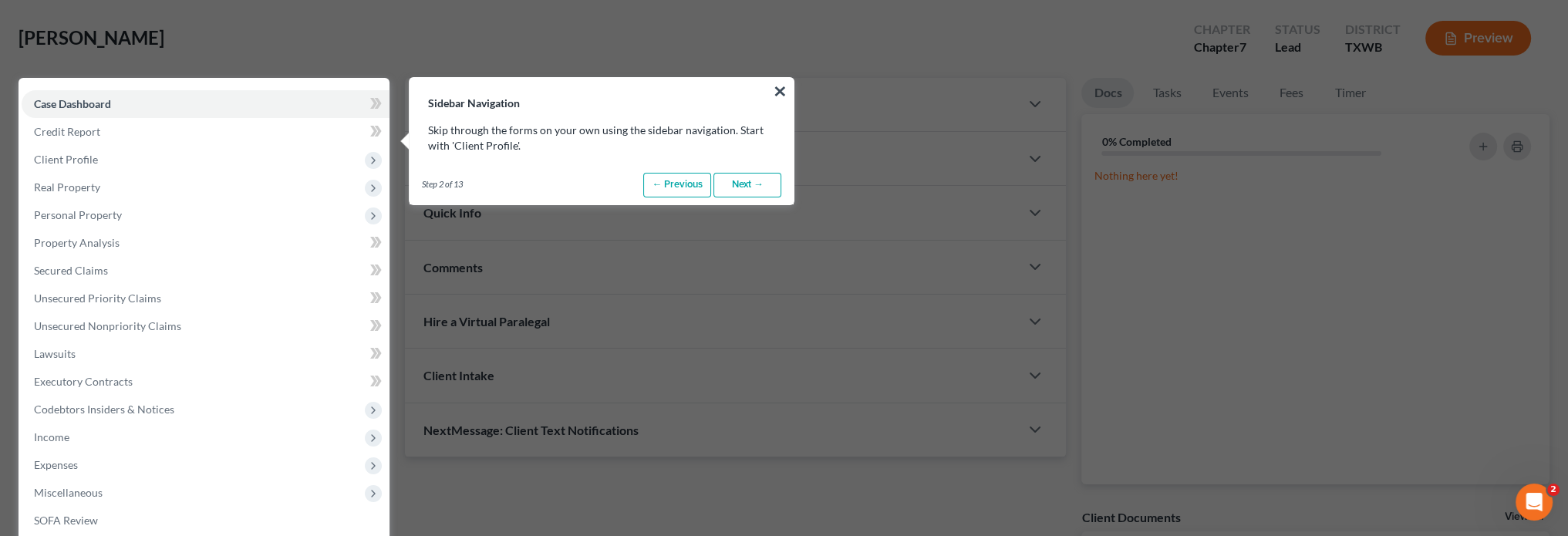
click at [743, 183] on link "Next →" at bounding box center [747, 185] width 67 height 25
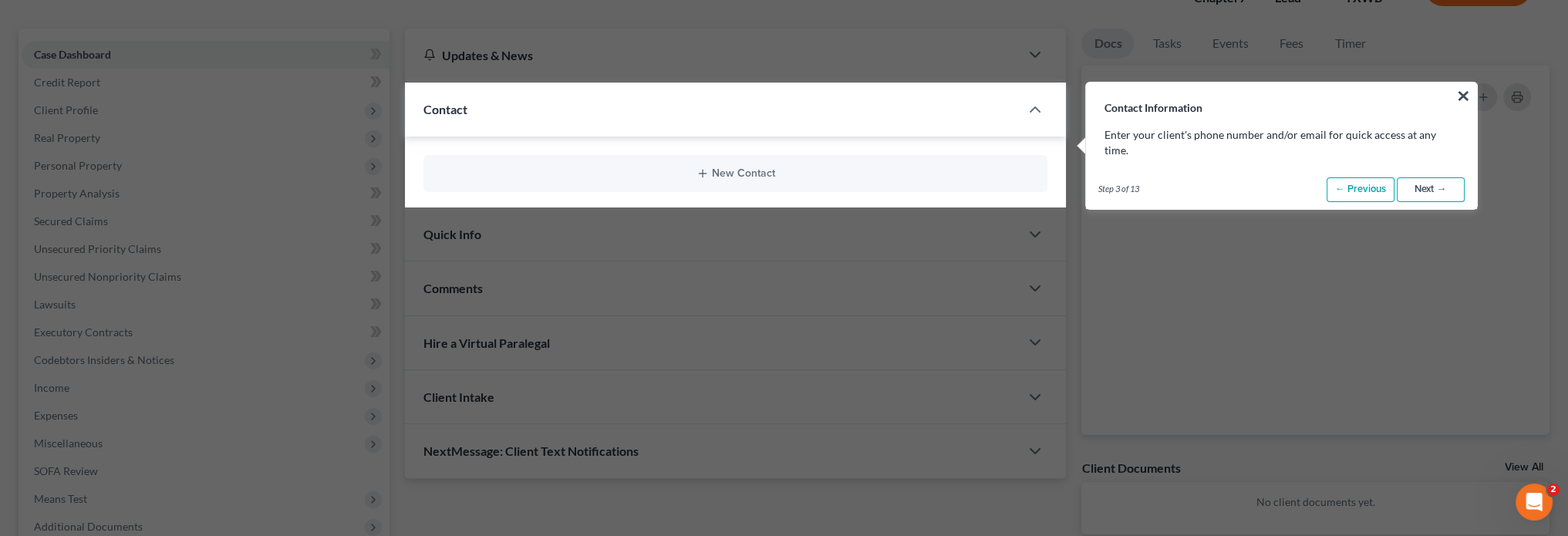
scroll to position [123, 0]
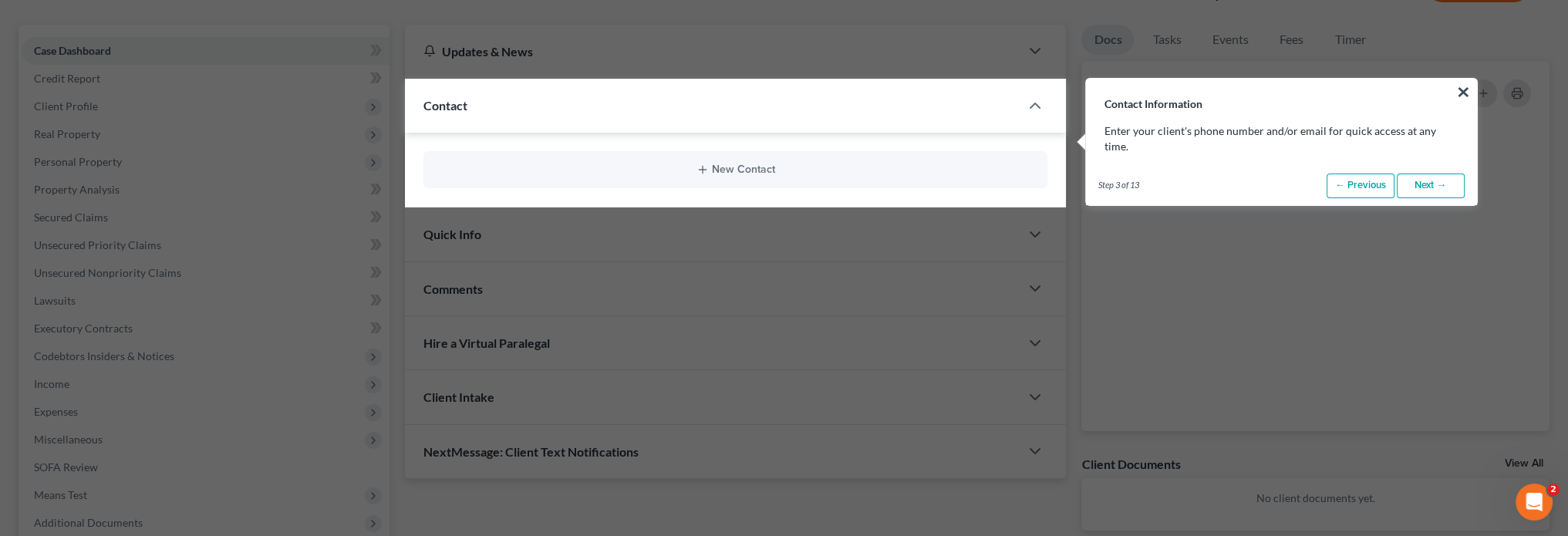
click at [1402, 173] on link "Next →" at bounding box center [1431, 186] width 67 height 25
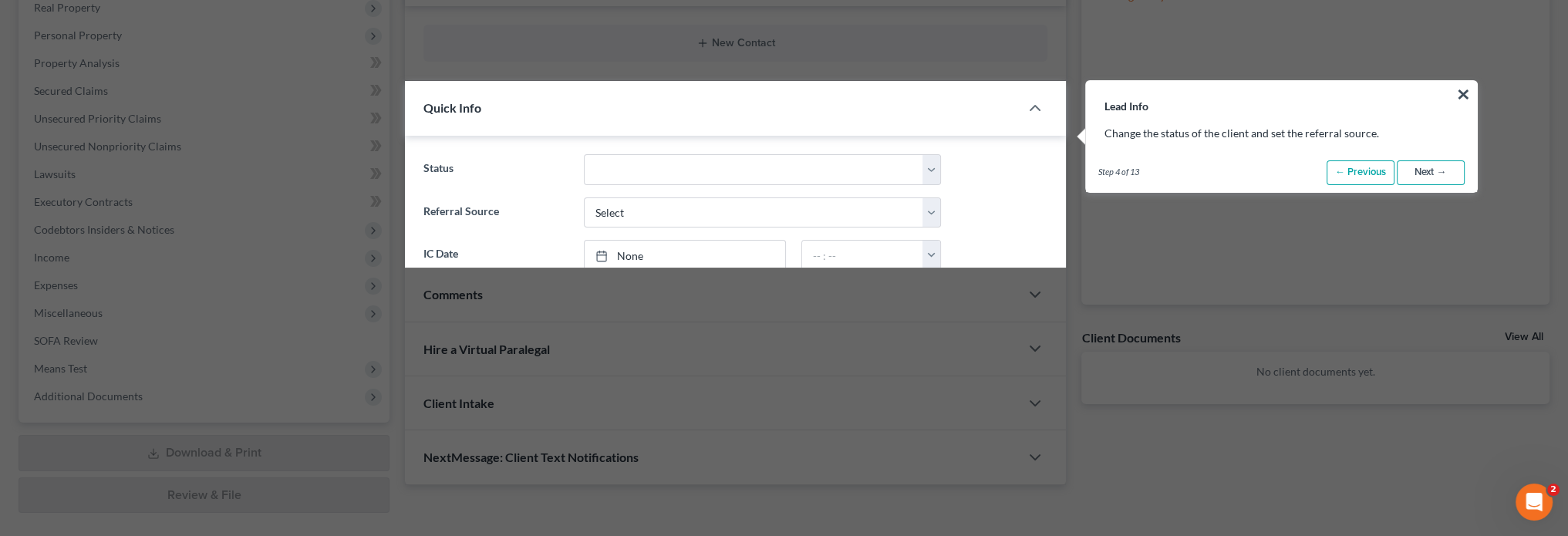
scroll to position [253, 0]
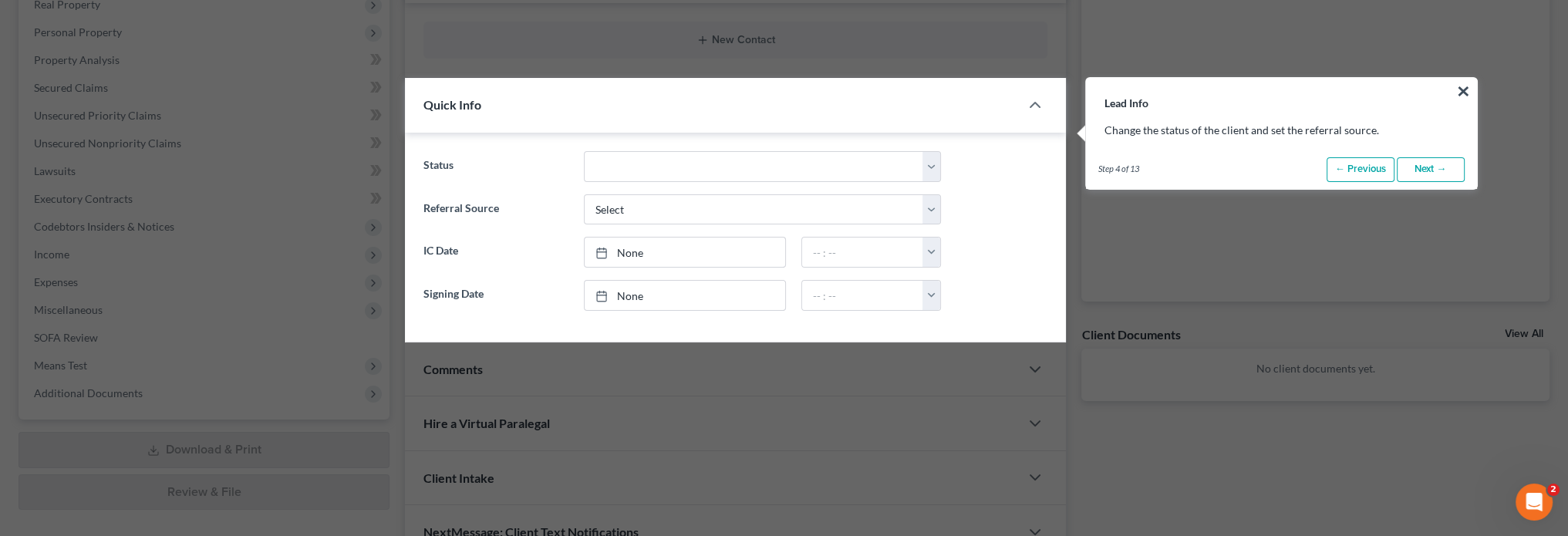
click at [1444, 163] on link "Next →" at bounding box center [1431, 170] width 67 height 25
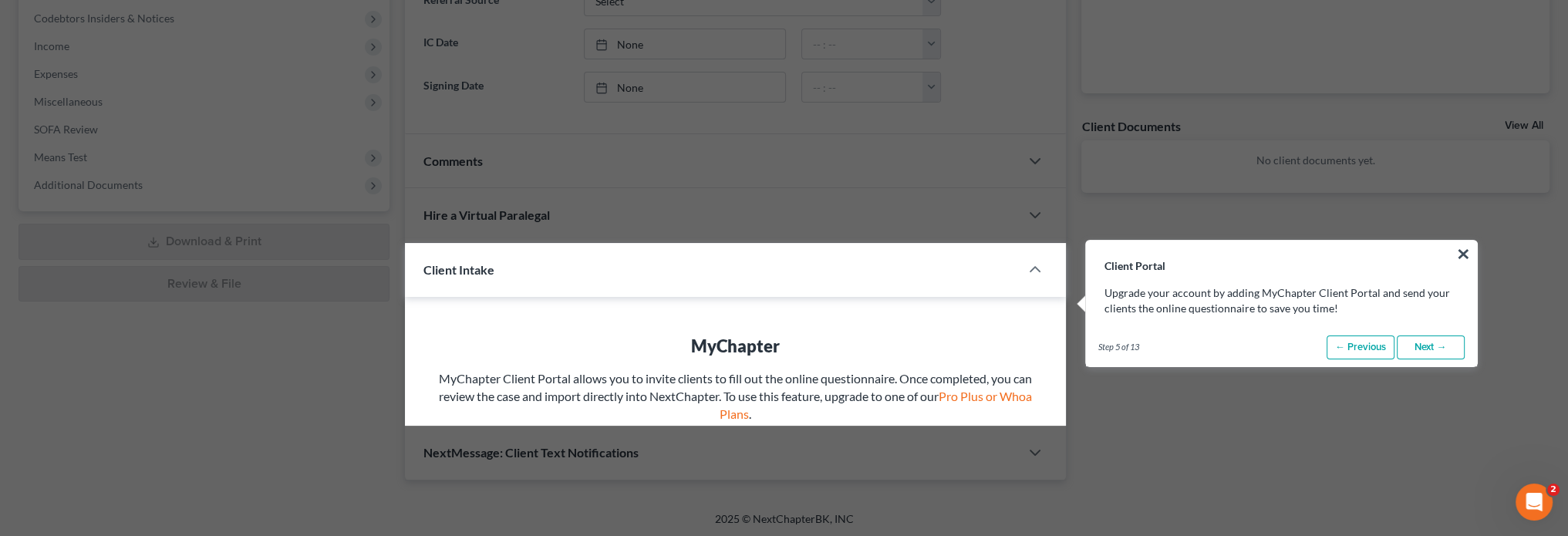
scroll to position [624, 0]
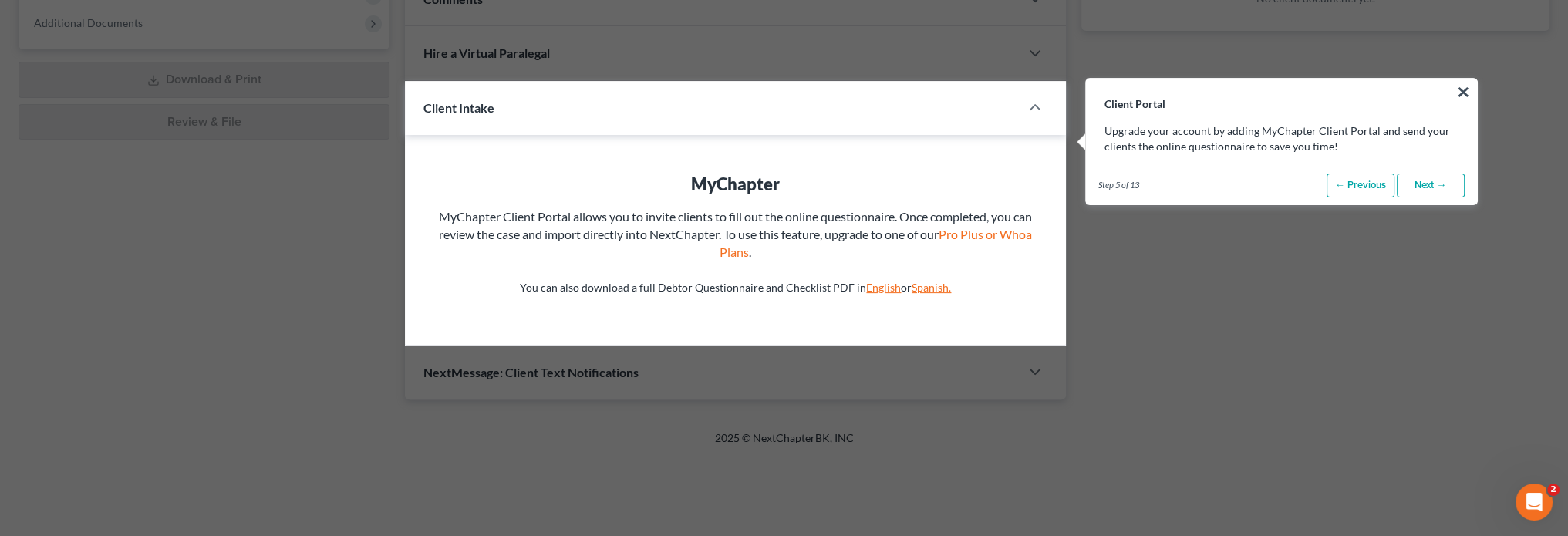
click at [1435, 191] on link "Next →" at bounding box center [1431, 186] width 67 height 25
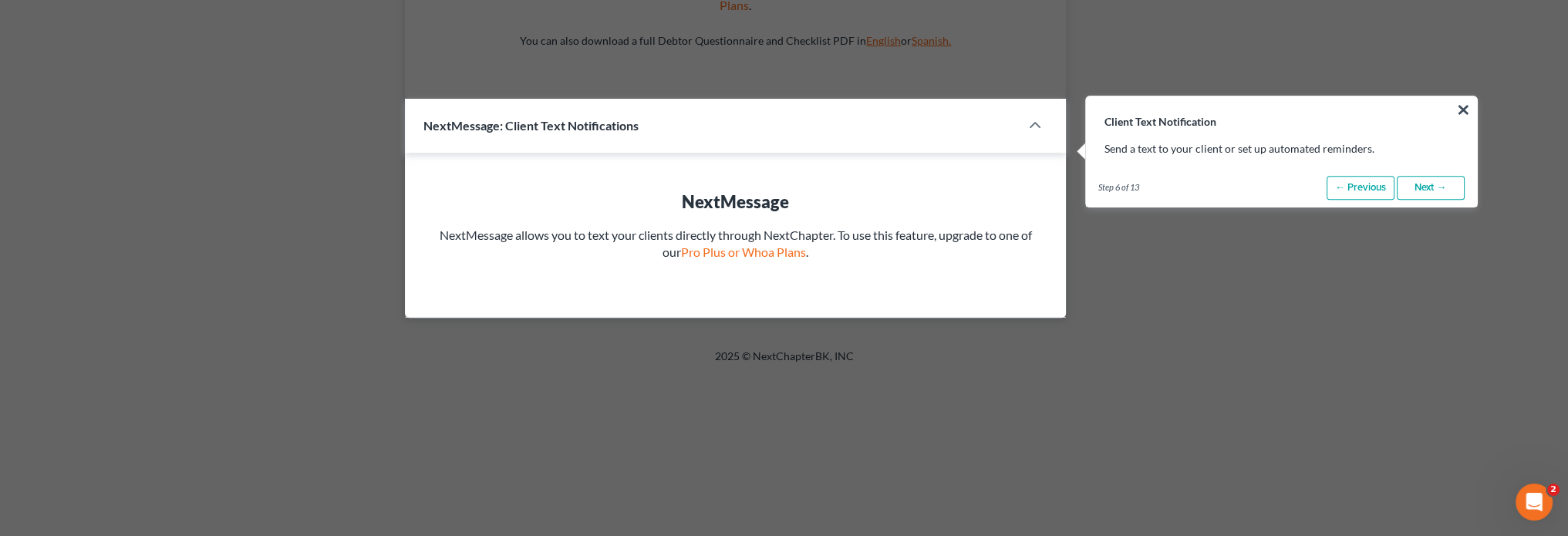
scroll to position [889, 0]
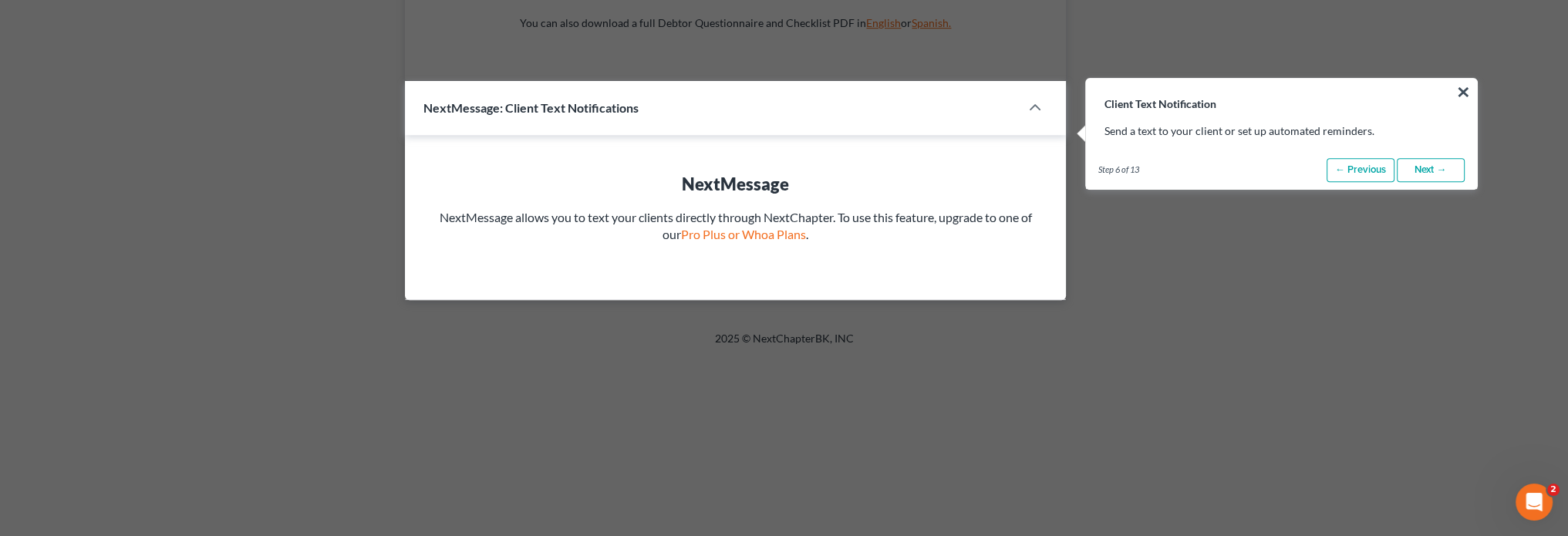
click at [1435, 178] on link "Next →" at bounding box center [1431, 171] width 67 height 25
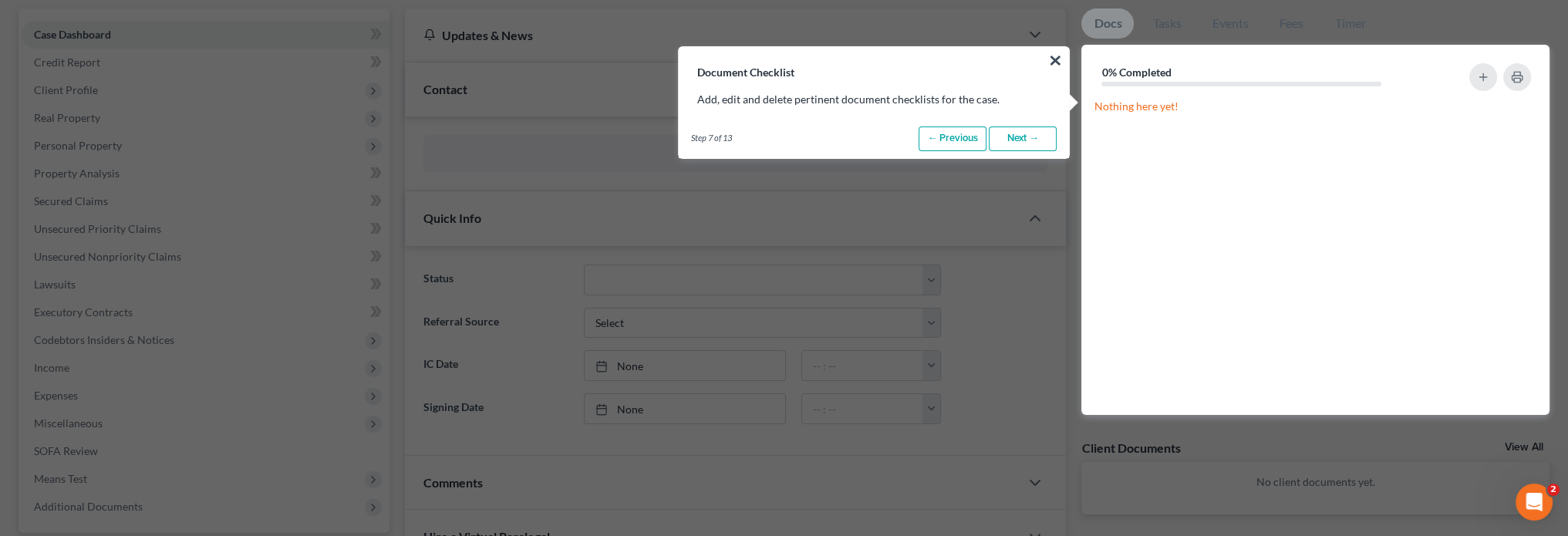
scroll to position [108, 0]
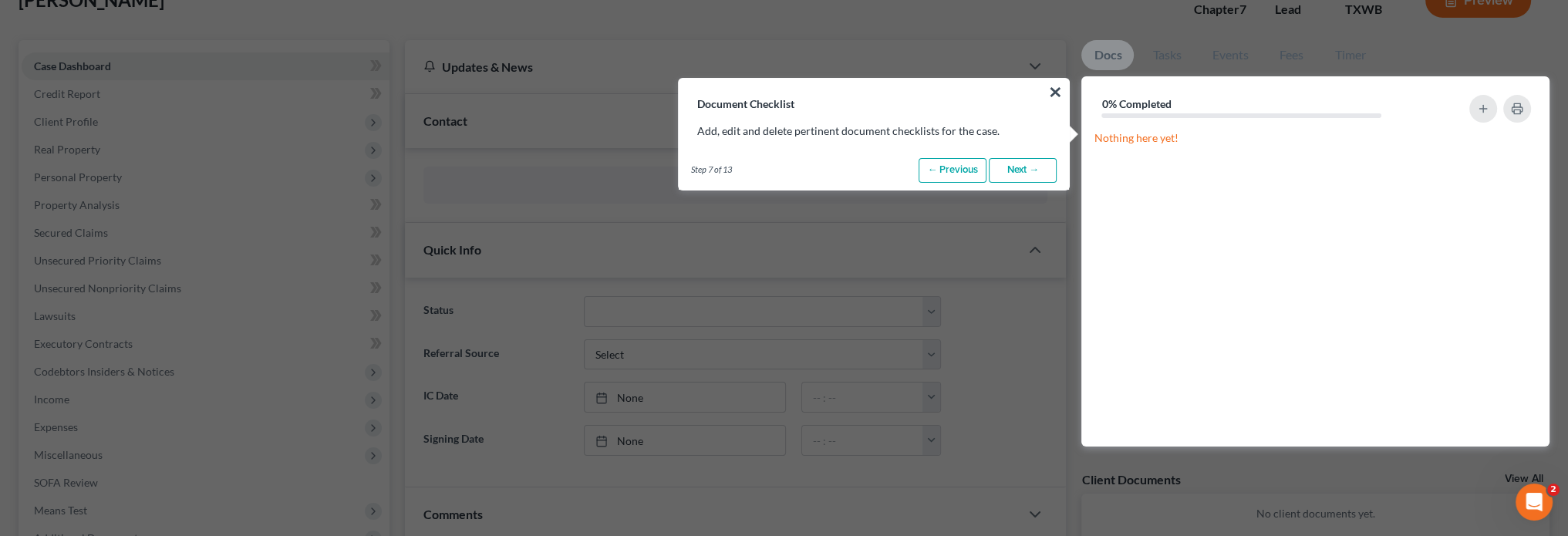
click at [1028, 176] on link "Next →" at bounding box center [1022, 171] width 67 height 25
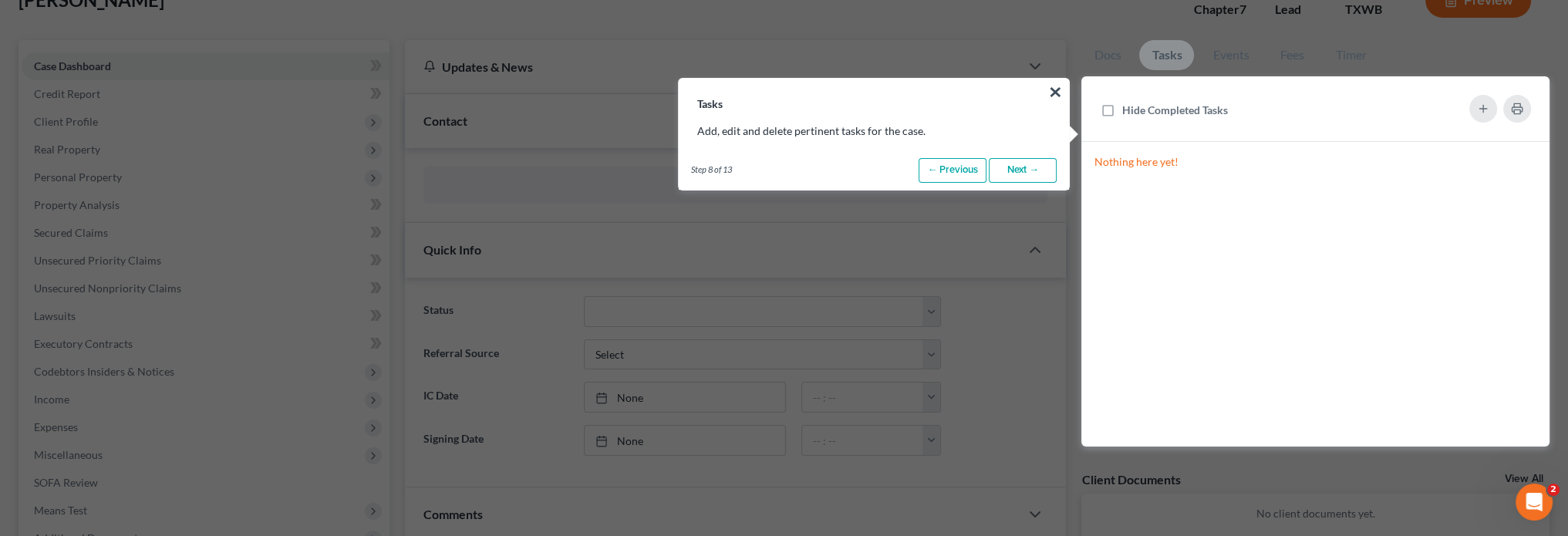
click at [1028, 176] on link "Next →" at bounding box center [1022, 171] width 67 height 25
click at [1025, 173] on link "Next →" at bounding box center [1022, 171] width 67 height 25
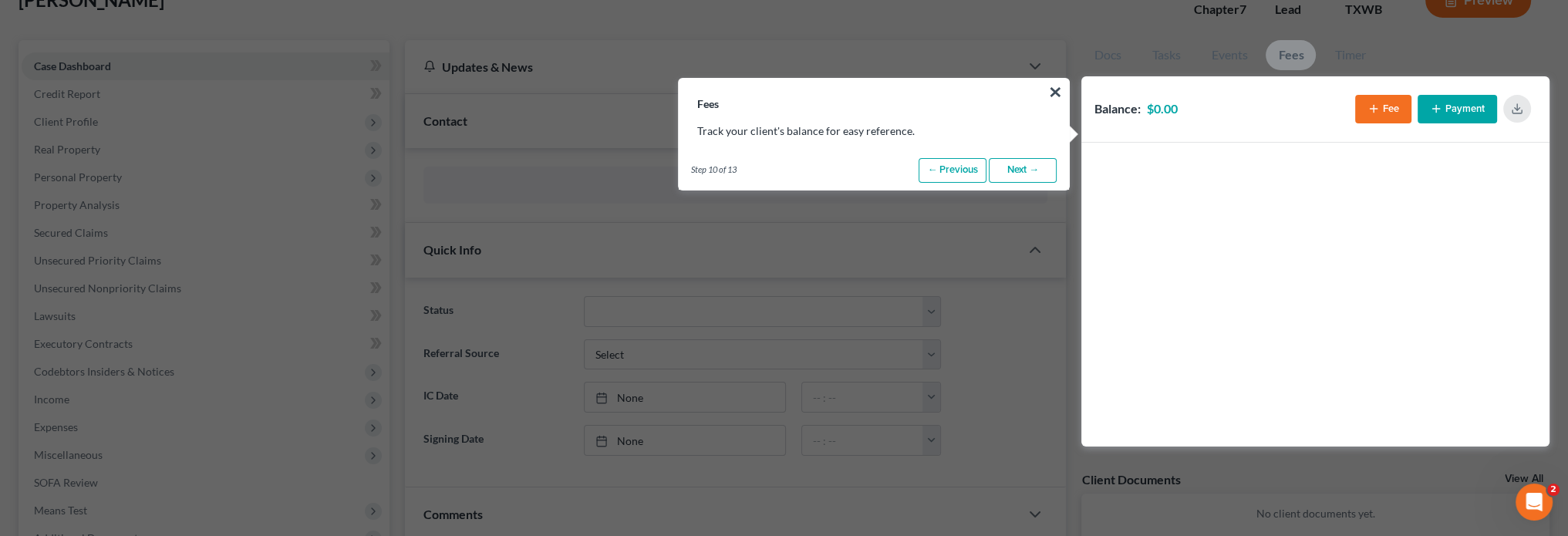
click at [1024, 172] on link "Next →" at bounding box center [1022, 171] width 67 height 25
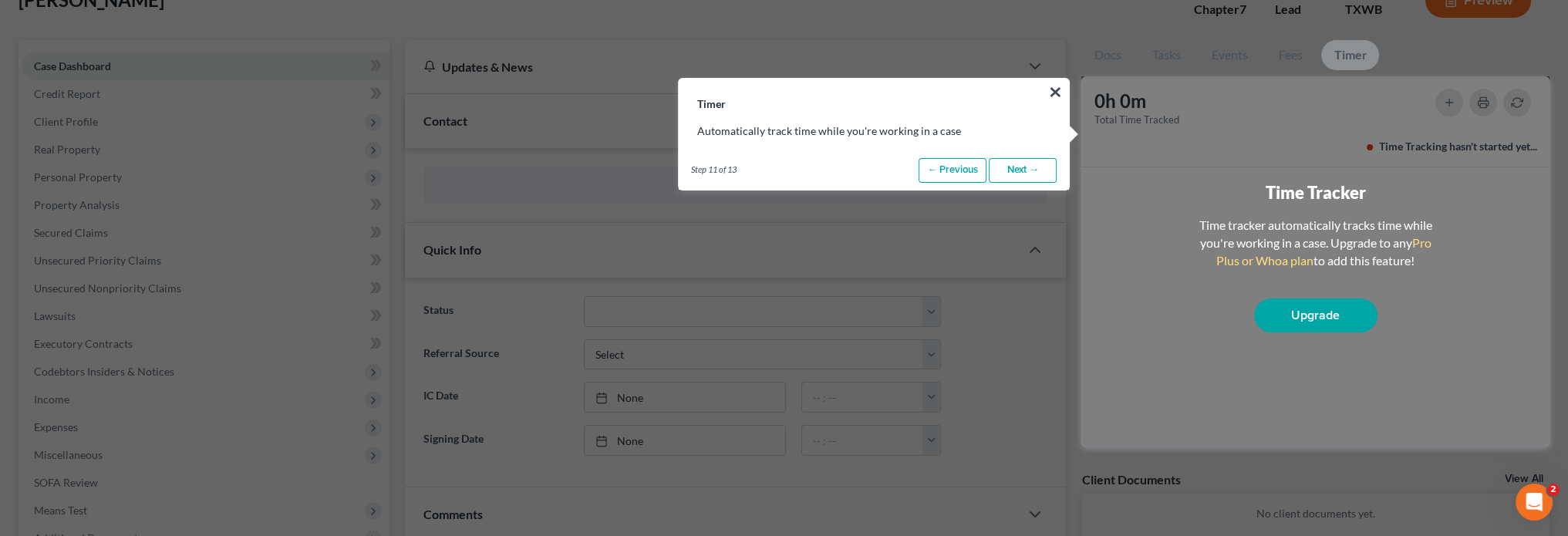
click at [1024, 172] on link "Next →" at bounding box center [1022, 171] width 67 height 25
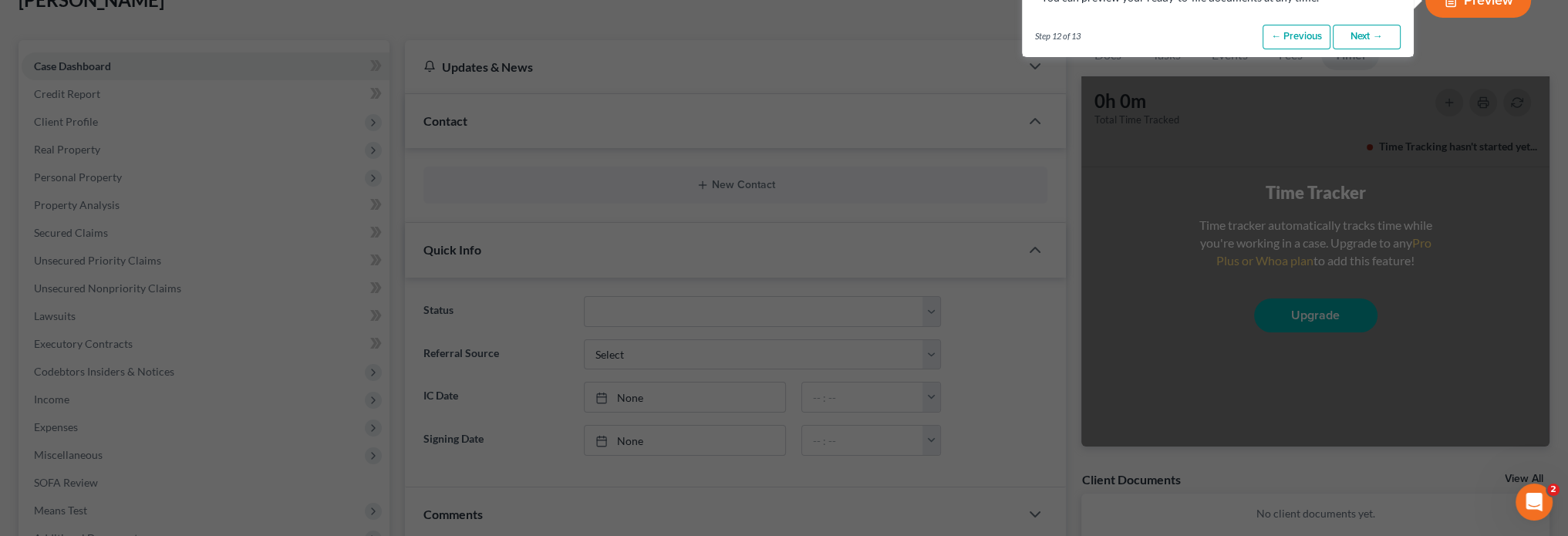
scroll to position [0, 0]
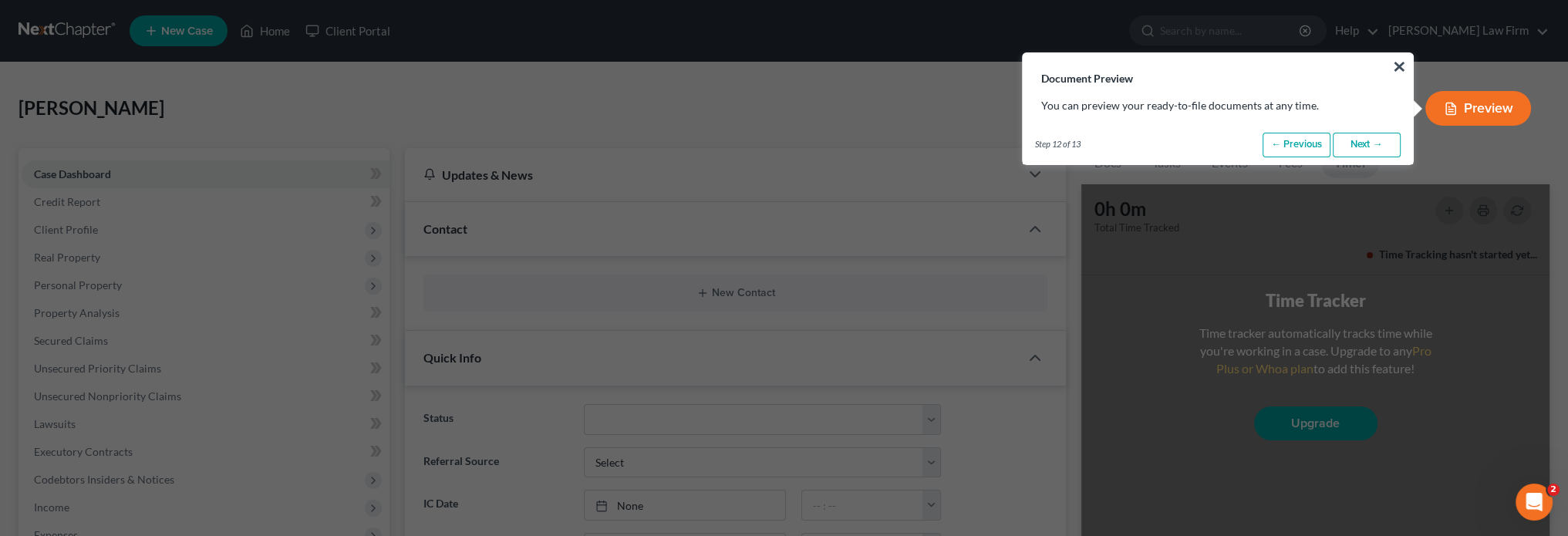
click at [1376, 147] on link "Next →" at bounding box center [1366, 145] width 67 height 25
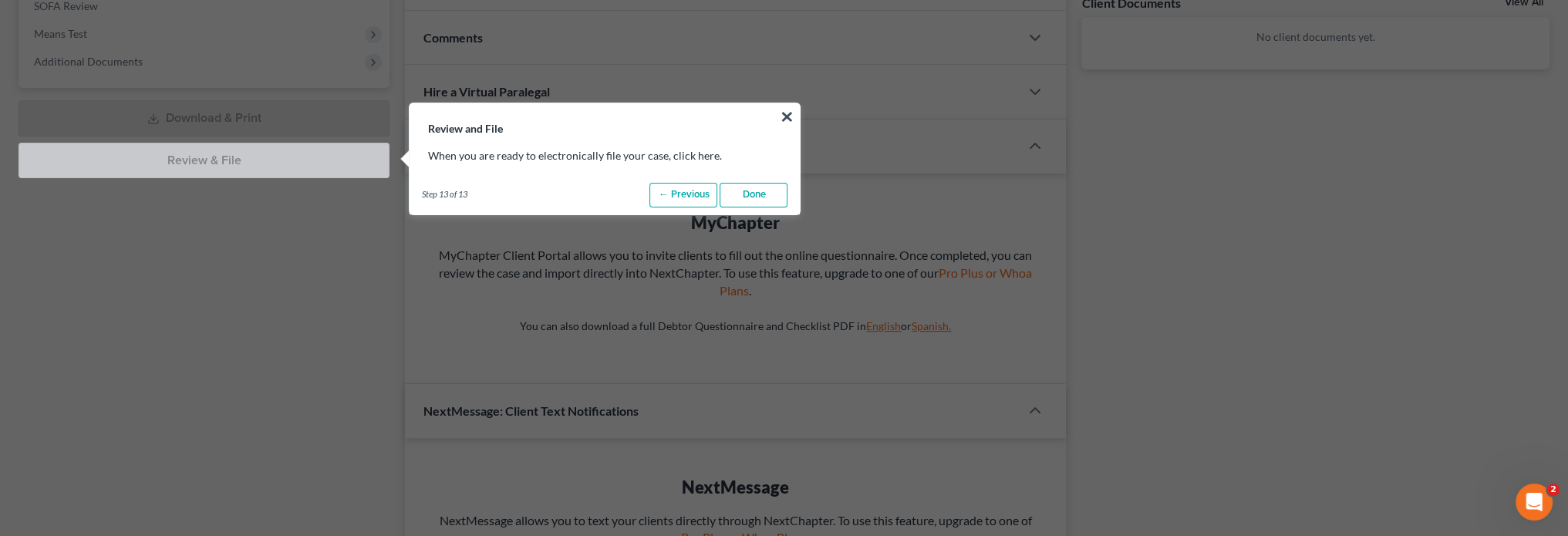
scroll to position [610, 0]
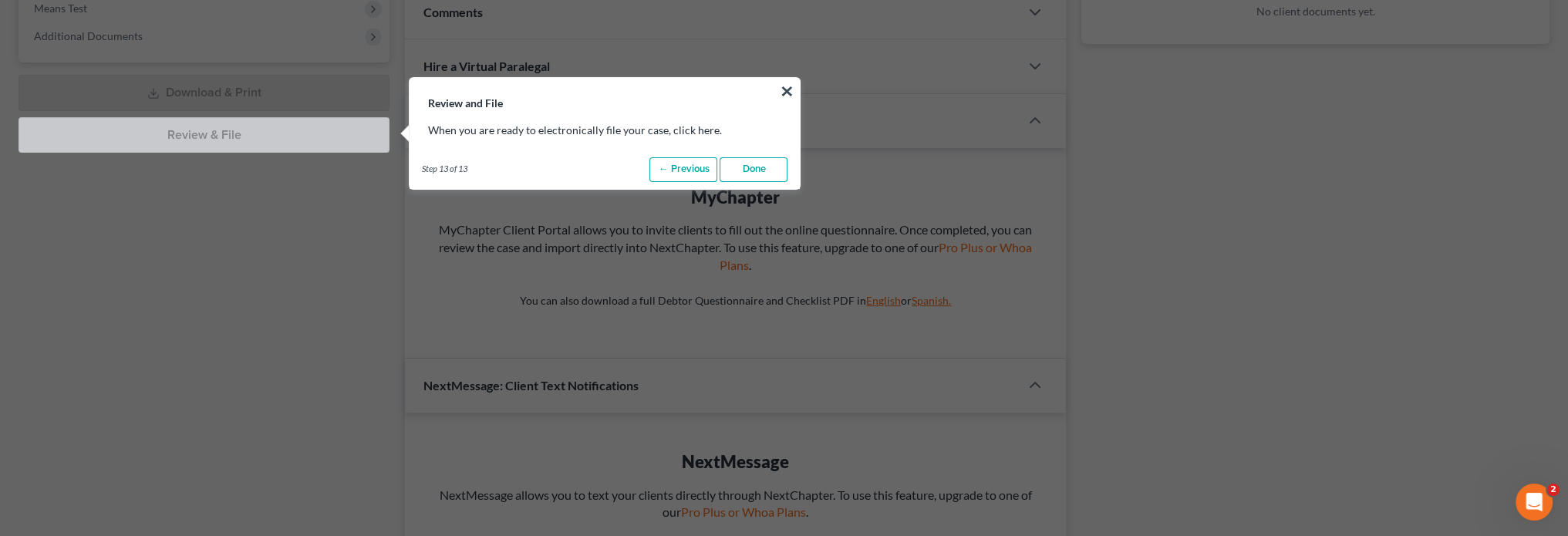
click at [772, 171] on link "Done" at bounding box center [753, 170] width 67 height 25
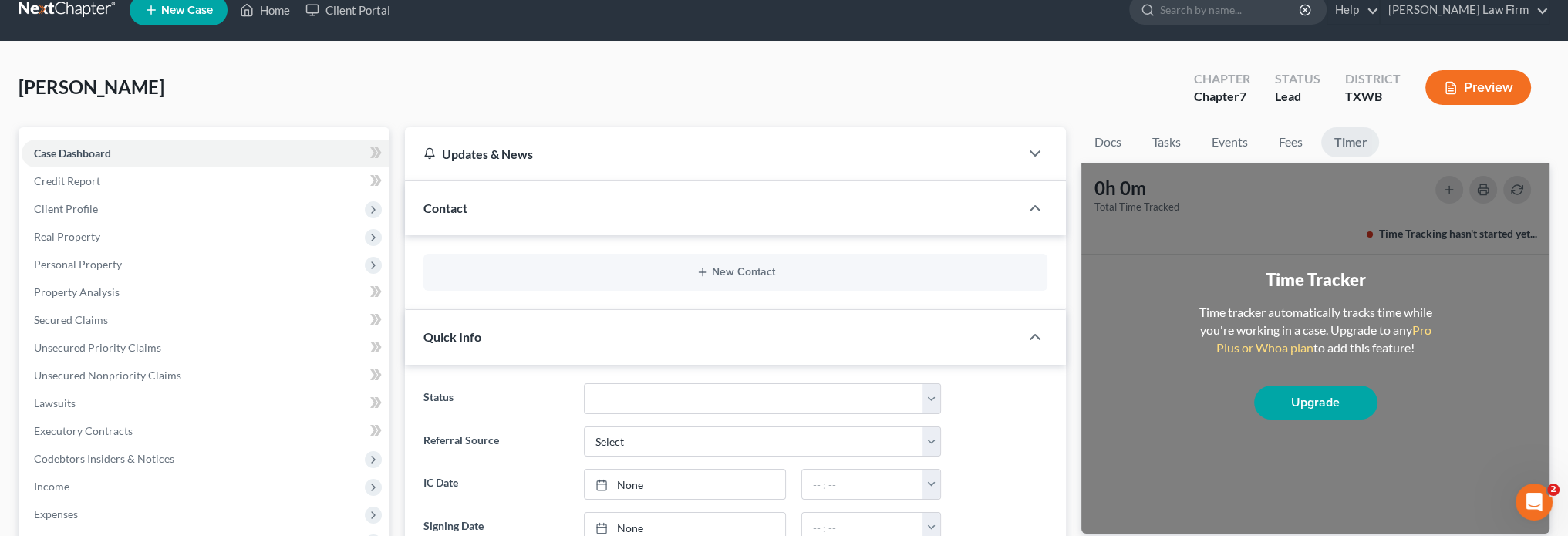
scroll to position [0, 0]
